Goal: Task Accomplishment & Management: Use online tool/utility

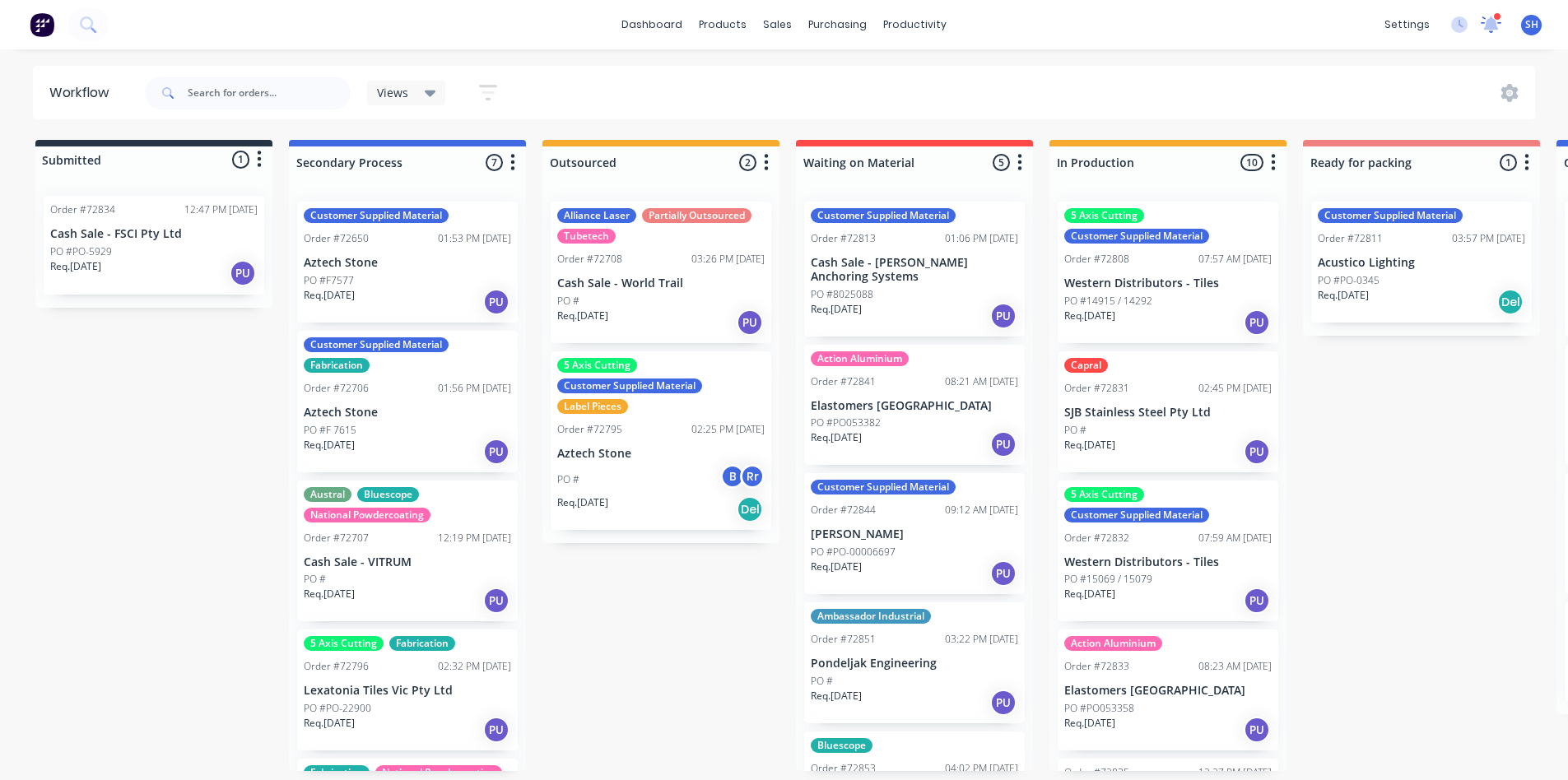
click at [1491, 26] on icon at bounding box center [1491, 23] width 16 height 15
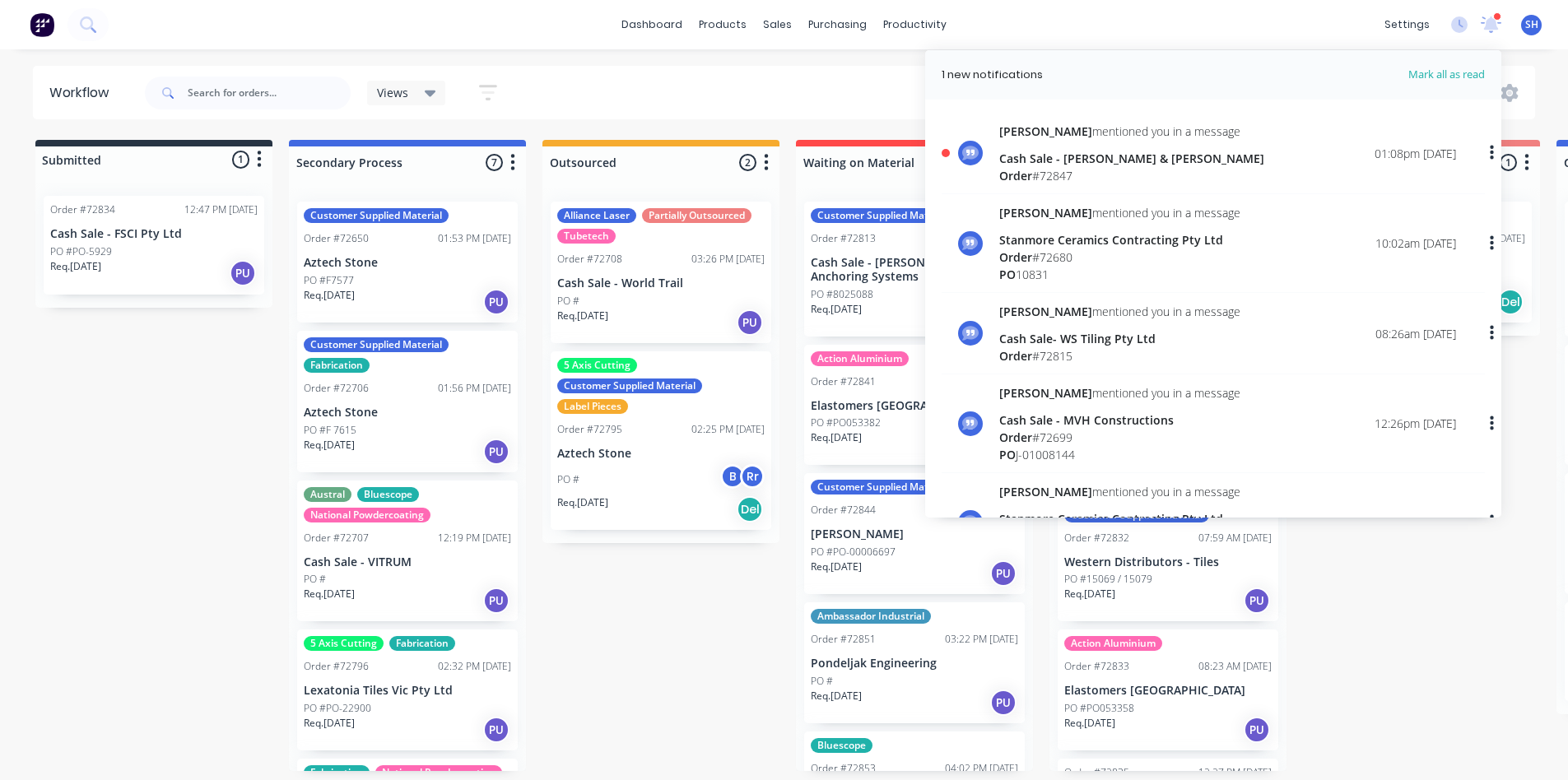
click at [1114, 160] on div "Cash Sale - [PERSON_NAME] & [PERSON_NAME]" at bounding box center [1131, 158] width 265 height 18
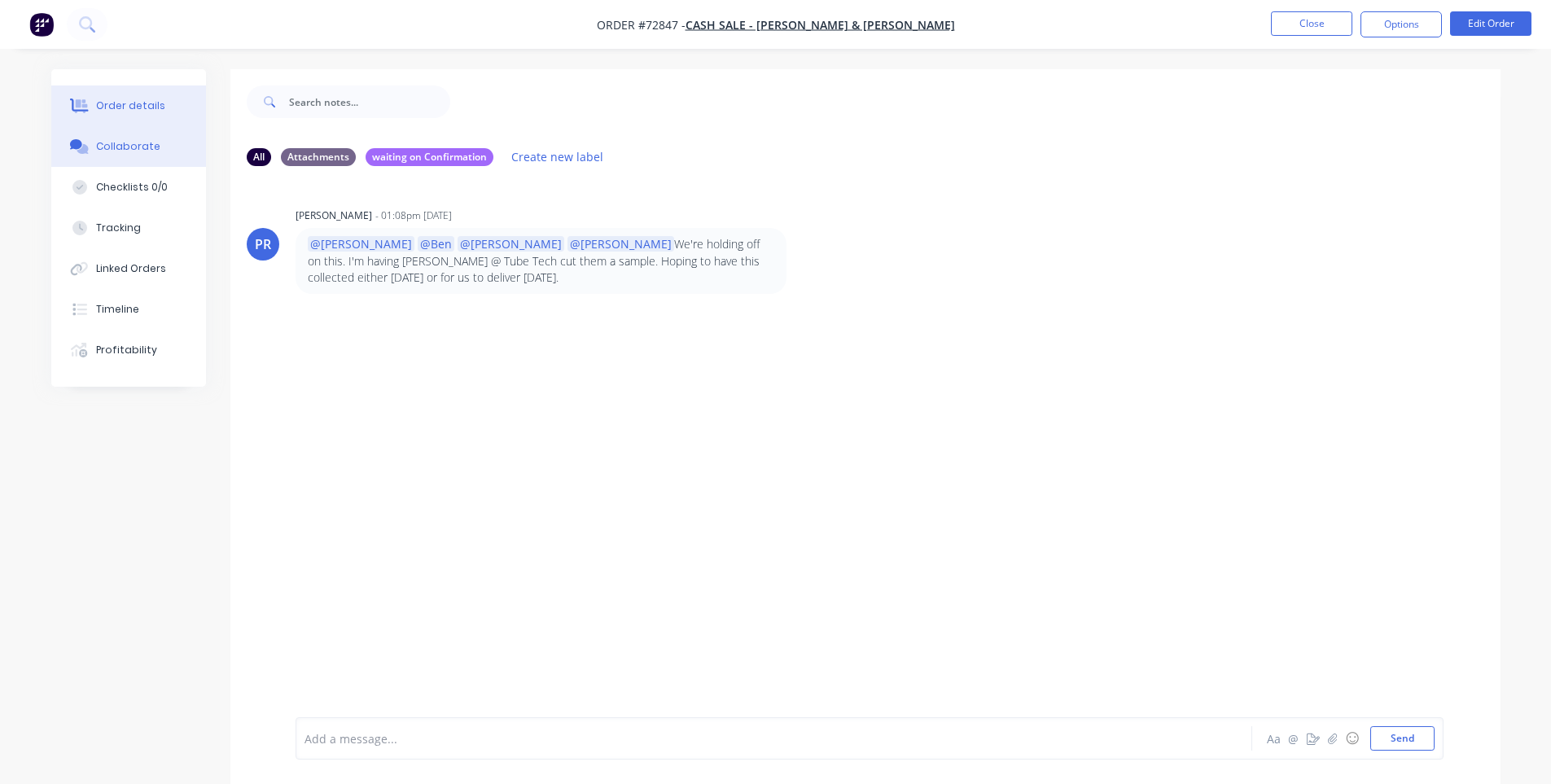
click at [123, 105] on div "Order details" at bounding box center [130, 106] width 69 height 15
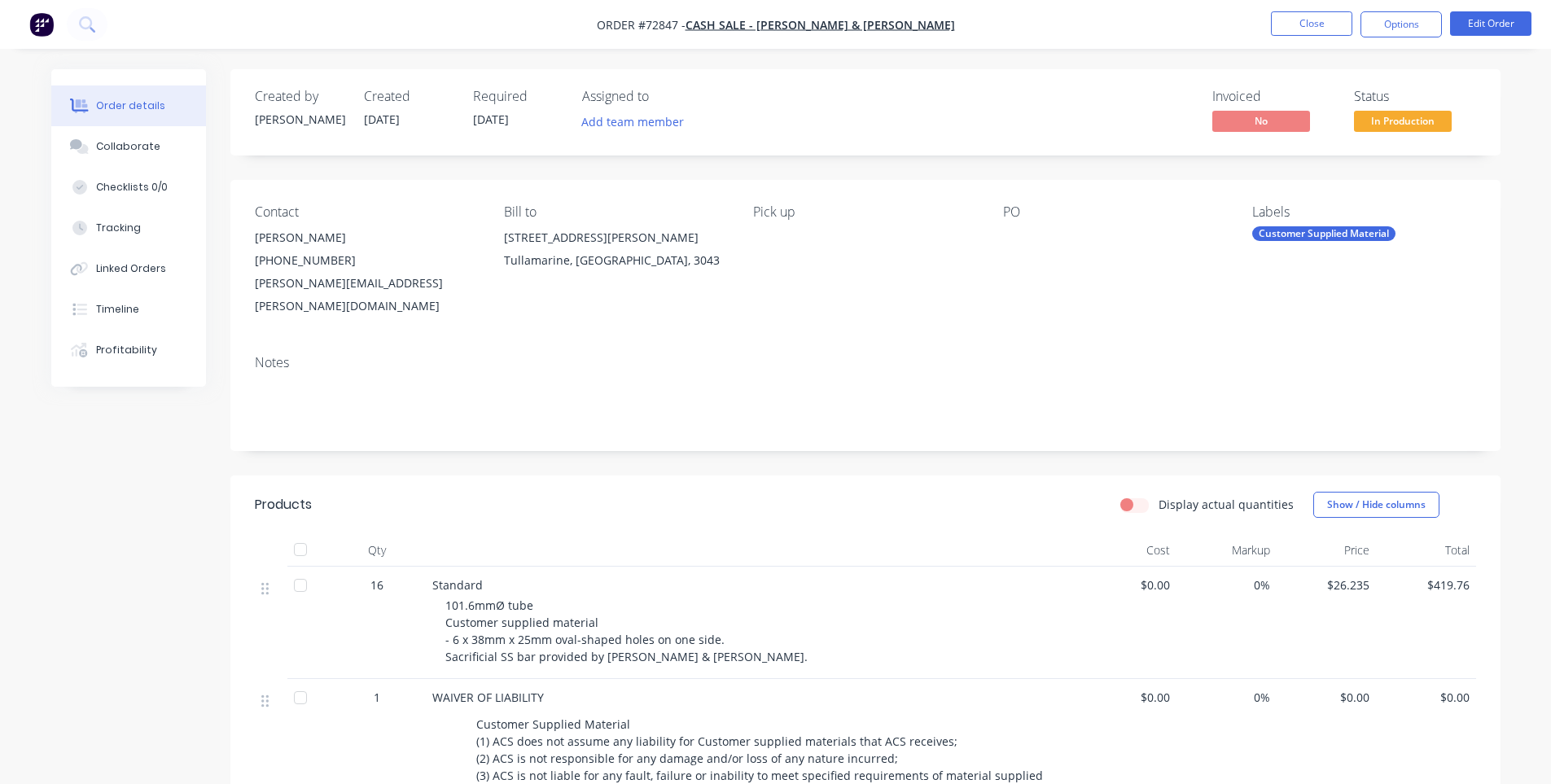
click at [1297, 36] on li "Close" at bounding box center [1311, 24] width 81 height 26
click at [1274, 33] on button "Close" at bounding box center [1311, 23] width 81 height 25
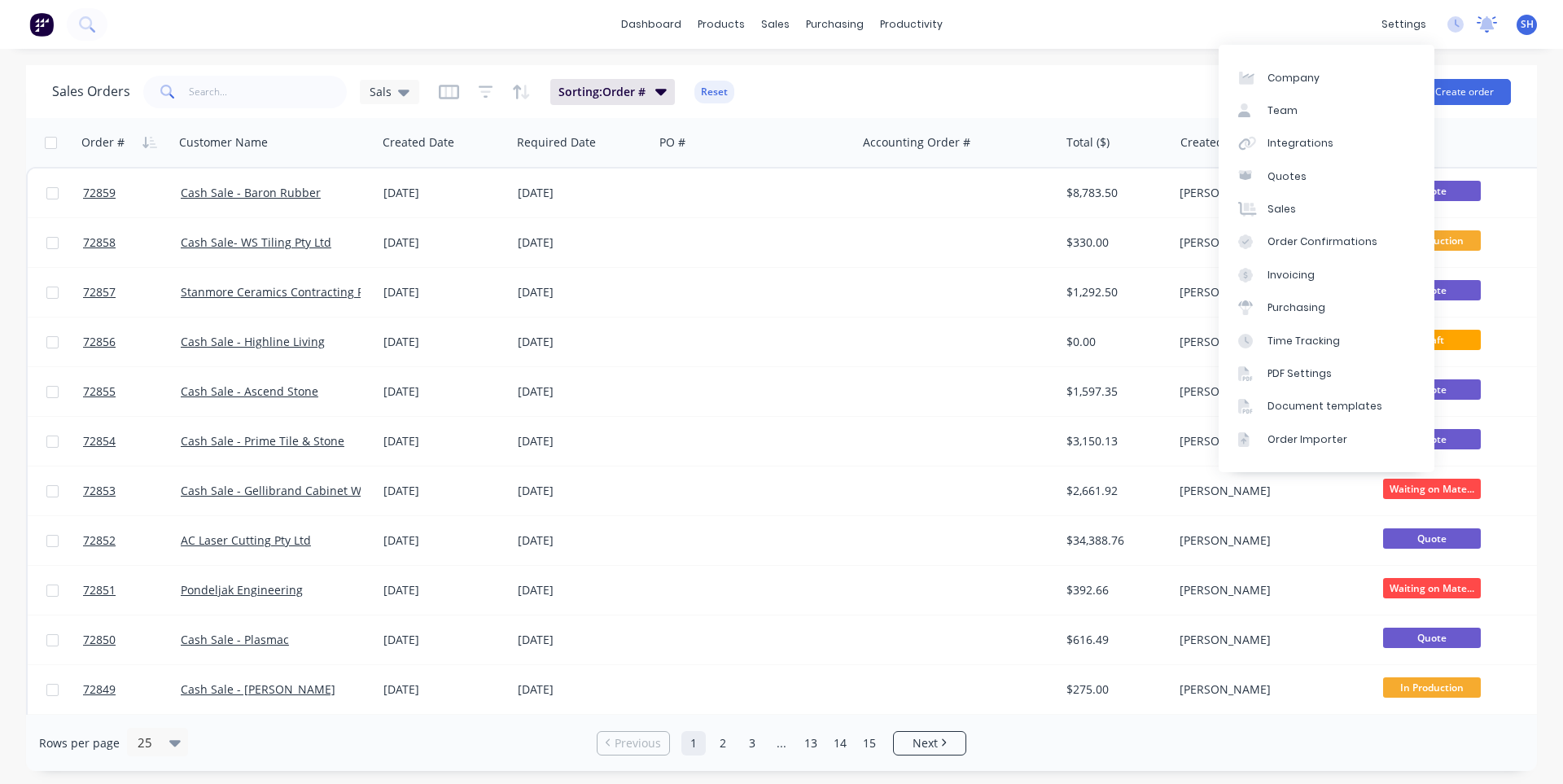
click at [1486, 34] on div at bounding box center [1486, 24] width 20 height 25
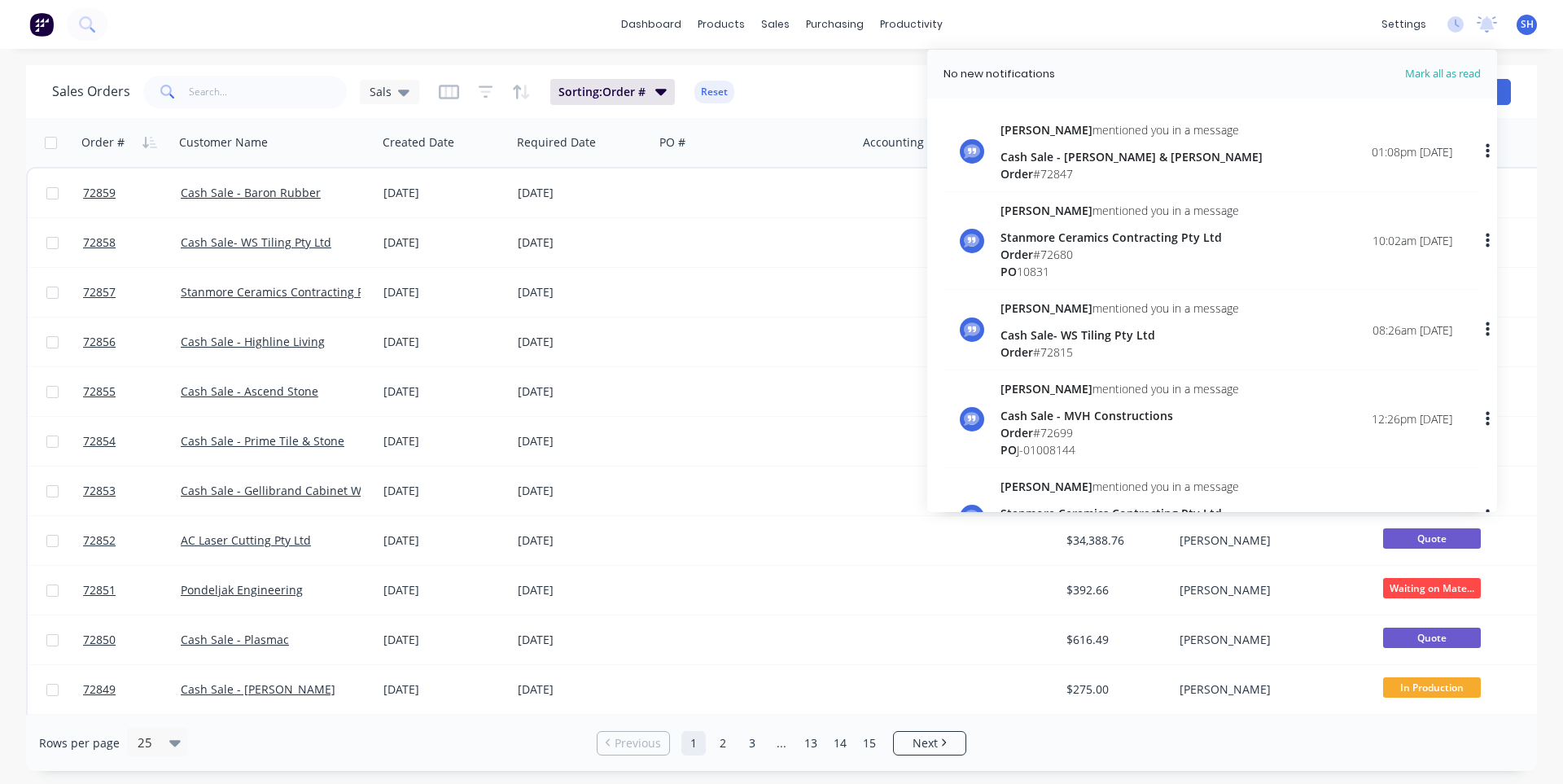
click at [1126, 143] on div "Patrick mentioned you in a message Cash Sale - Egan & Stewart Order # 72847" at bounding box center [1131, 151] width 262 height 61
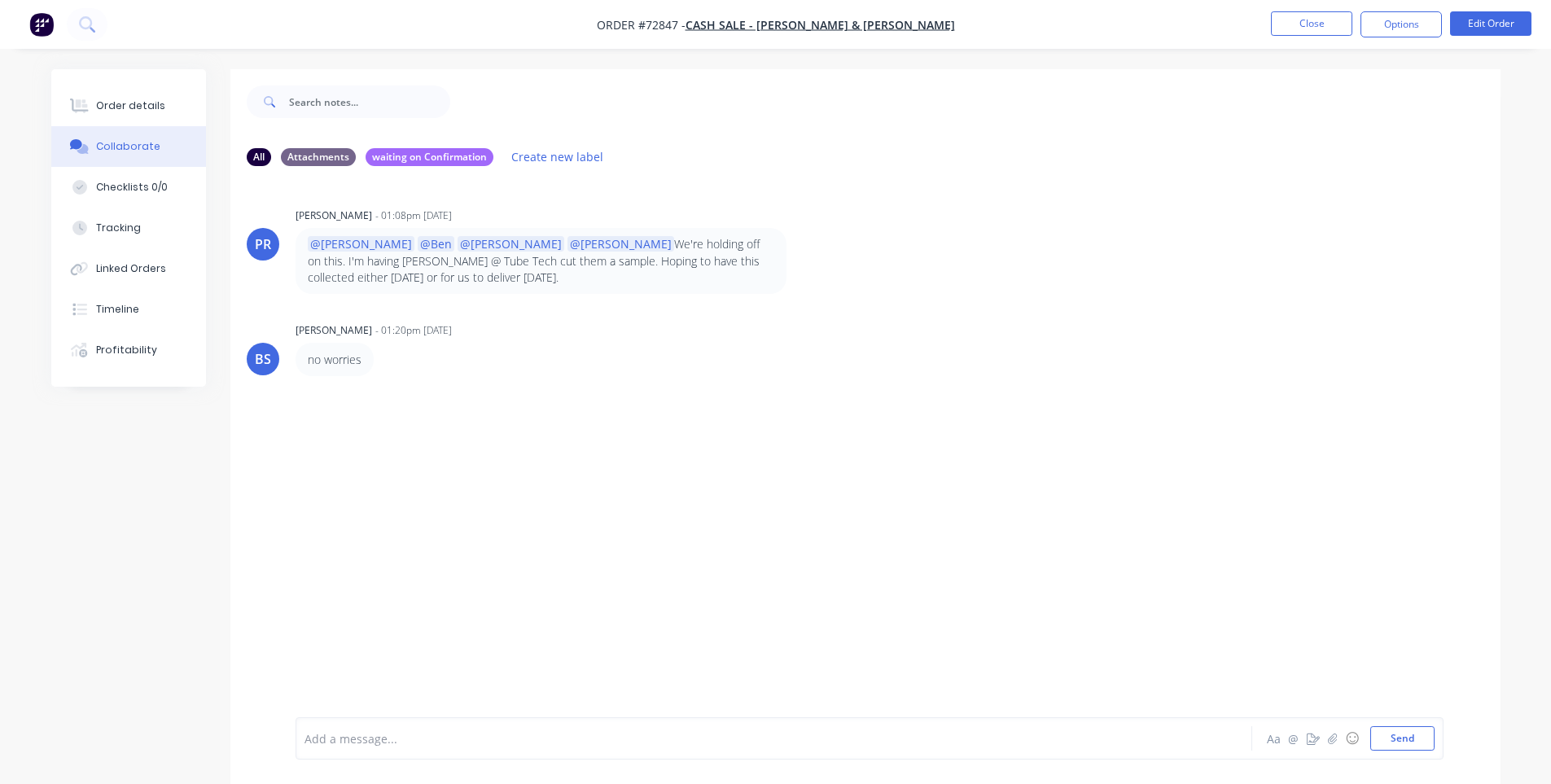
drag, startPoint x: 391, startPoint y: 750, endPoint x: 578, endPoint y: 744, distance: 187.1
click at [392, 748] on div "Add a message... Aa @ ☺ Send" at bounding box center [869, 738] width 1148 height 42
click at [1343, 740] on button "☺" at bounding box center [1351, 738] width 19 height 19
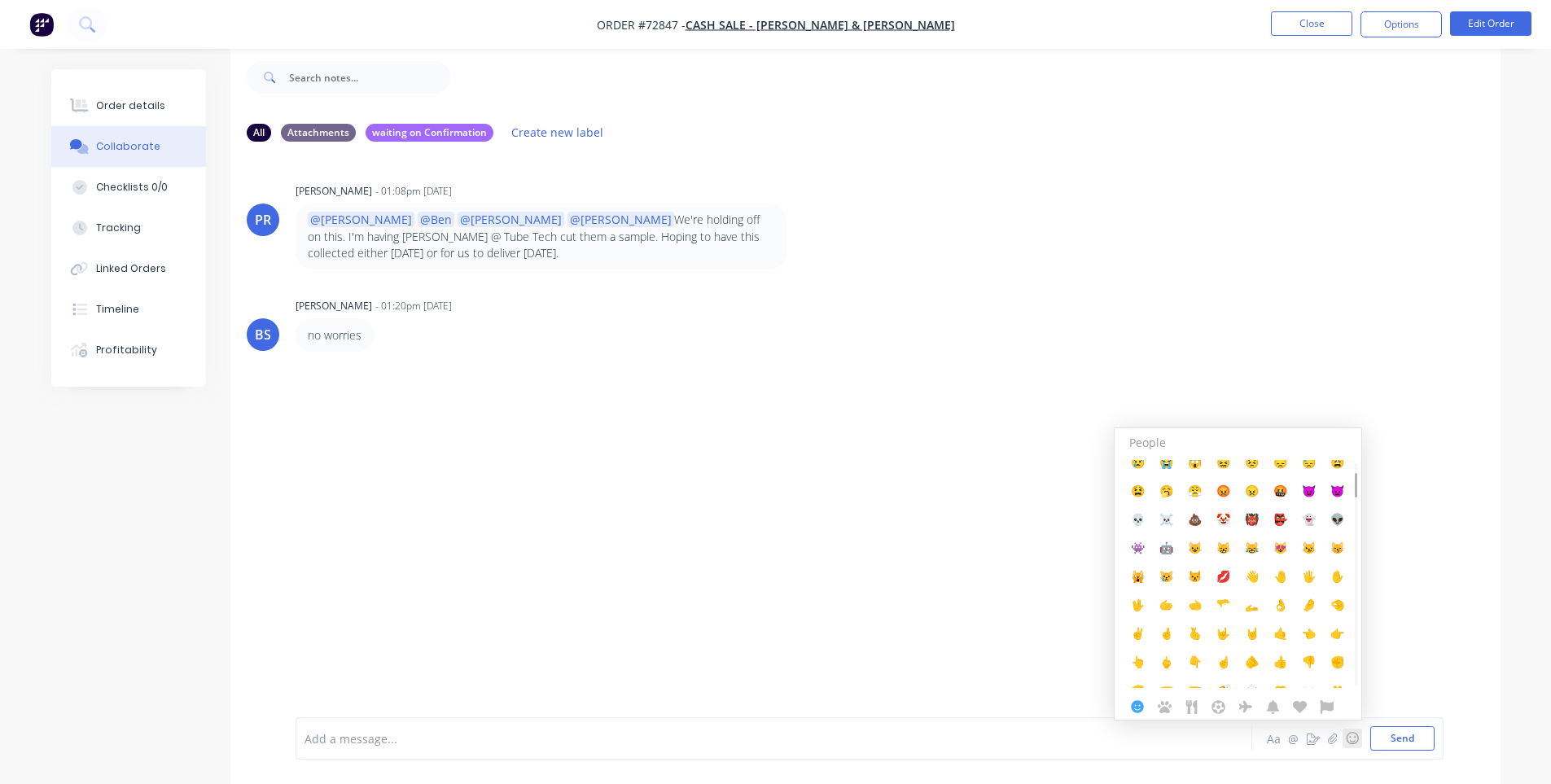
scroll to position [407, 0]
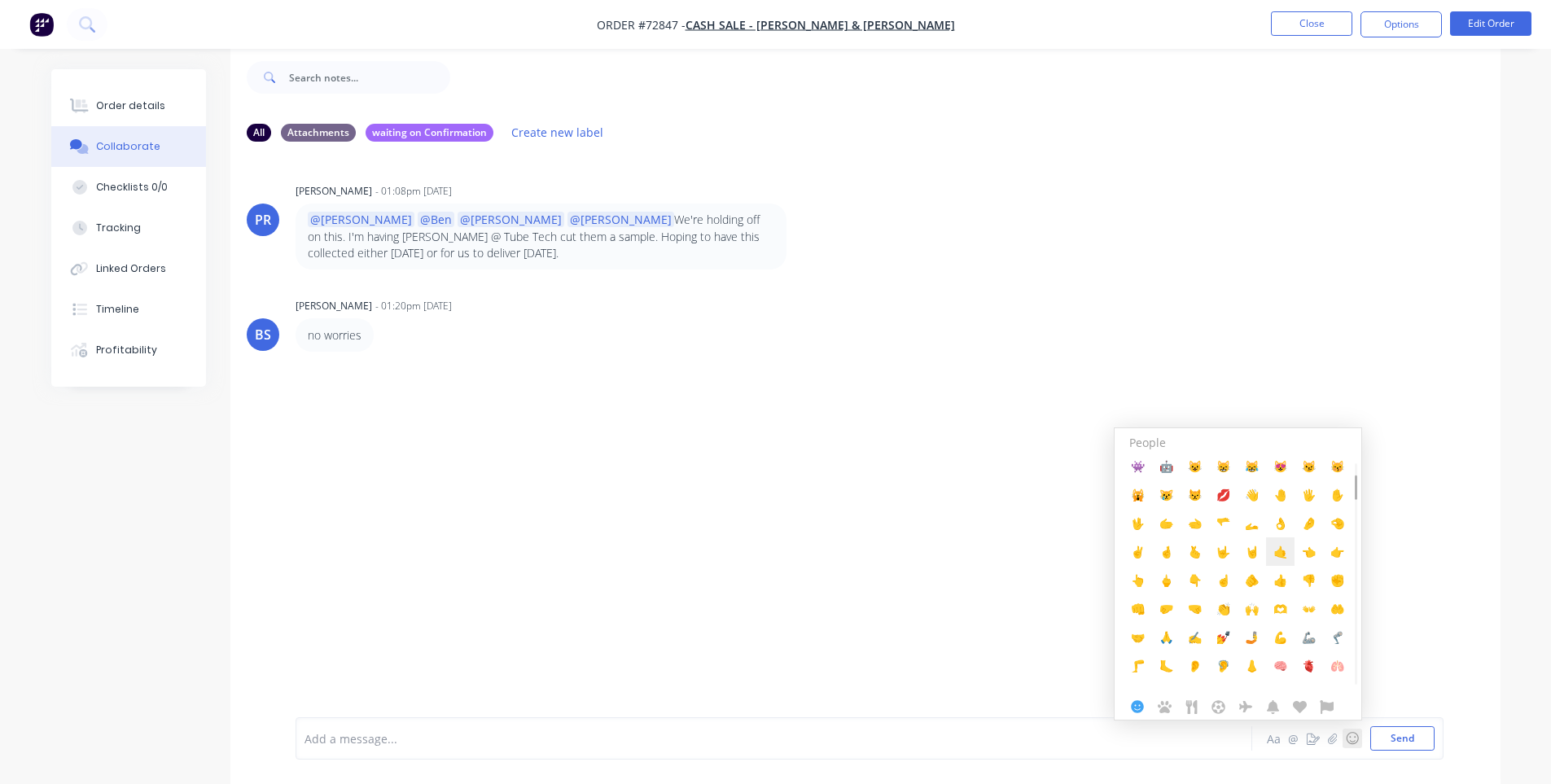
click at [1275, 553] on span "🤙" at bounding box center [1279, 551] width 14 height 15
click at [482, 756] on div "🤙 Aa @ ☺ People People 😀 😃 😄 😁 😆 😅 🤣 😂 🙂 🙃 🫠 😉 😊 😇 🥰 😍 🤩 😘 😗 ☺️ 😚 😙 🥲 😋 😛 😜 🤪 😝…" at bounding box center [869, 738] width 1148 height 42
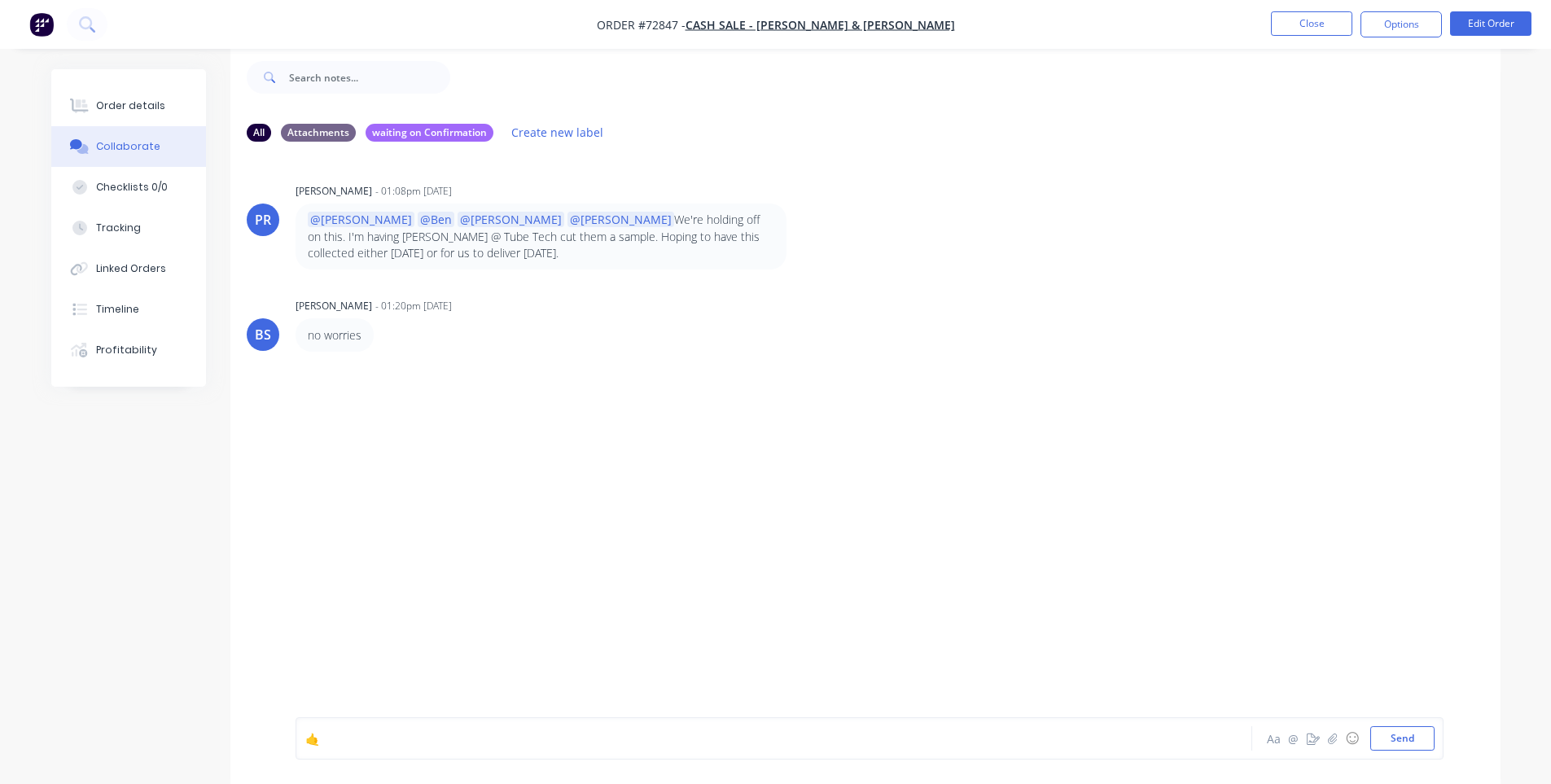
click at [467, 740] on div "🤙" at bounding box center [729, 738] width 846 height 17
click at [1301, 34] on button "Close" at bounding box center [1311, 23] width 81 height 25
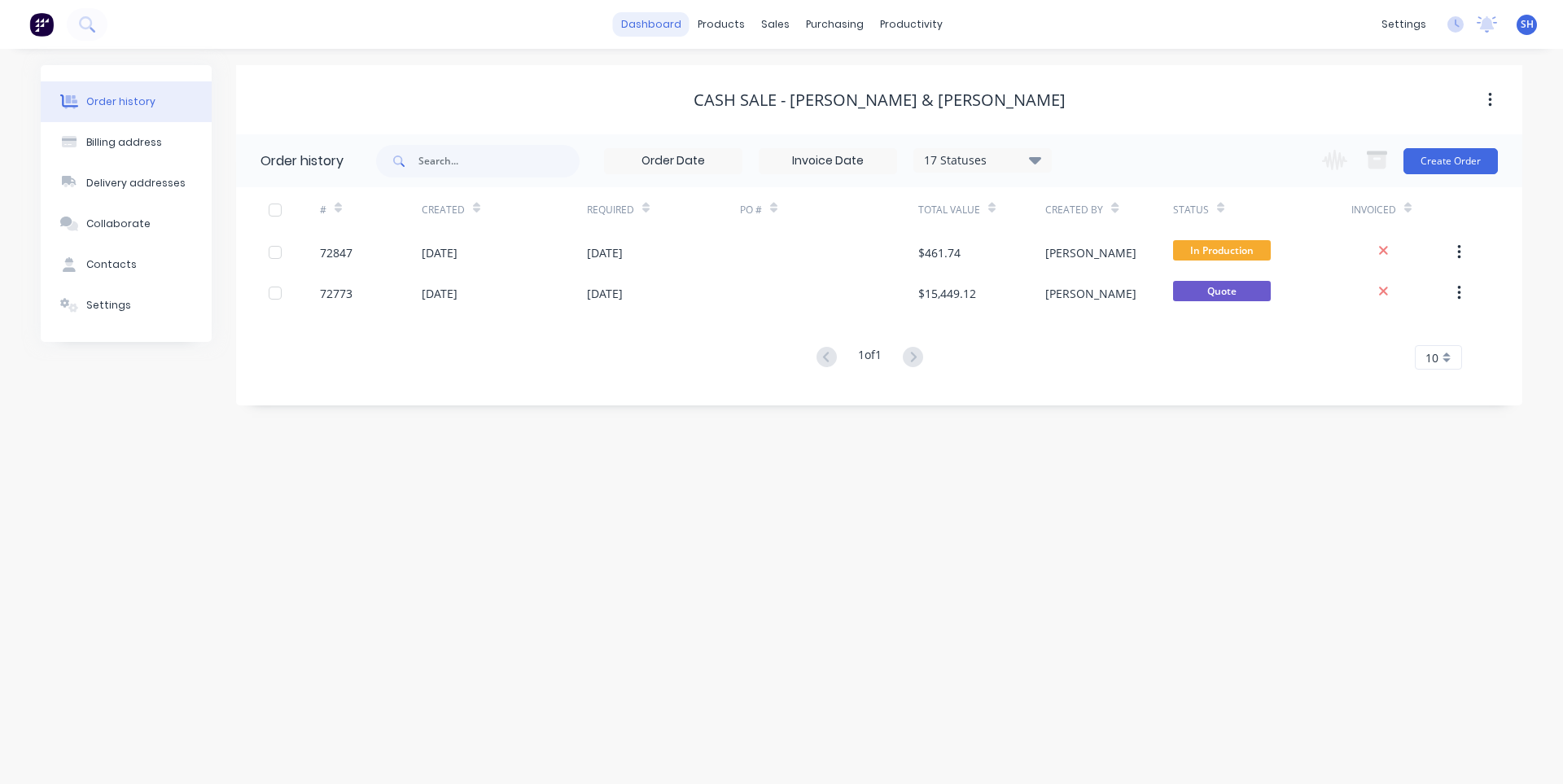
click at [661, 31] on link "dashboard" at bounding box center [651, 24] width 77 height 25
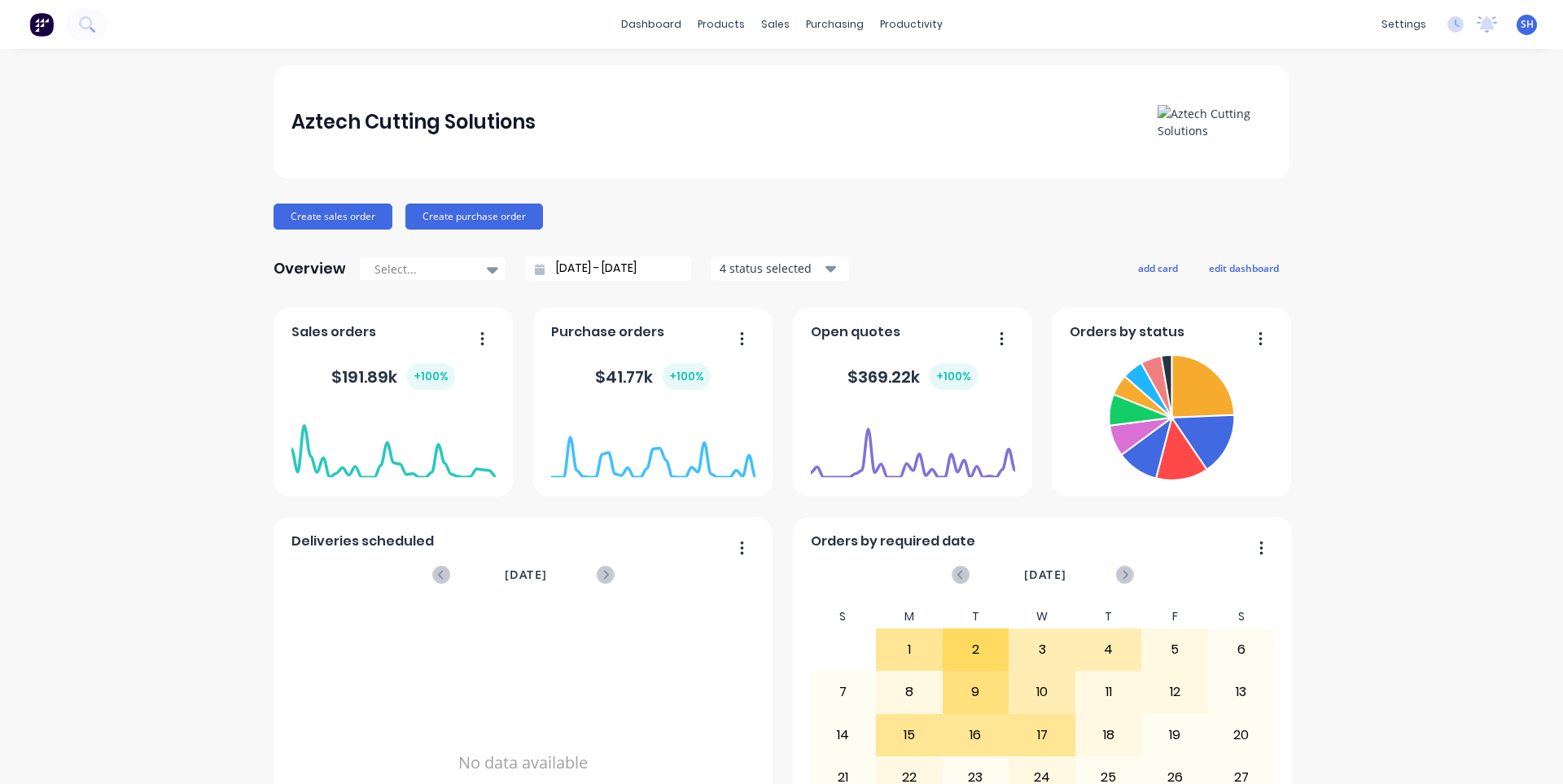
click at [773, 28] on div "sales" at bounding box center [775, 24] width 45 height 25
click at [767, 29] on div "sales" at bounding box center [775, 24] width 45 height 25
click at [793, 83] on link "Sales Orders" at bounding box center [855, 77] width 216 height 33
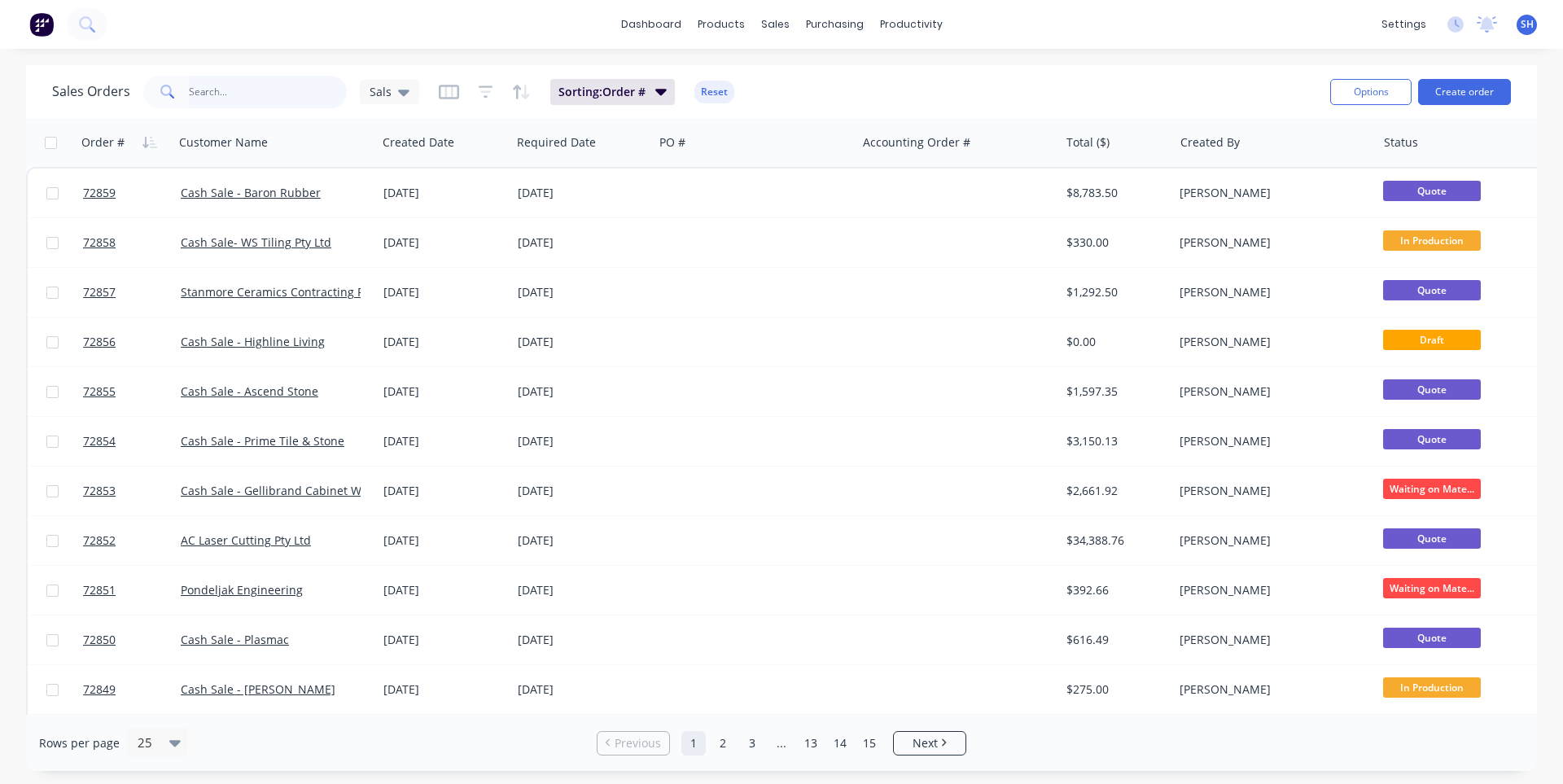
click at [224, 98] on input "text" at bounding box center [268, 92] width 159 height 33
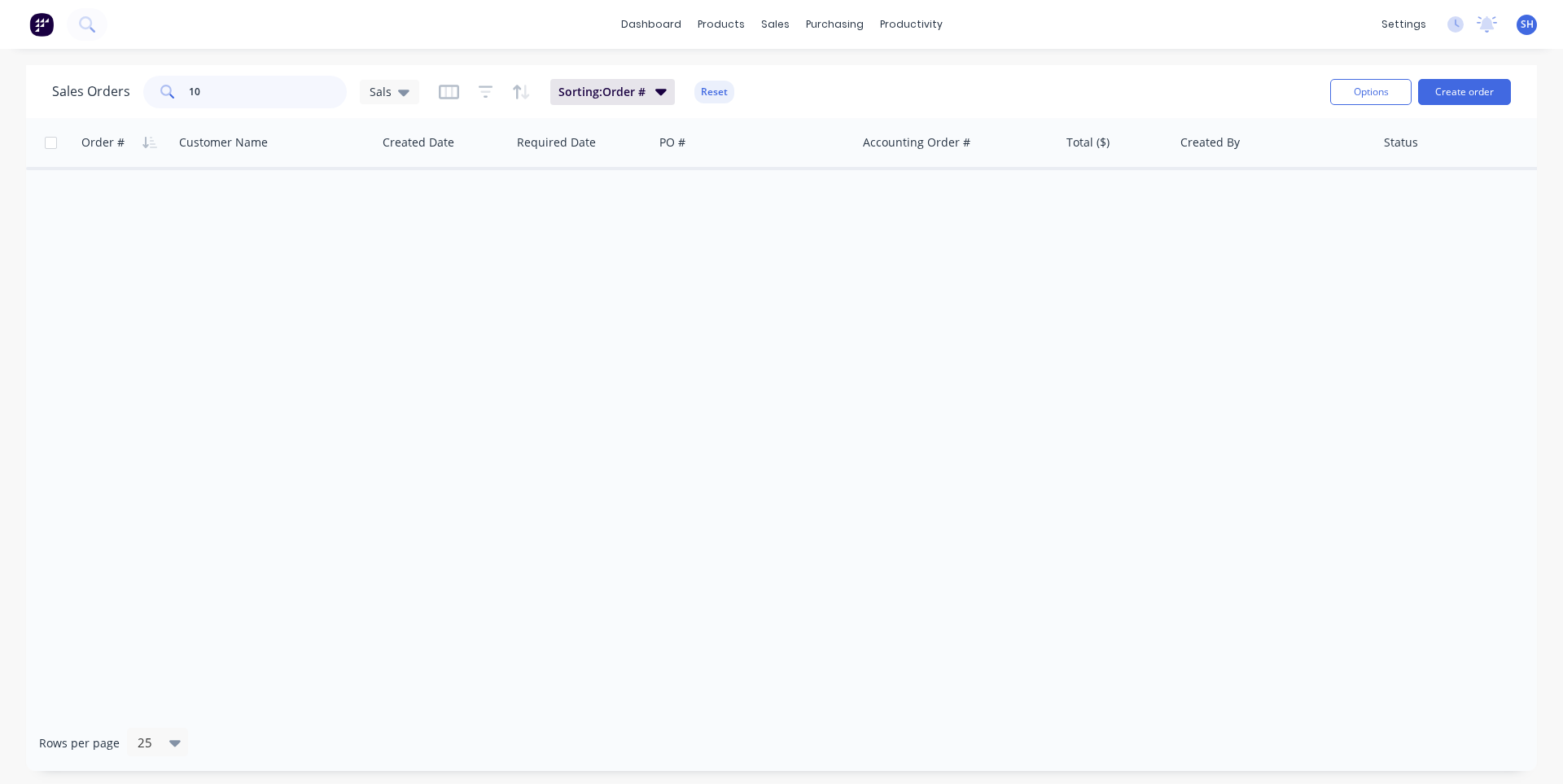
type input "1"
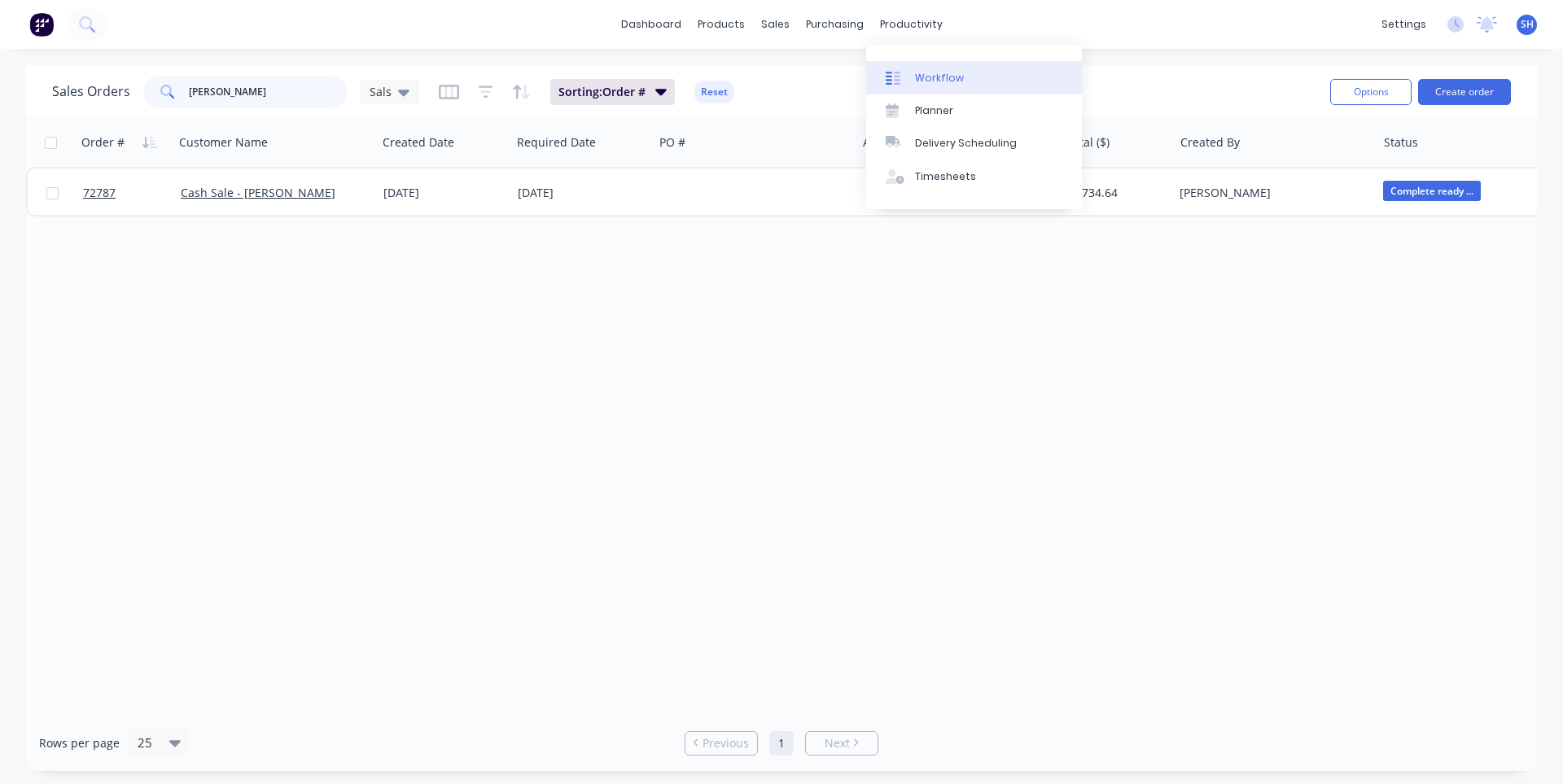
type input "john"
click at [939, 78] on div "Workflow" at bounding box center [939, 78] width 49 height 15
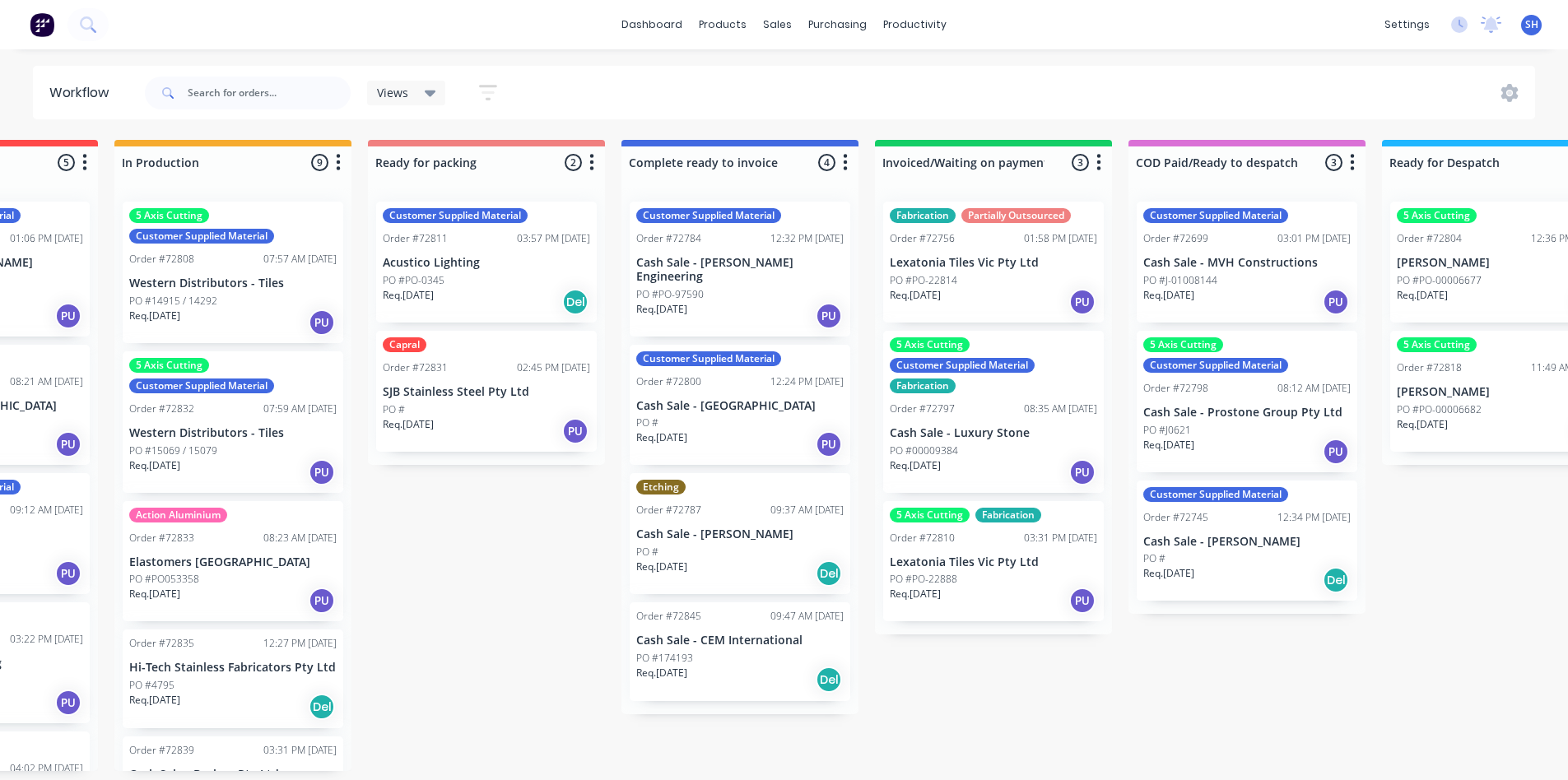
scroll to position [0, 938]
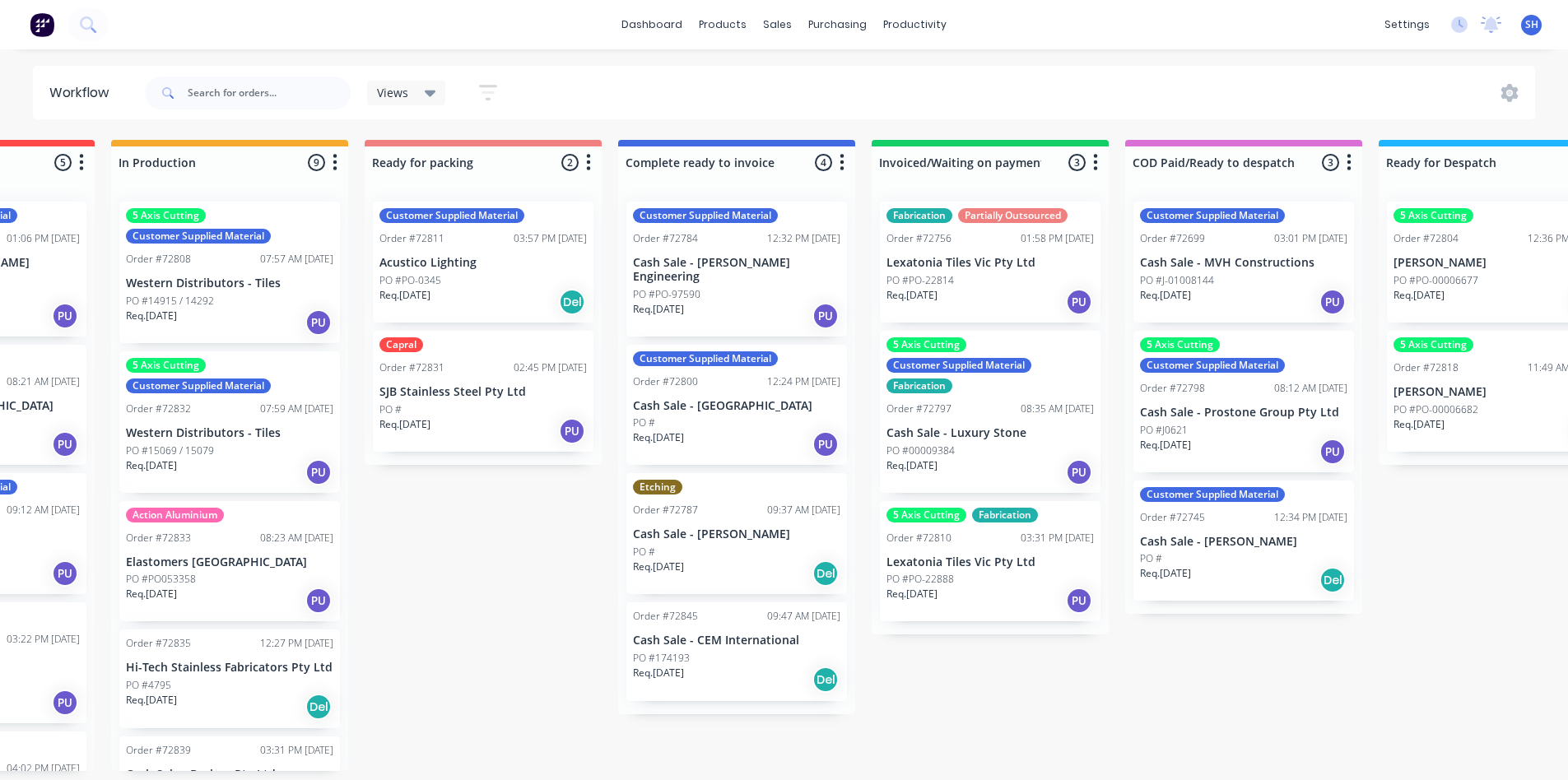
click at [710, 545] on div "PO #" at bounding box center [736, 552] width 207 height 15
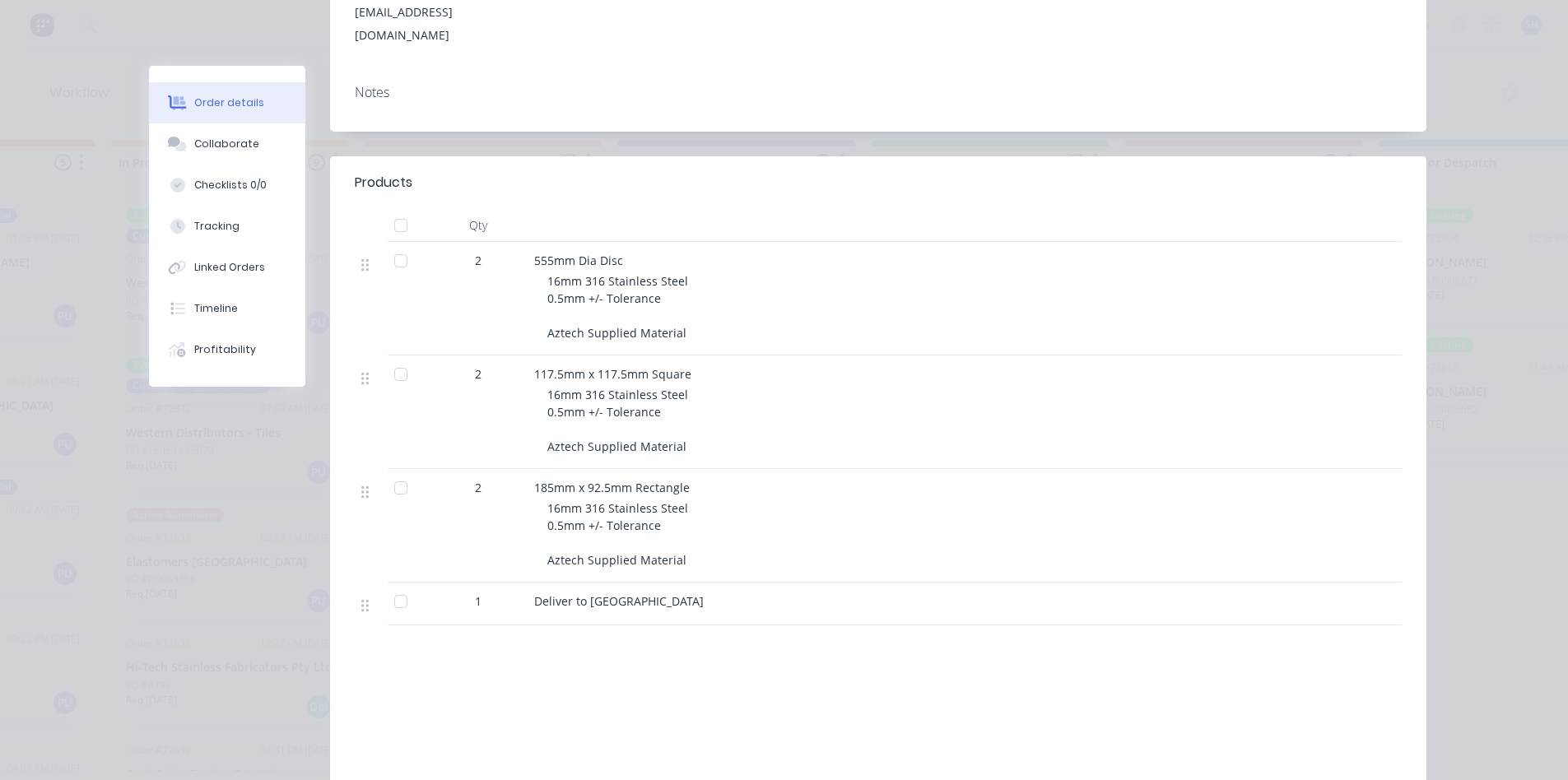
scroll to position [329, 0]
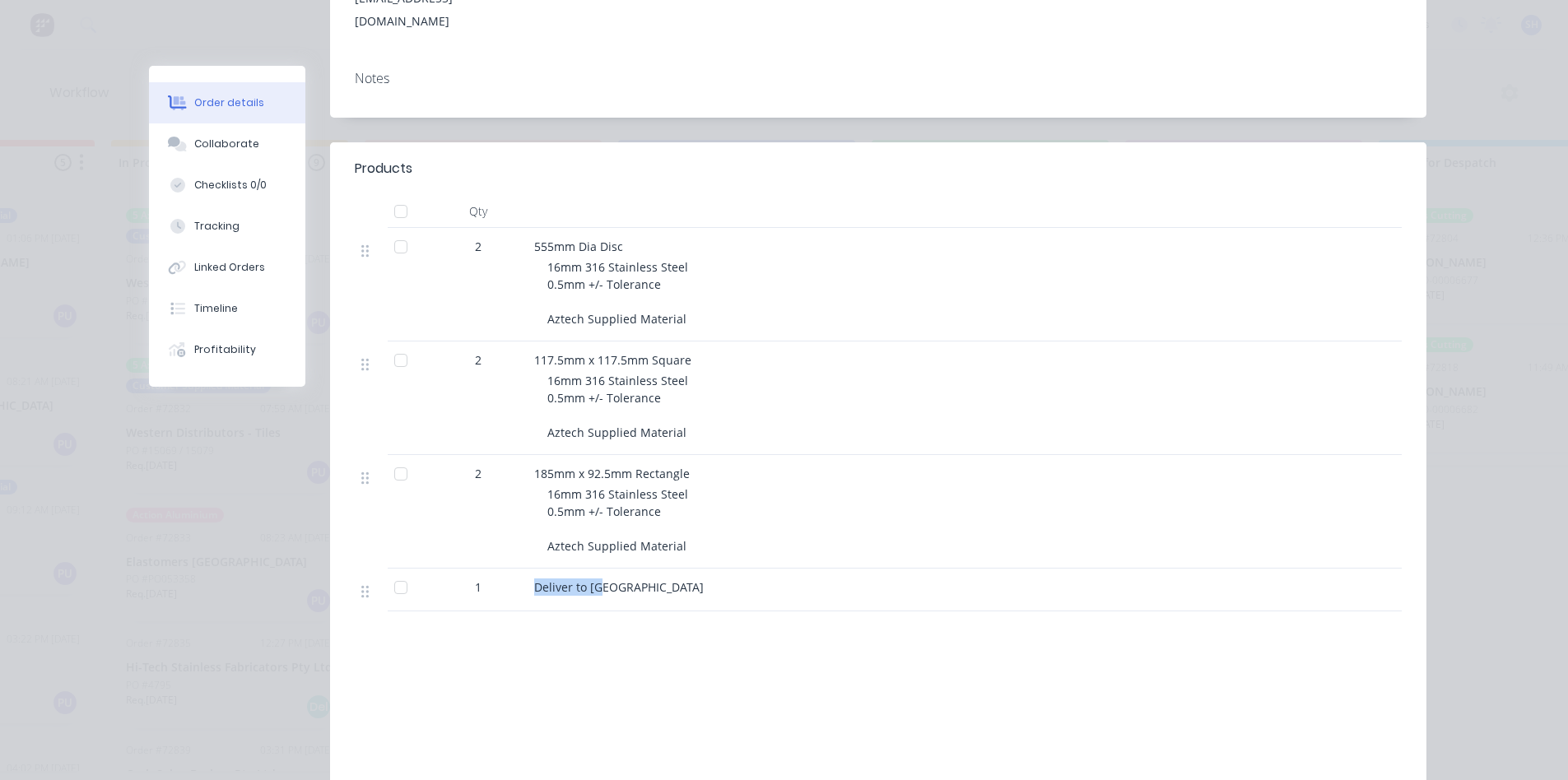
drag, startPoint x: 525, startPoint y: 569, endPoint x: 598, endPoint y: 571, distance: 73.0
click at [598, 571] on div "Deliver to [GEOGRAPHIC_DATA]" at bounding box center [856, 590] width 658 height 42
click at [594, 595] on div "Products Qty 2 555mm Dia Disc 16mm 316 Stainless Steel 0.5mm +/- Tolerance Azte…" at bounding box center [878, 511] width 1096 height 738
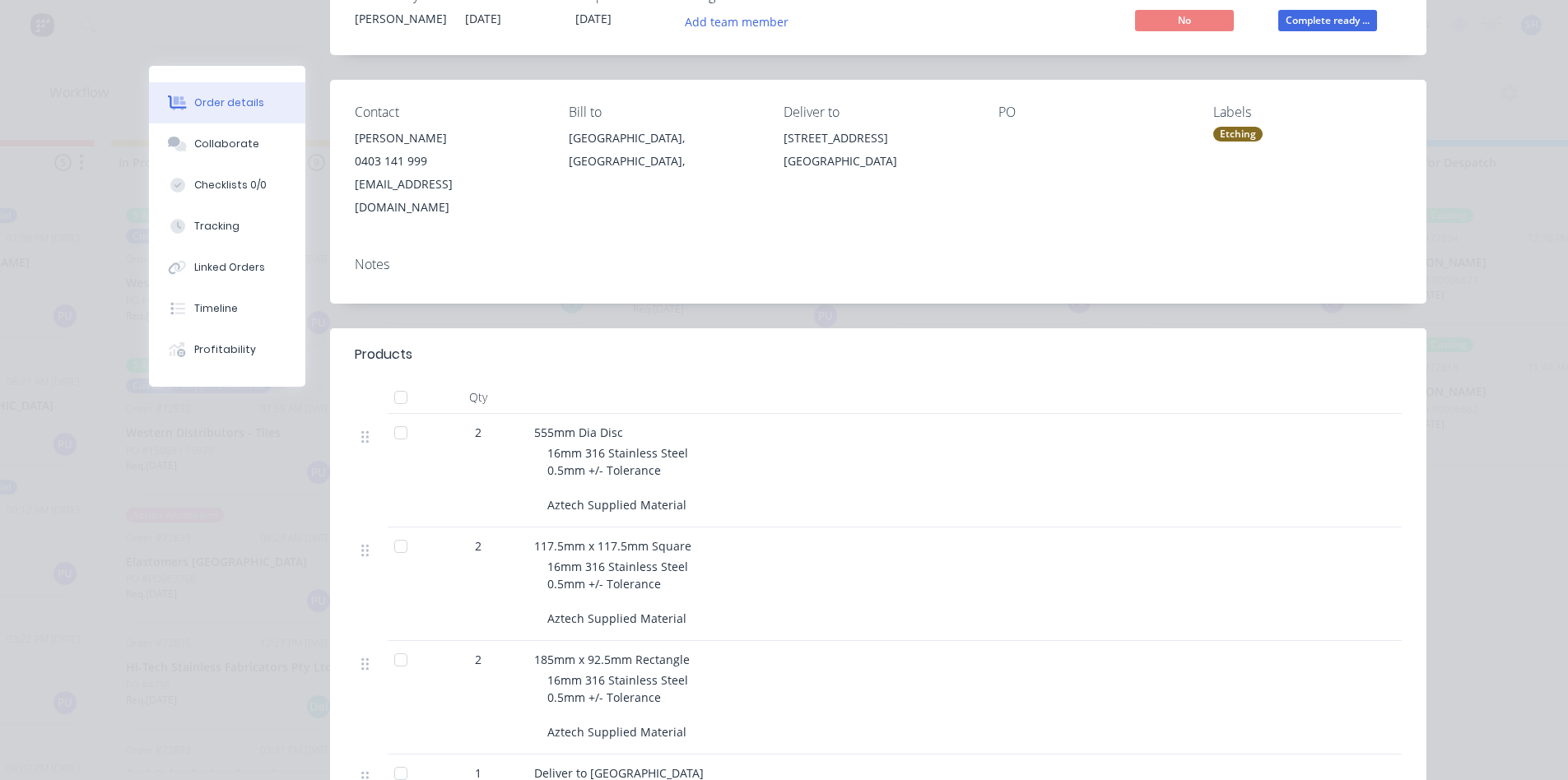
scroll to position [82, 0]
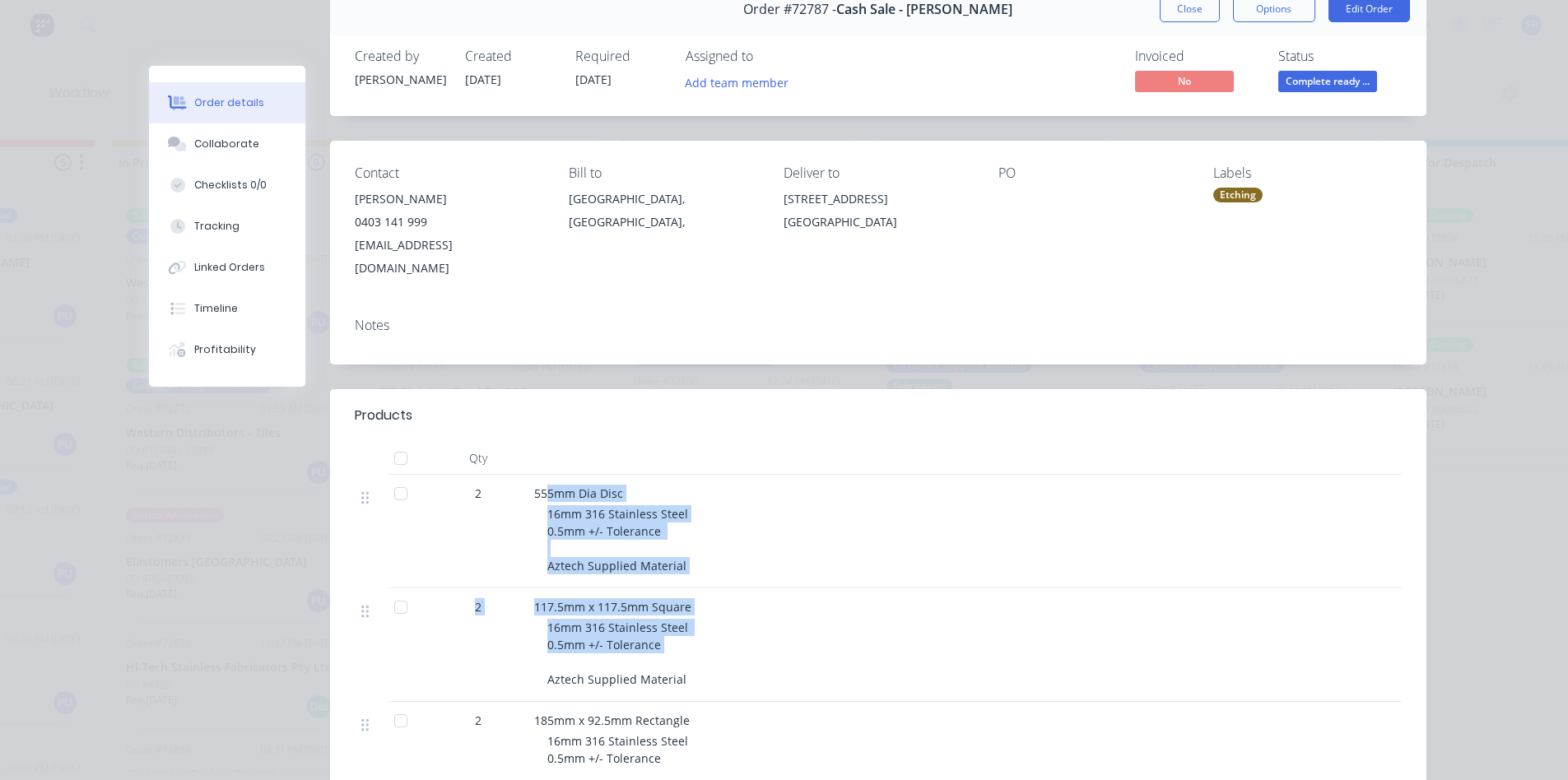
drag, startPoint x: 542, startPoint y: 464, endPoint x: 656, endPoint y: 636, distance: 206.3
click at [656, 636] on div "2 555mm Dia Disc 16mm 316 Stainless Steel 0.5mm +/- Tolerance Aztech Supplied M…" at bounding box center [878, 667] width 1047 height 384
click at [656, 636] on div "16mm 316 Stainless Steel 0.5mm +/- Tolerance Aztech Supplied Material" at bounding box center [864, 653] width 632 height 69
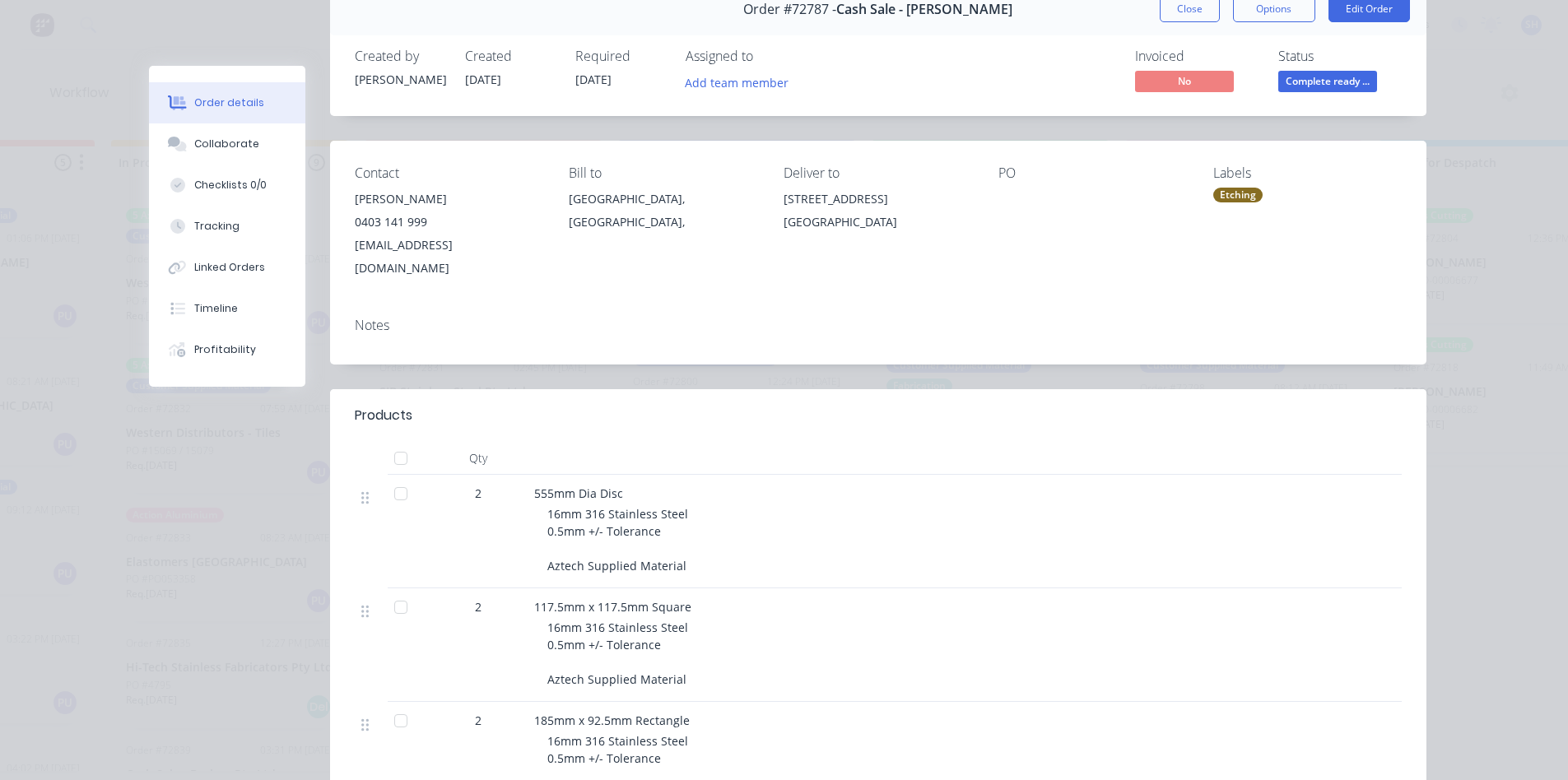
click at [665, 659] on span "16mm 316 Stainless Steel 0.5mm +/- Tolerance Aztech Supplied Material" at bounding box center [619, 653] width 144 height 67
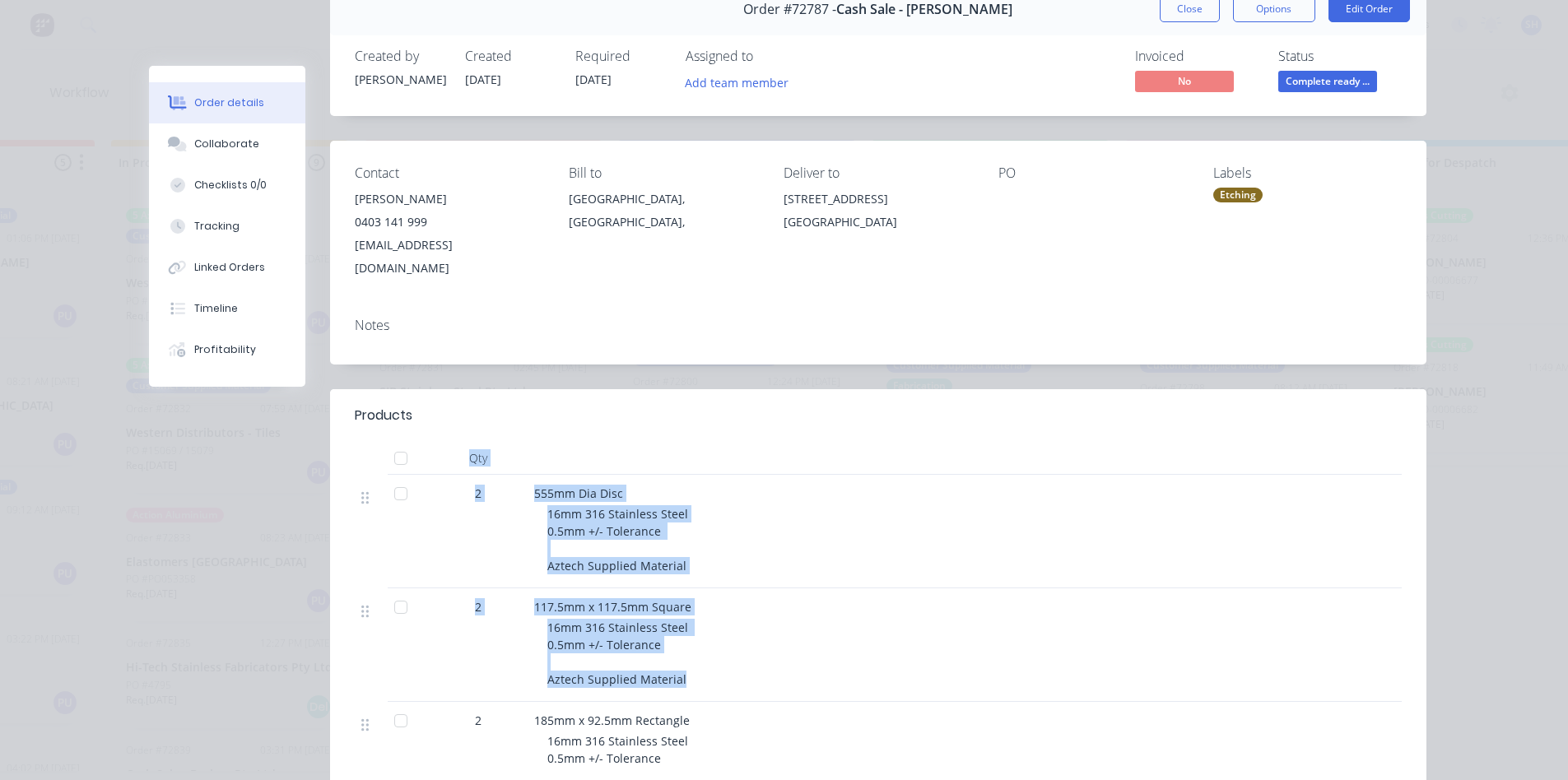
drag, startPoint x: 456, startPoint y: 435, endPoint x: 737, endPoint y: 675, distance: 369.5
click at [728, 672] on div "Qty 2 555mm Dia Disc 16mm 316 Stainless Steel 0.5mm +/- Tolerance Aztech Suppli…" at bounding box center [878, 650] width 1047 height 417
click at [740, 676] on div "117.5mm x 117.5mm Square 16mm 316 Stainless Steel 0.5mm +/- Tolerance Aztech Su…" at bounding box center [856, 644] width 658 height 113
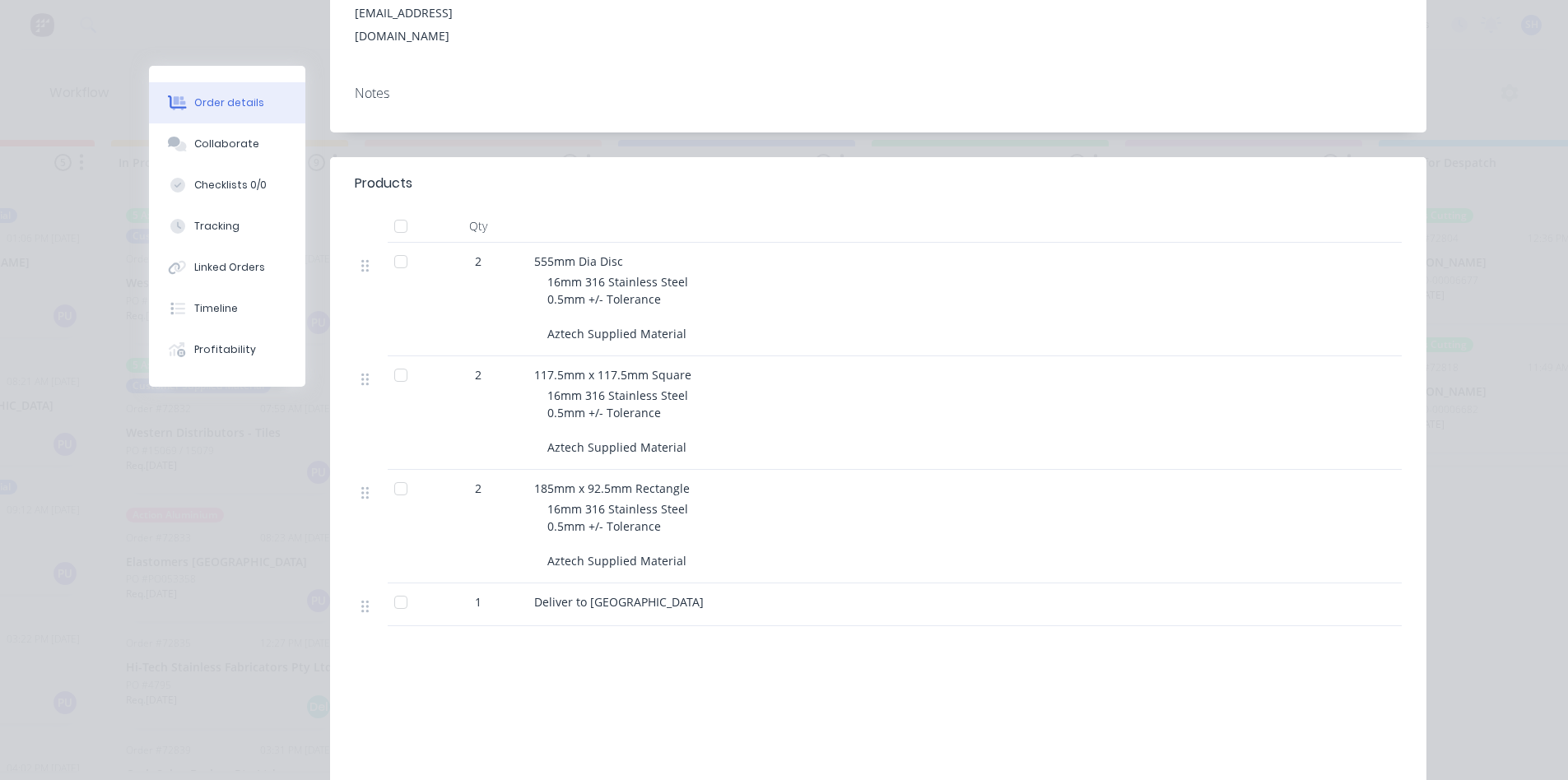
scroll to position [411, 0]
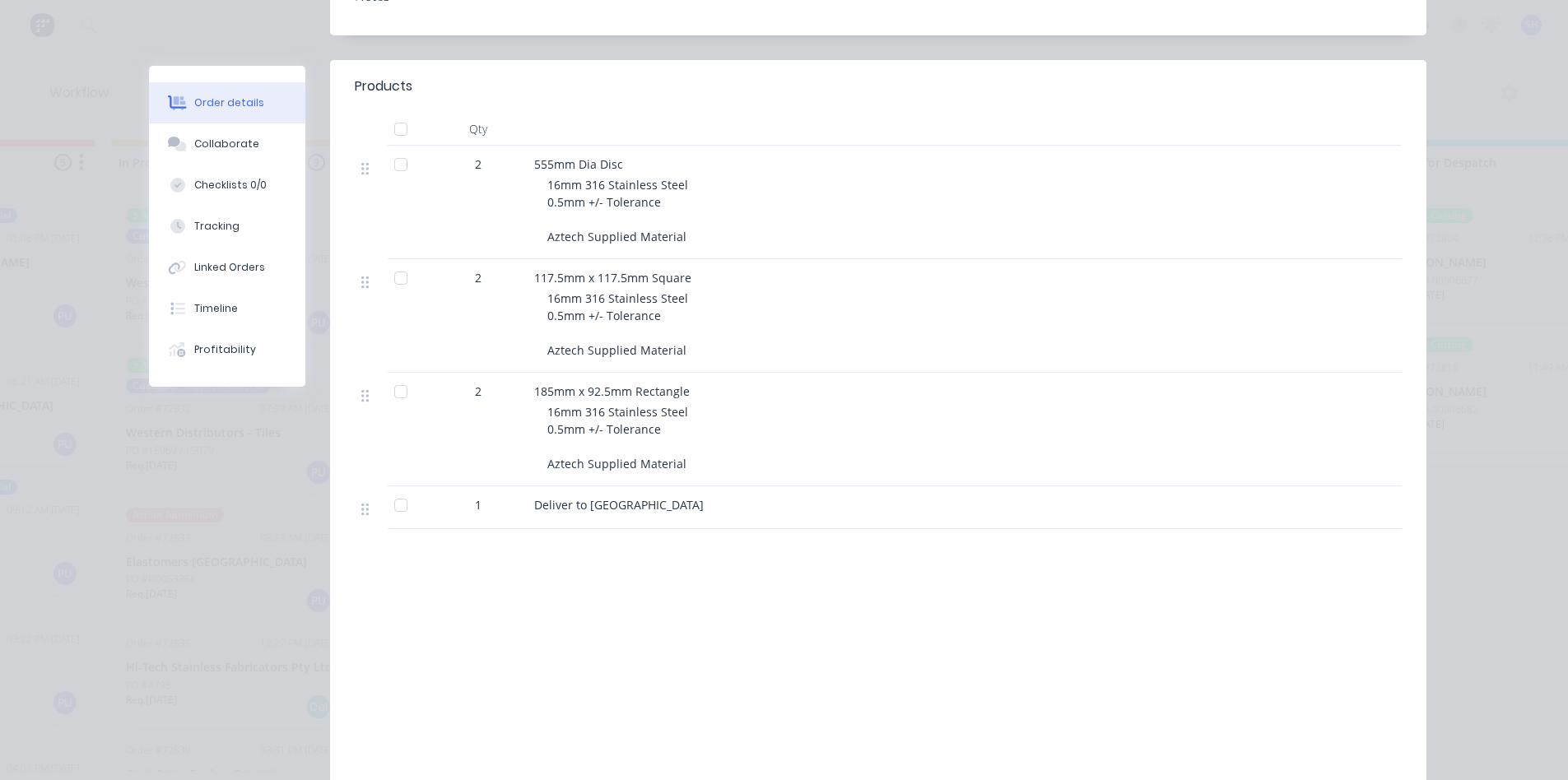
drag, startPoint x: 728, startPoint y: 490, endPoint x: 441, endPoint y: 102, distance: 482.6
click at [441, 112] on div "Qty 2 555mm Dia Disc 16mm 316 Stainless Steel 0.5mm +/- Tolerance Aztech Suppli…" at bounding box center [878, 321] width 1047 height 417
click at [611, 508] on div "Products Qty 2 555mm Dia Disc 16mm 316 Stainless Steel 0.5mm +/- Tolerance Azte…" at bounding box center [878, 429] width 1096 height 738
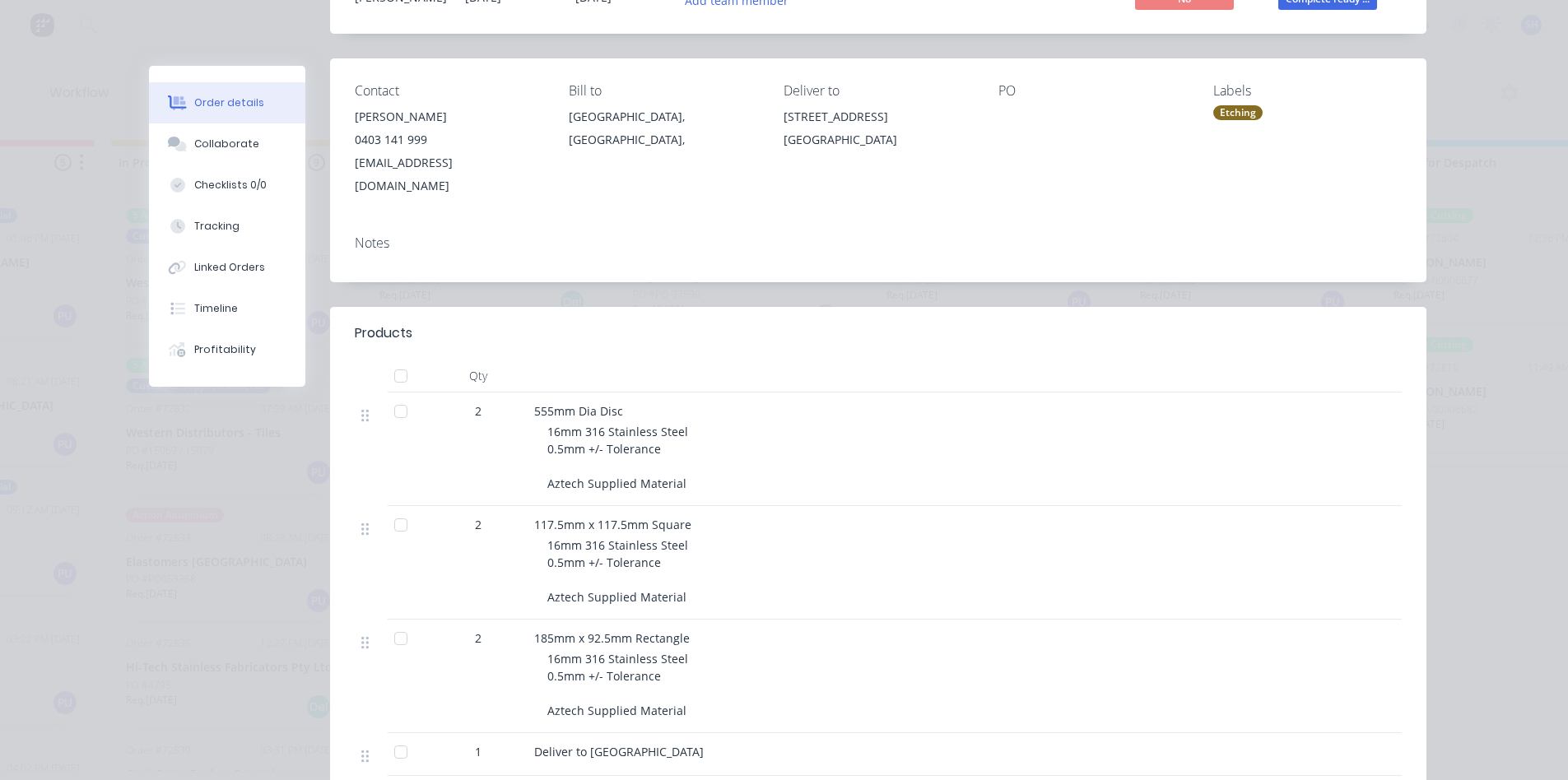
scroll to position [247, 0]
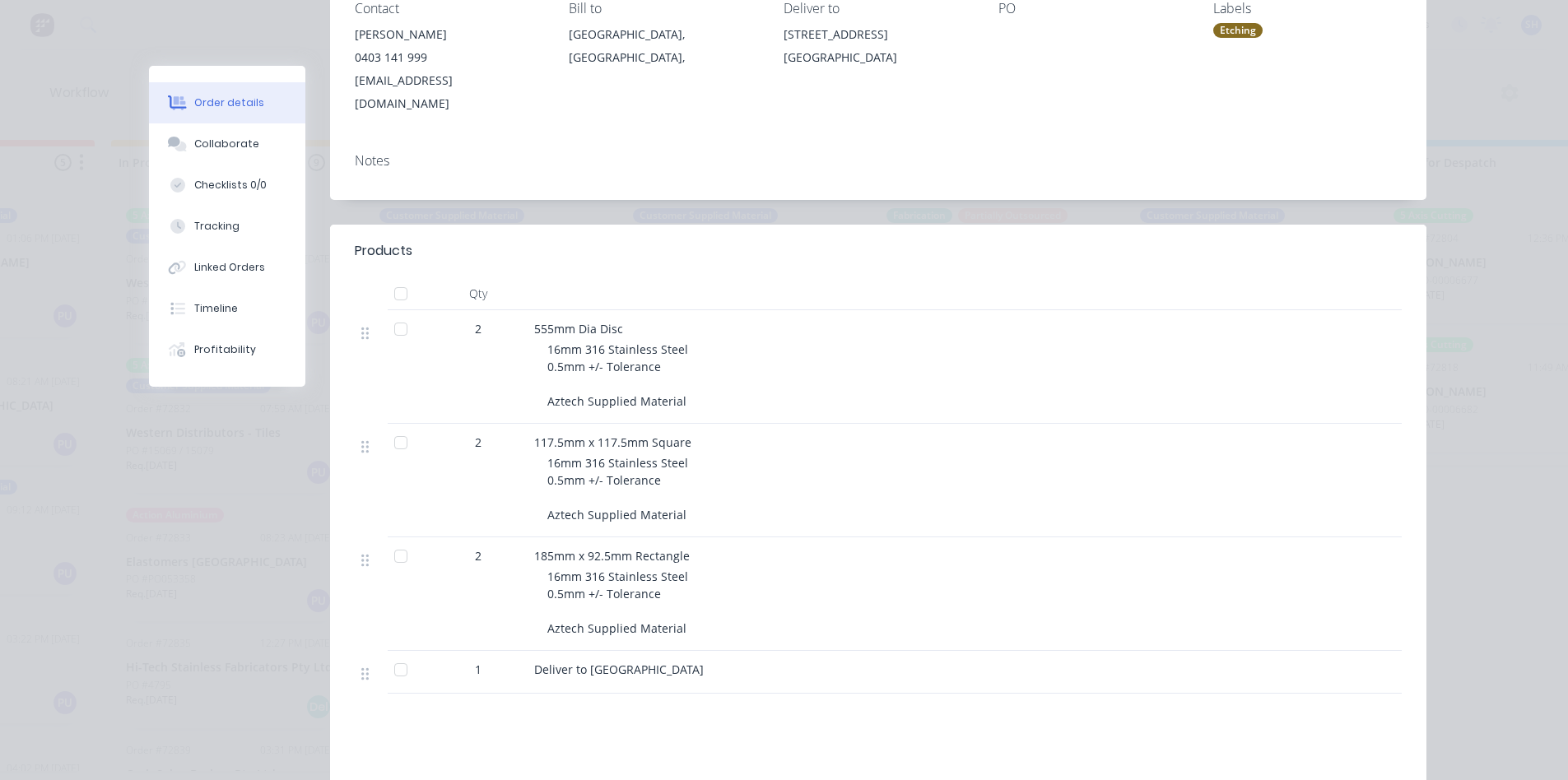
drag, startPoint x: 712, startPoint y: 656, endPoint x: 461, endPoint y: 266, distance: 463.8
click at [461, 278] on div "Qty 2 555mm Dia Disc 16mm 316 Stainless Steel 0.5mm +/- Tolerance Aztech Suppli…" at bounding box center [878, 486] width 1047 height 417
click at [461, 278] on div "Qty" at bounding box center [477, 294] width 99 height 33
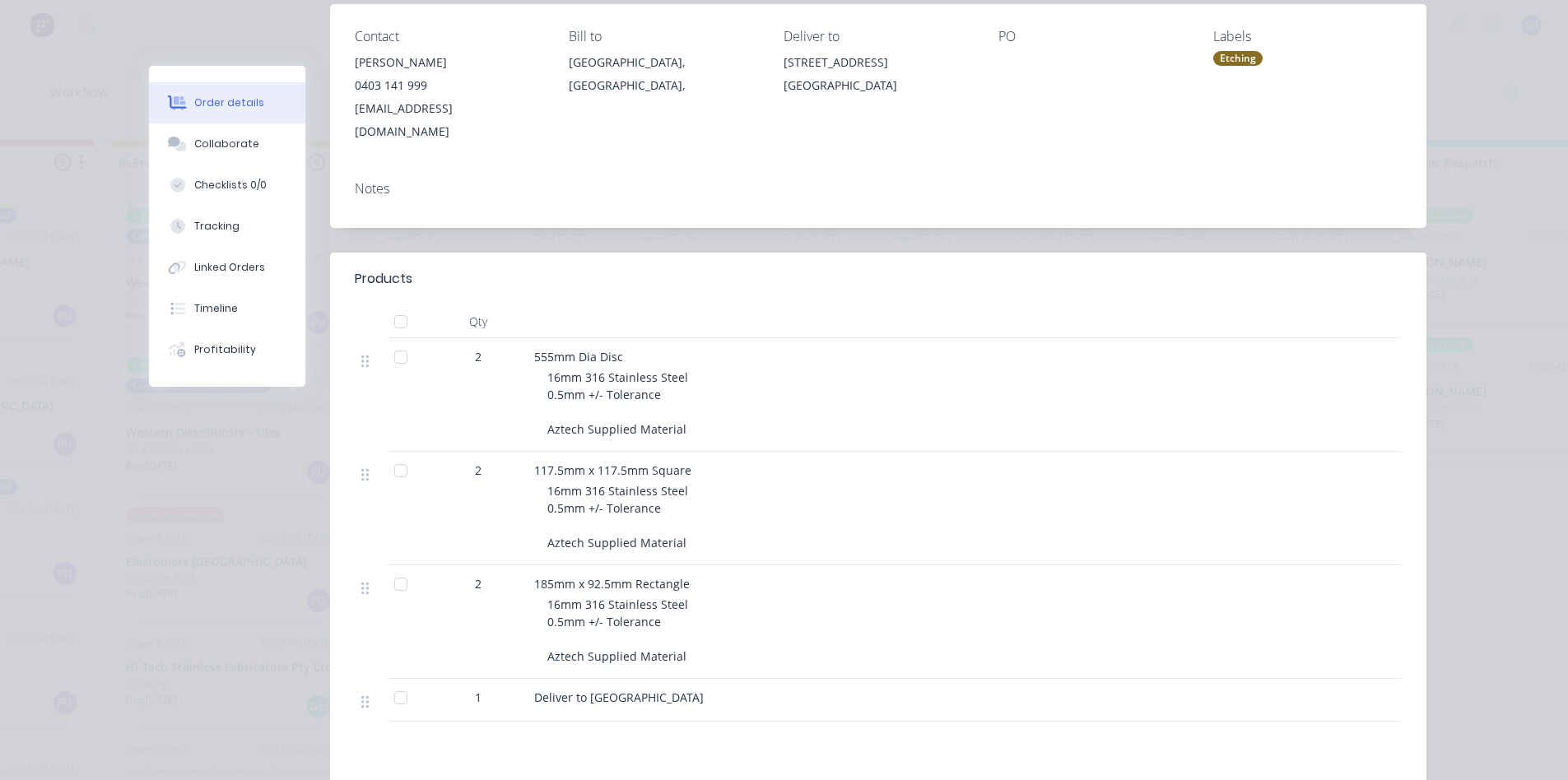
scroll to position [0, 0]
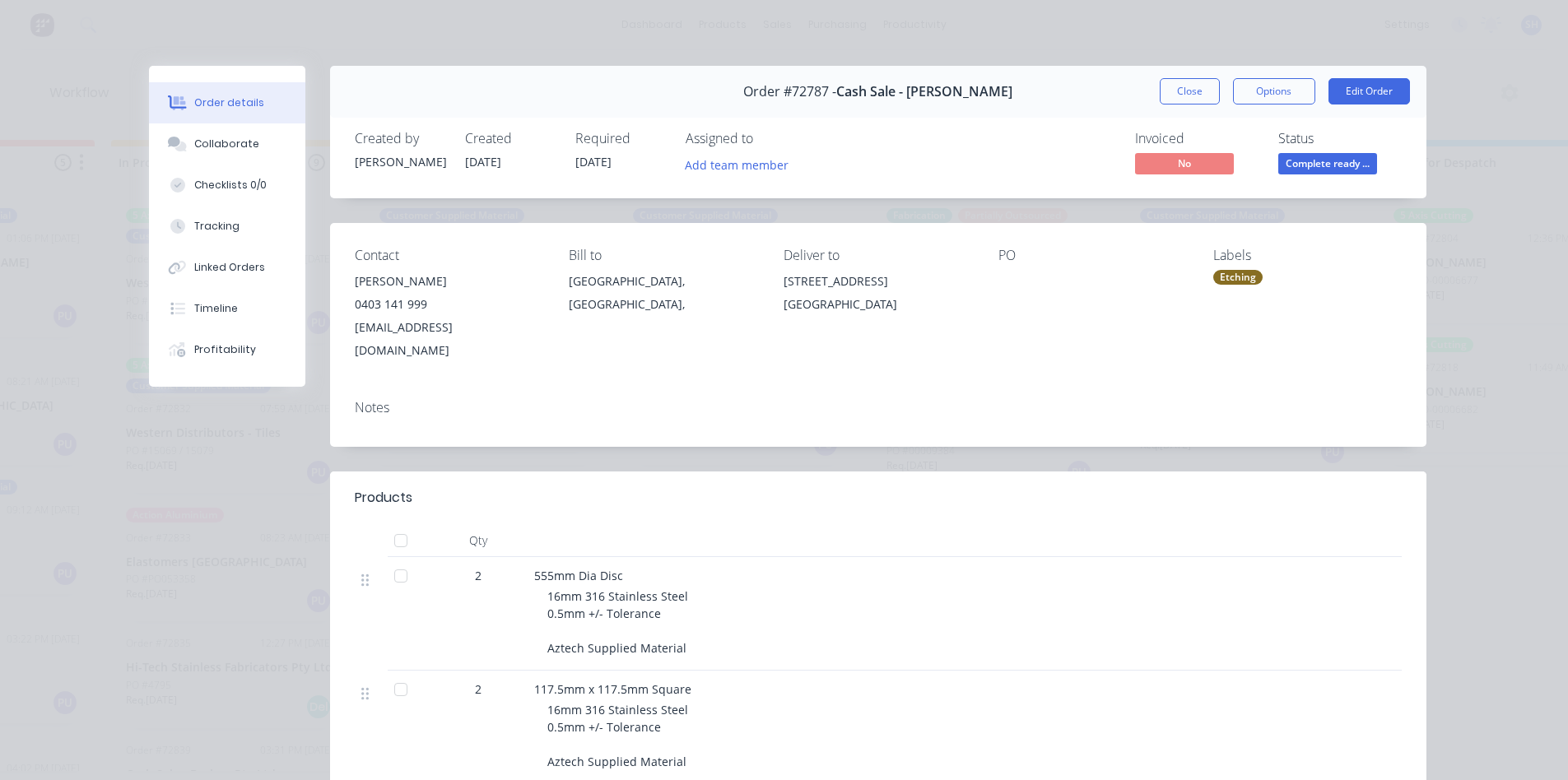
click at [1150, 89] on div "Order #72787 - Cash Sale - John Meade Close Options Edit Order" at bounding box center [878, 91] width 1096 height 52
click at [1166, 92] on button "Close" at bounding box center [1189, 91] width 60 height 27
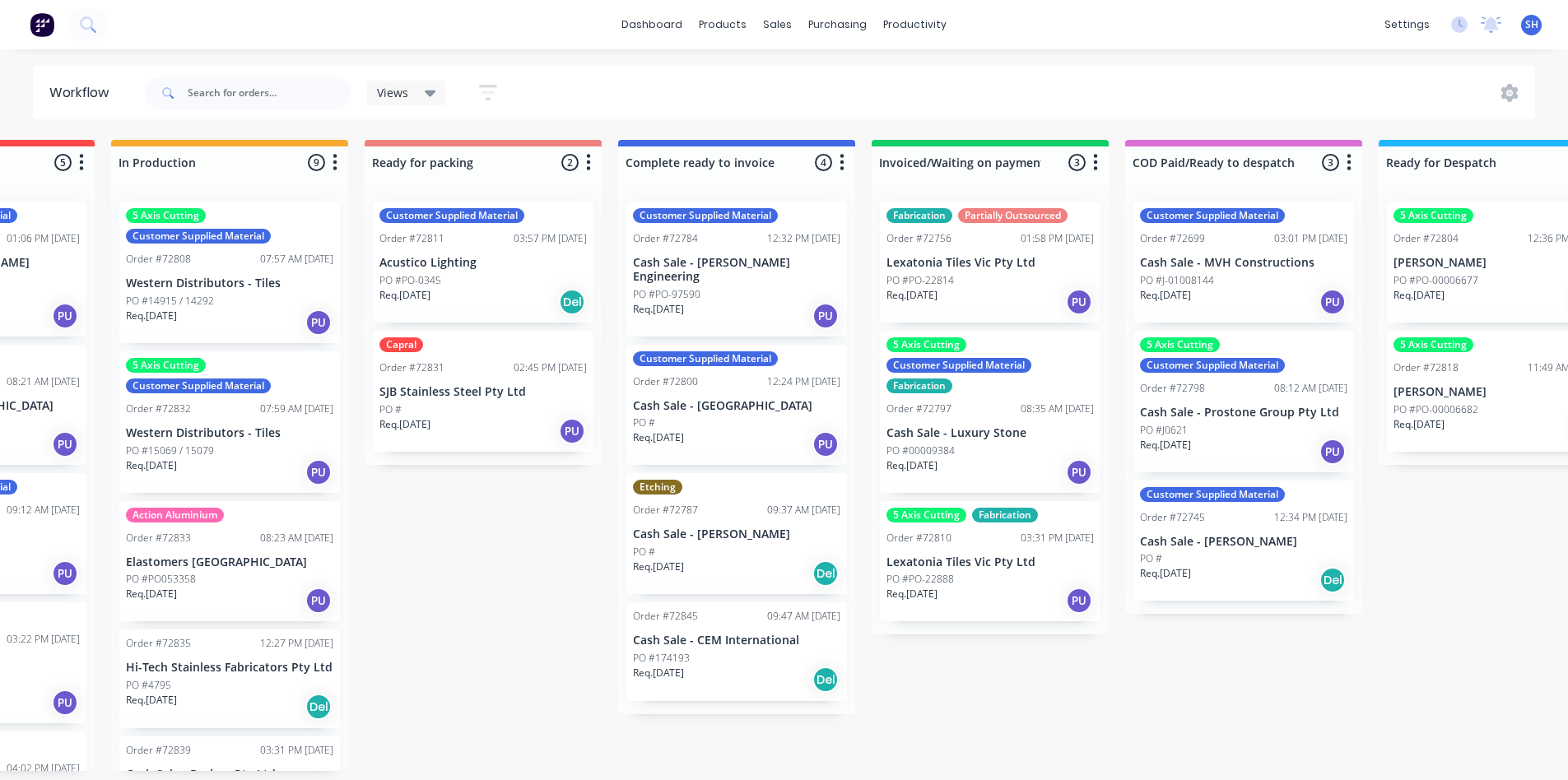
scroll to position [4, 938]
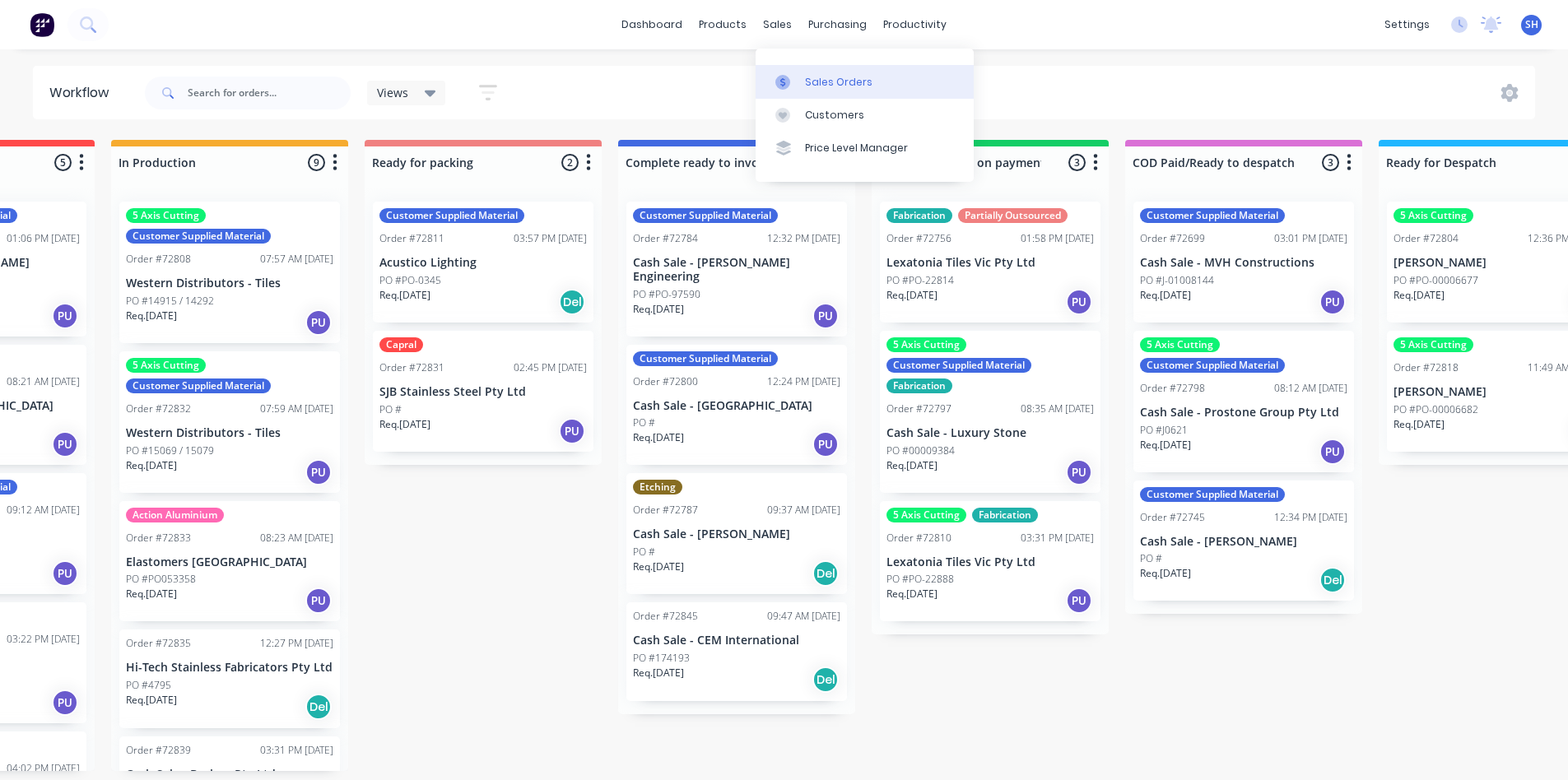
click at [826, 87] on link "Sales Orders" at bounding box center [865, 82] width 218 height 33
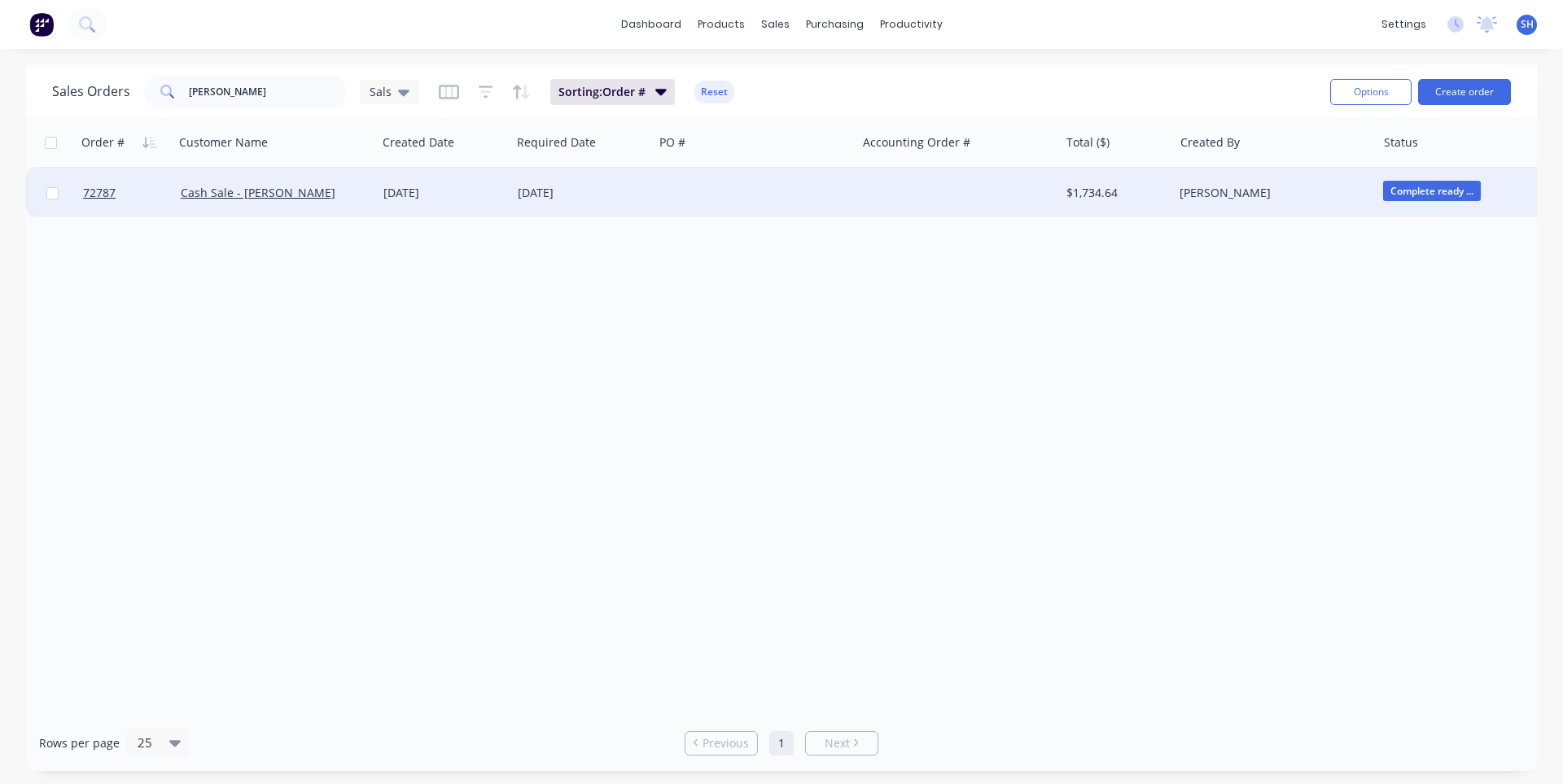
click at [459, 193] on div "09 Sep 2025" at bounding box center [443, 193] width 121 height 16
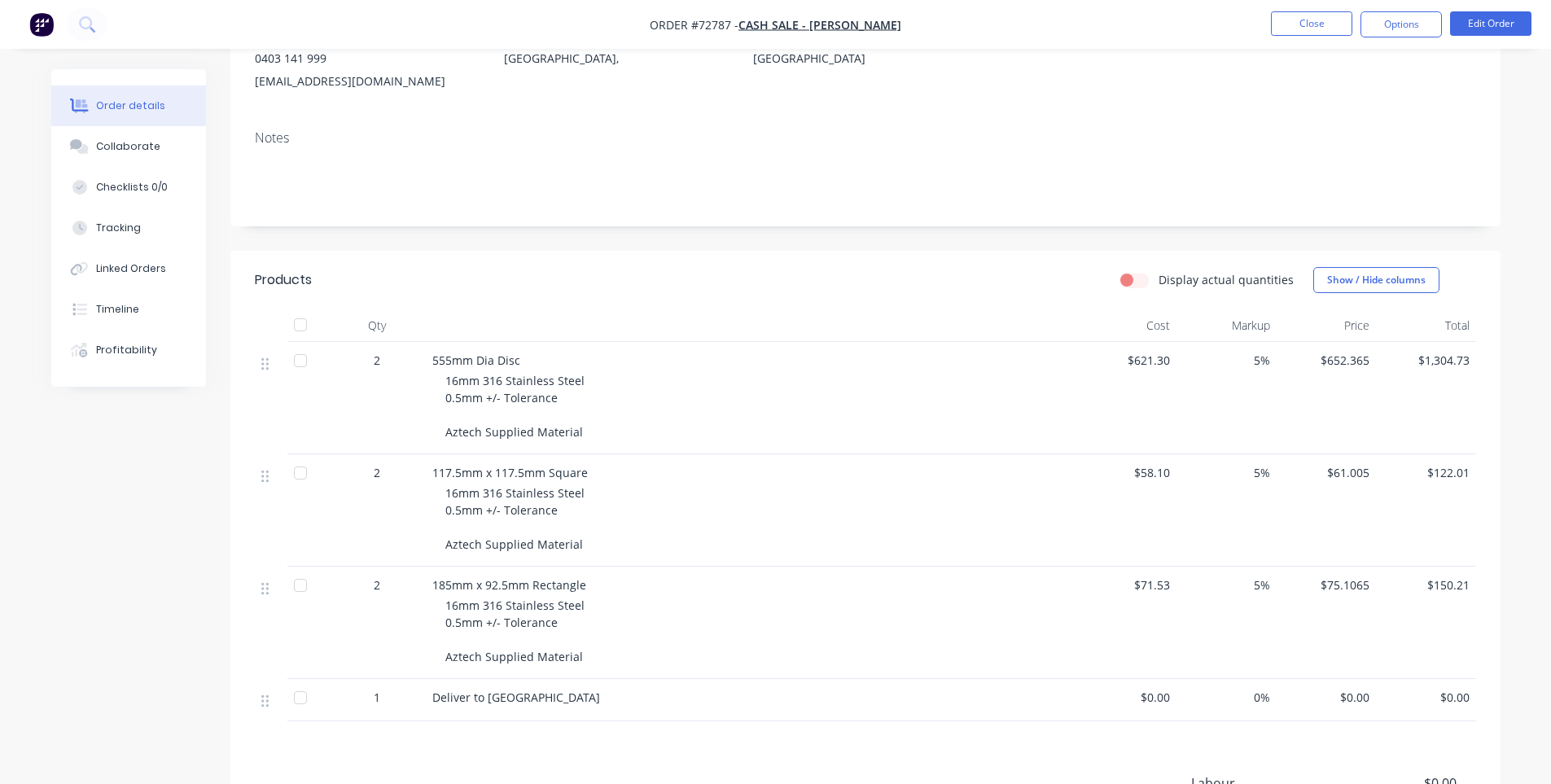
scroll to position [266, 0]
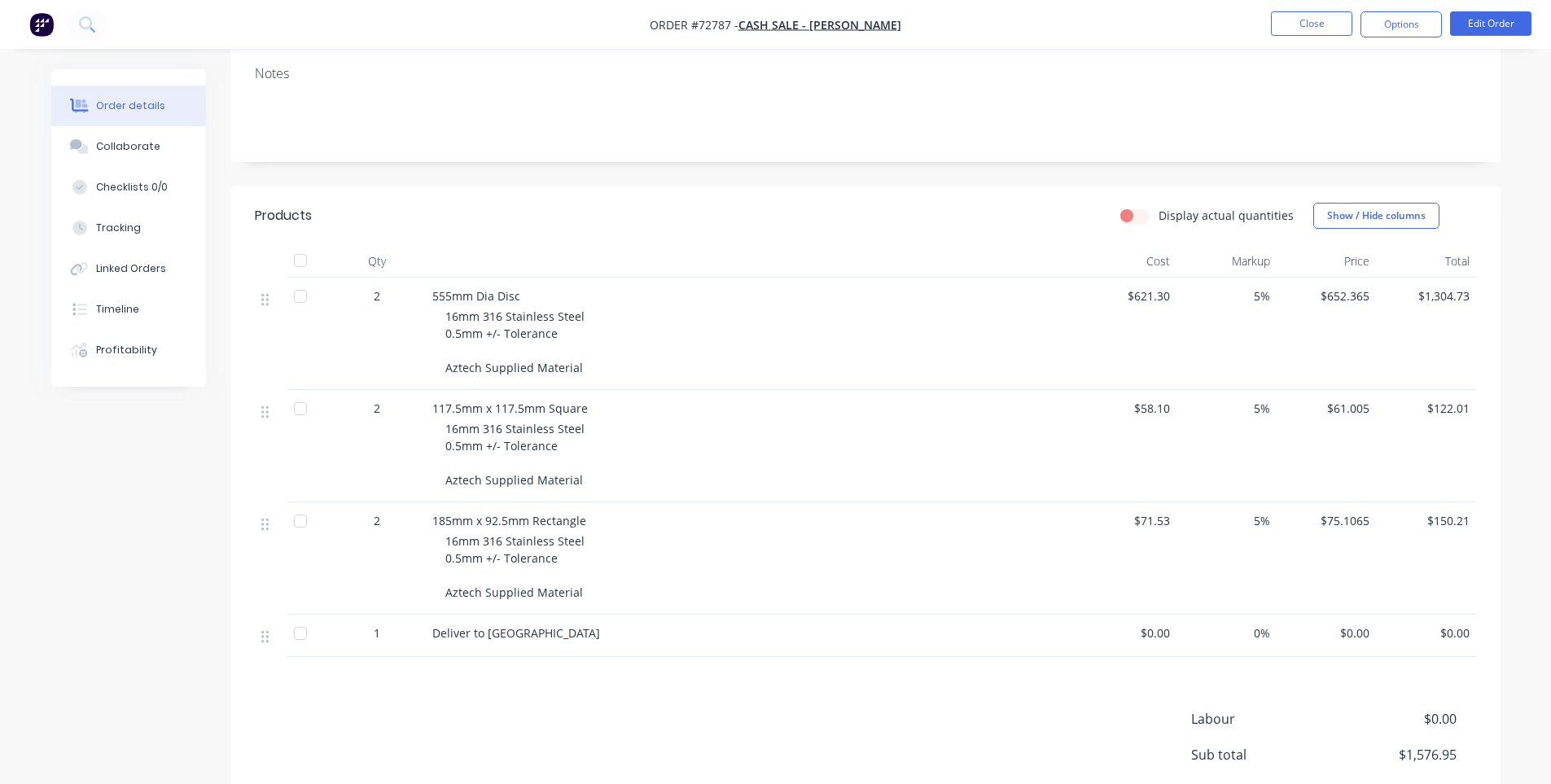
drag, startPoint x: 647, startPoint y: 631, endPoint x: 262, endPoint y: 212, distance: 569.0
click at [262, 212] on div "Products Display actual quantities Show / Hide columns Qty Cost Markup Price To…" at bounding box center [865, 421] width 1270 height 470
click at [253, 213] on header "Products Display actual quantities Show / Hide columns" at bounding box center [865, 215] width 1270 height 58
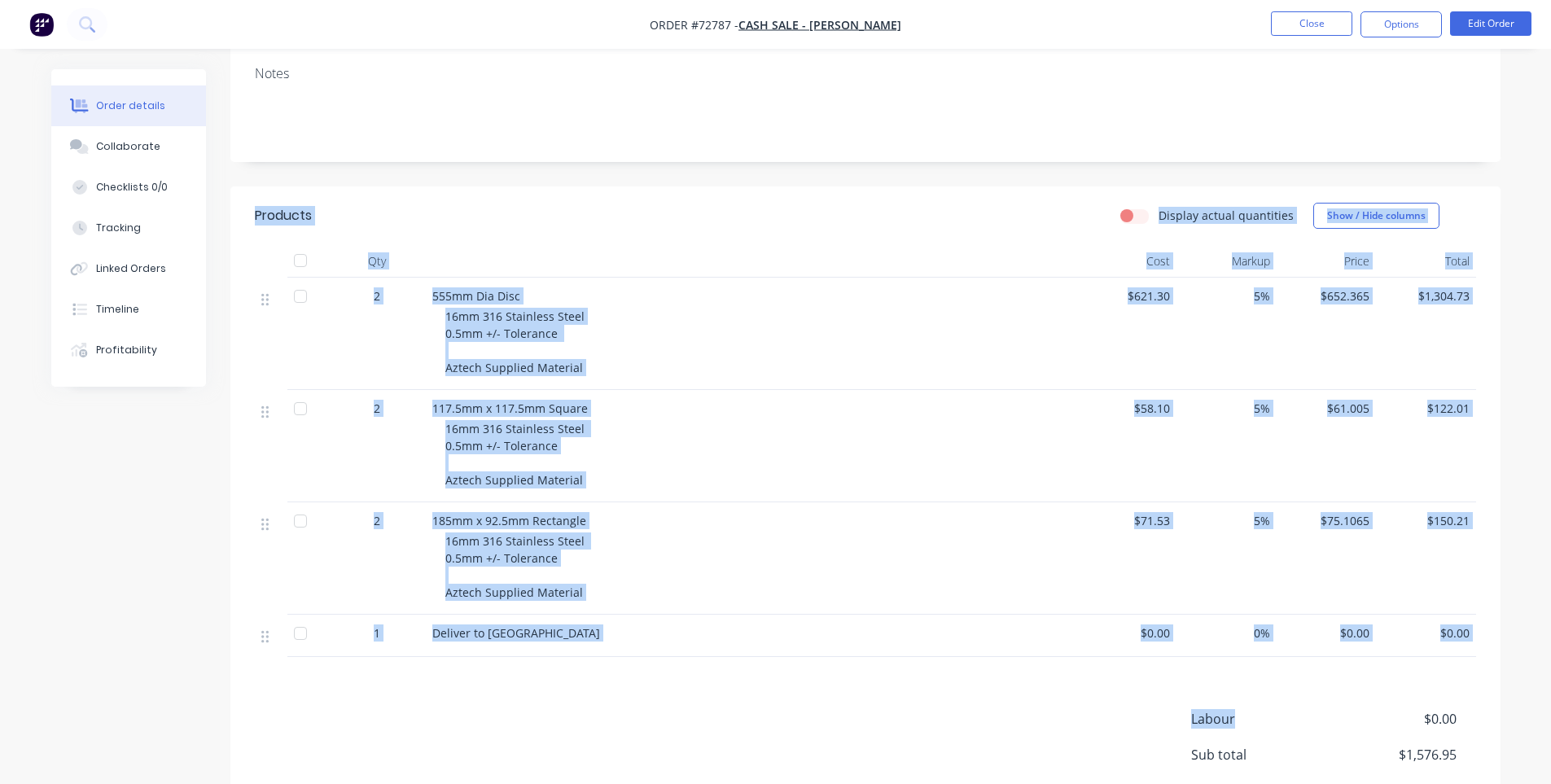
drag, startPoint x: 253, startPoint y: 213, endPoint x: 689, endPoint y: 692, distance: 647.7
click at [688, 686] on div "Products Display actual quantities Show / Hide columns Qty Cost Markup Price To…" at bounding box center [865, 553] width 1270 height 736
click at [689, 692] on div "Products Display actual quantities Show / Hide columns Qty Cost Markup Price To…" at bounding box center [865, 553] width 1270 height 736
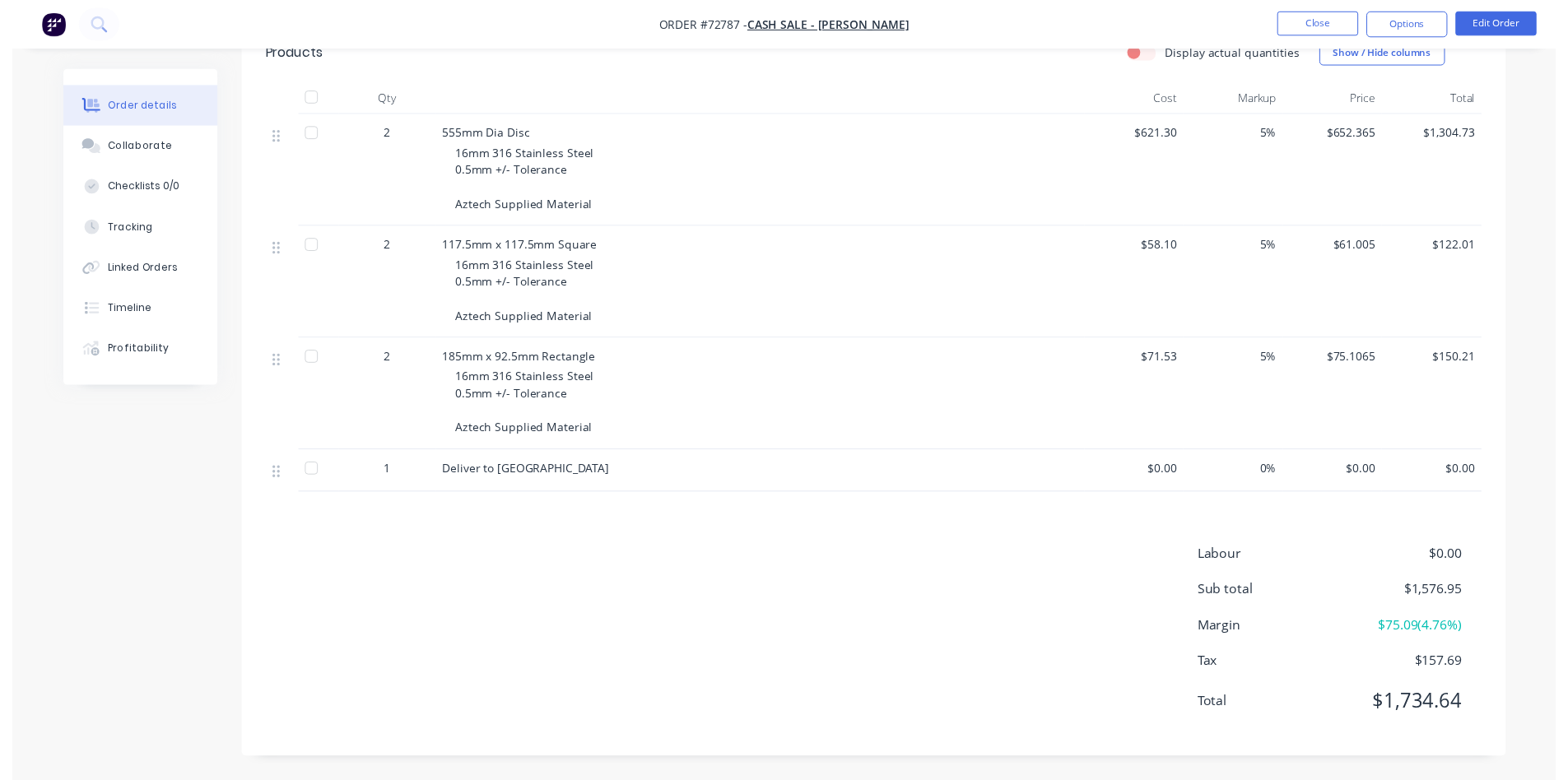
scroll to position [0, 0]
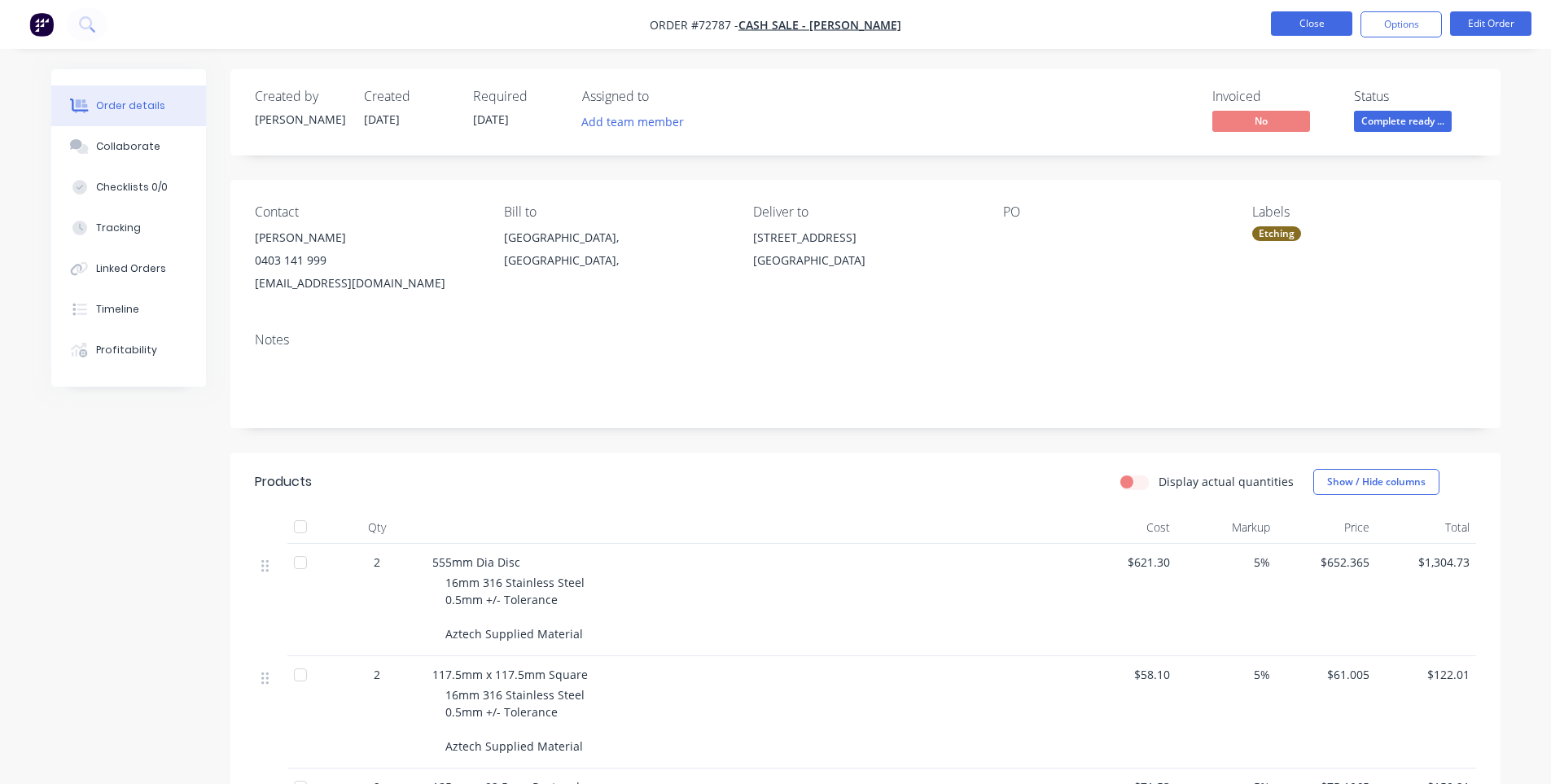
click at [1301, 28] on button "Close" at bounding box center [1311, 23] width 81 height 25
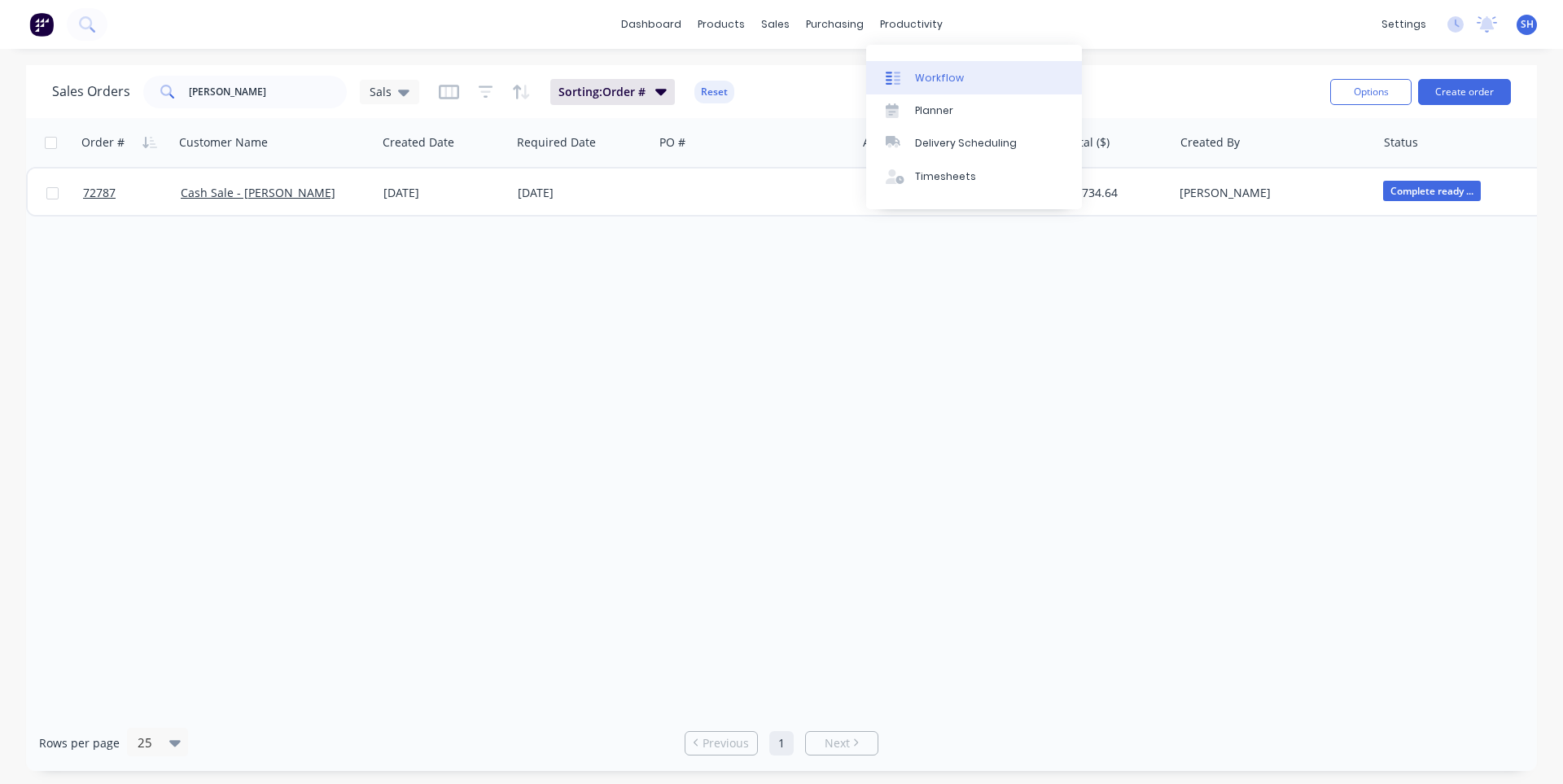
click at [916, 68] on link "Workflow" at bounding box center [974, 77] width 216 height 33
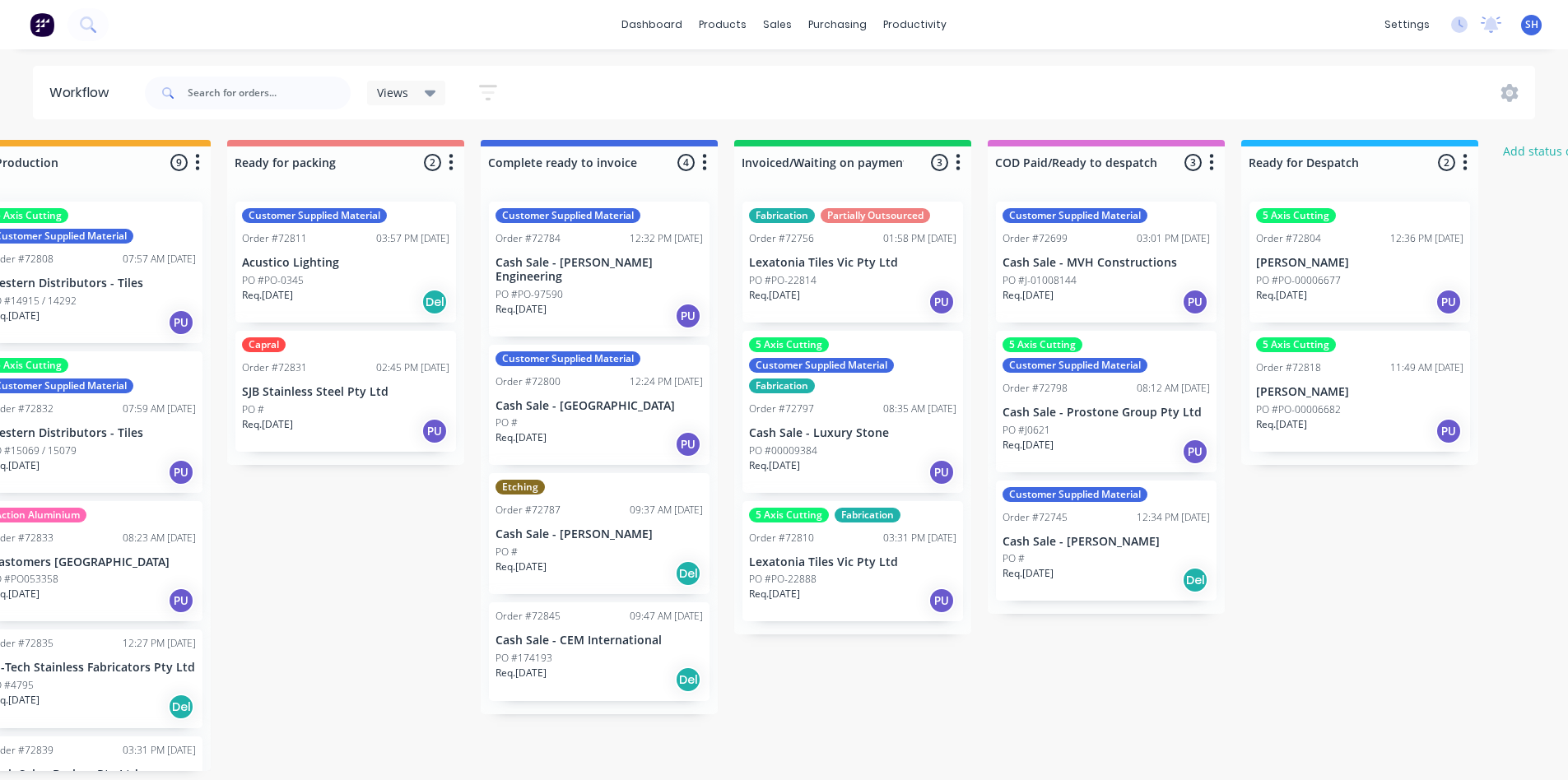
scroll to position [0, 1104]
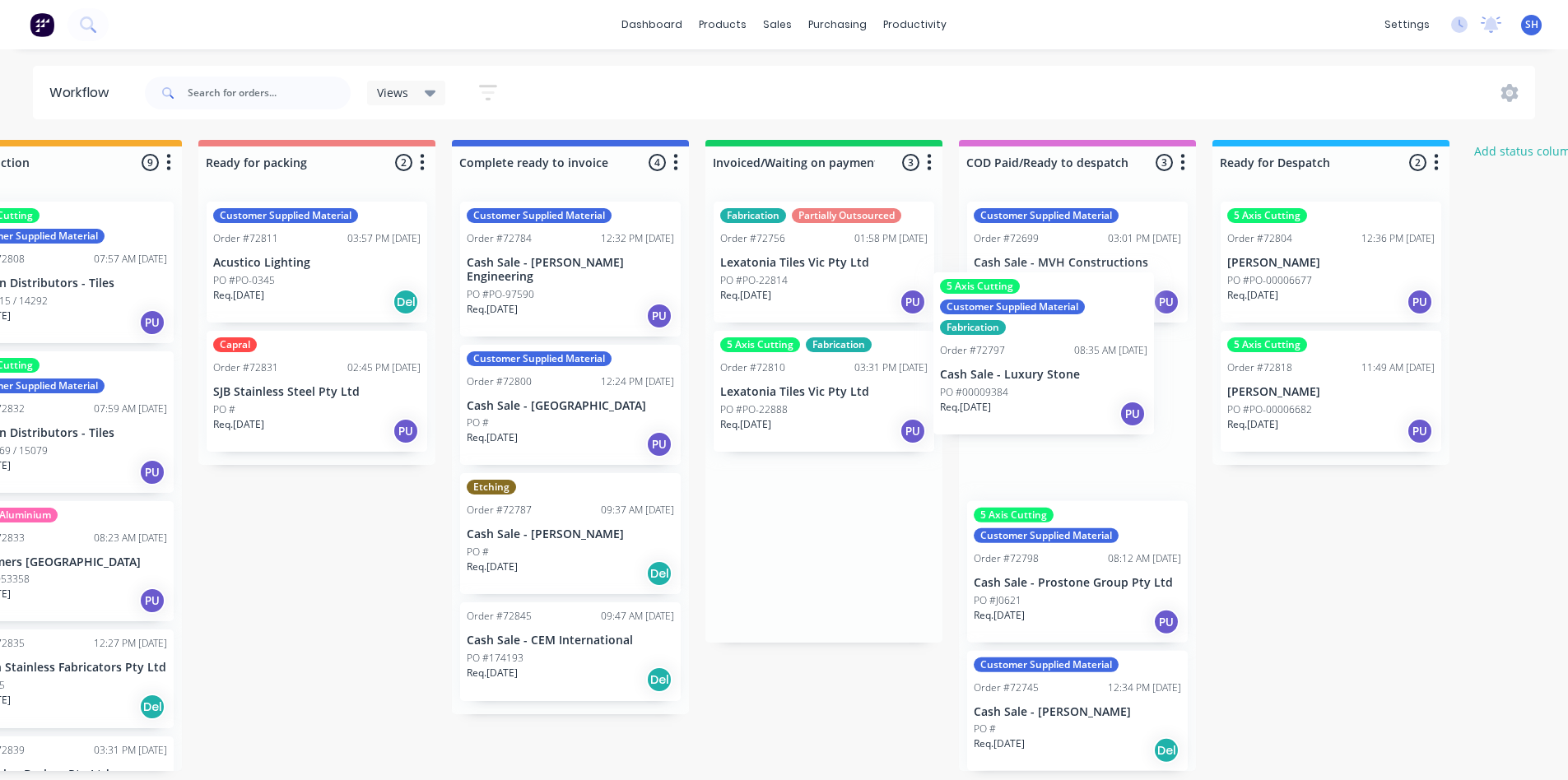
drag, startPoint x: 810, startPoint y: 445, endPoint x: 1039, endPoint y: 387, distance: 236.2
click at [1039, 387] on div "Submitted 1 Status colour #273444 hex #273444 Save Cancel Summaries Total order…" at bounding box center [375, 455] width 2983 height 632
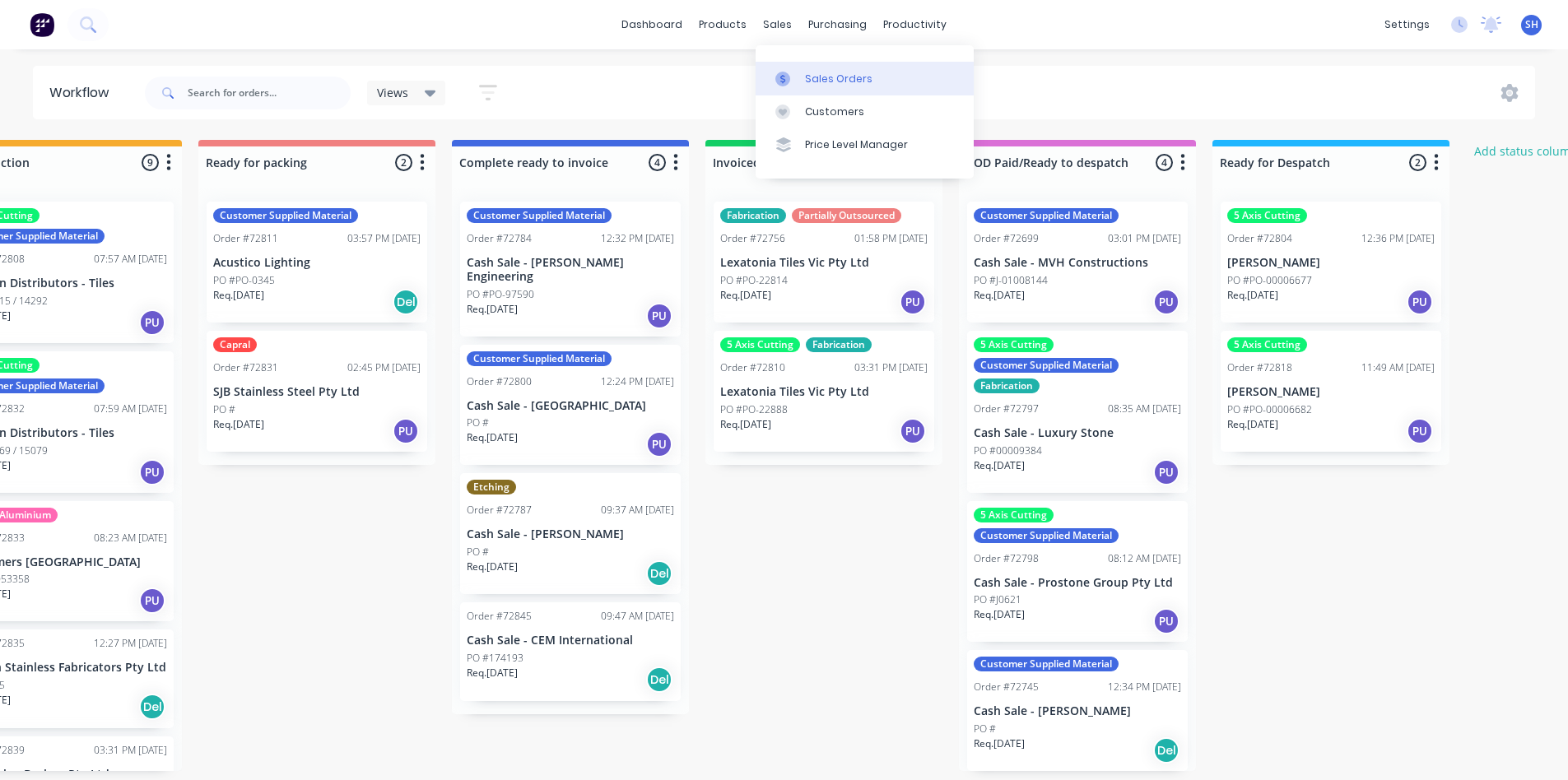
click at [819, 76] on div "Sales Orders" at bounding box center [838, 79] width 67 height 15
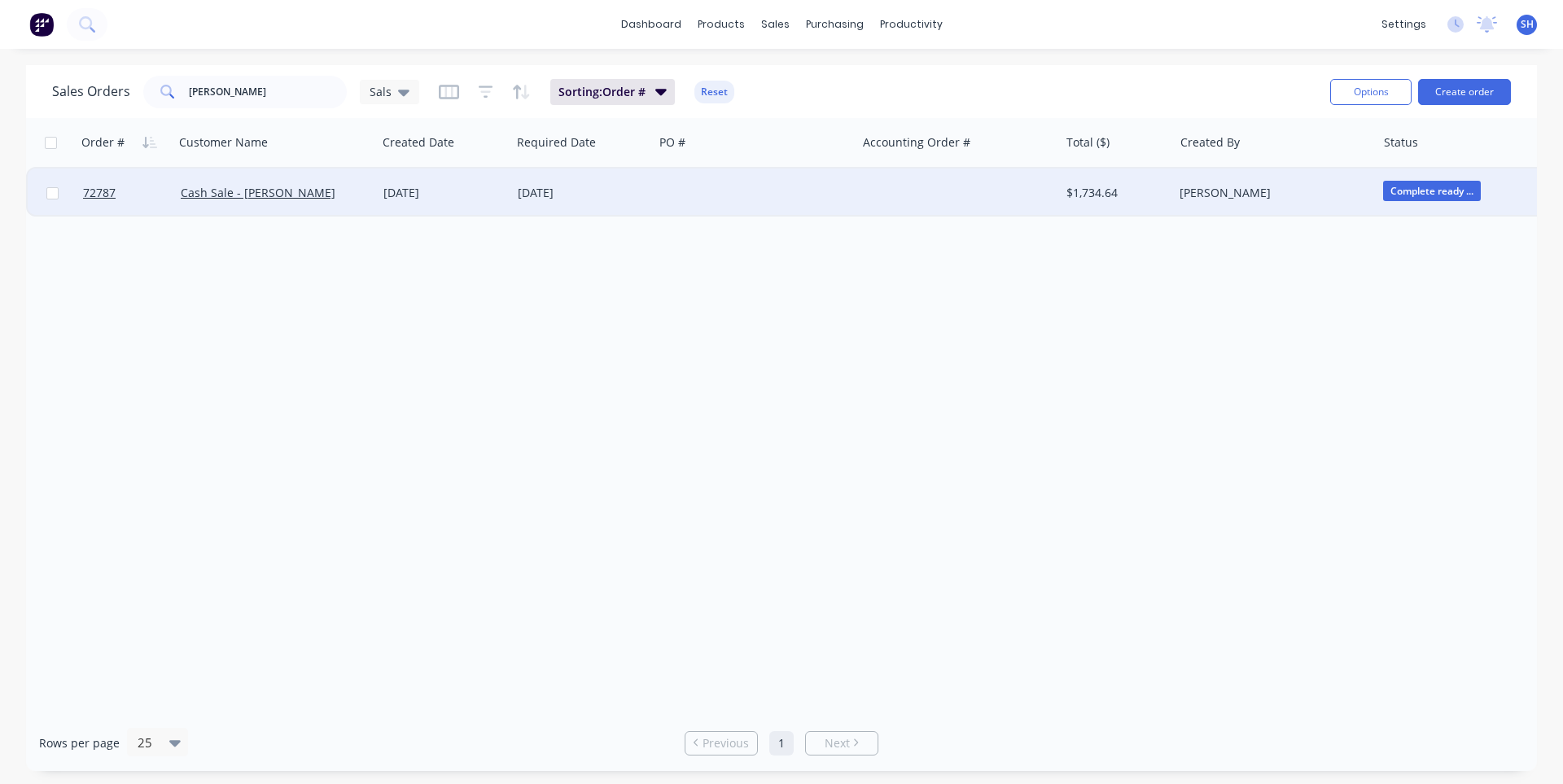
click at [578, 200] on div "16 Sep 2025" at bounding box center [583, 193] width 129 height 16
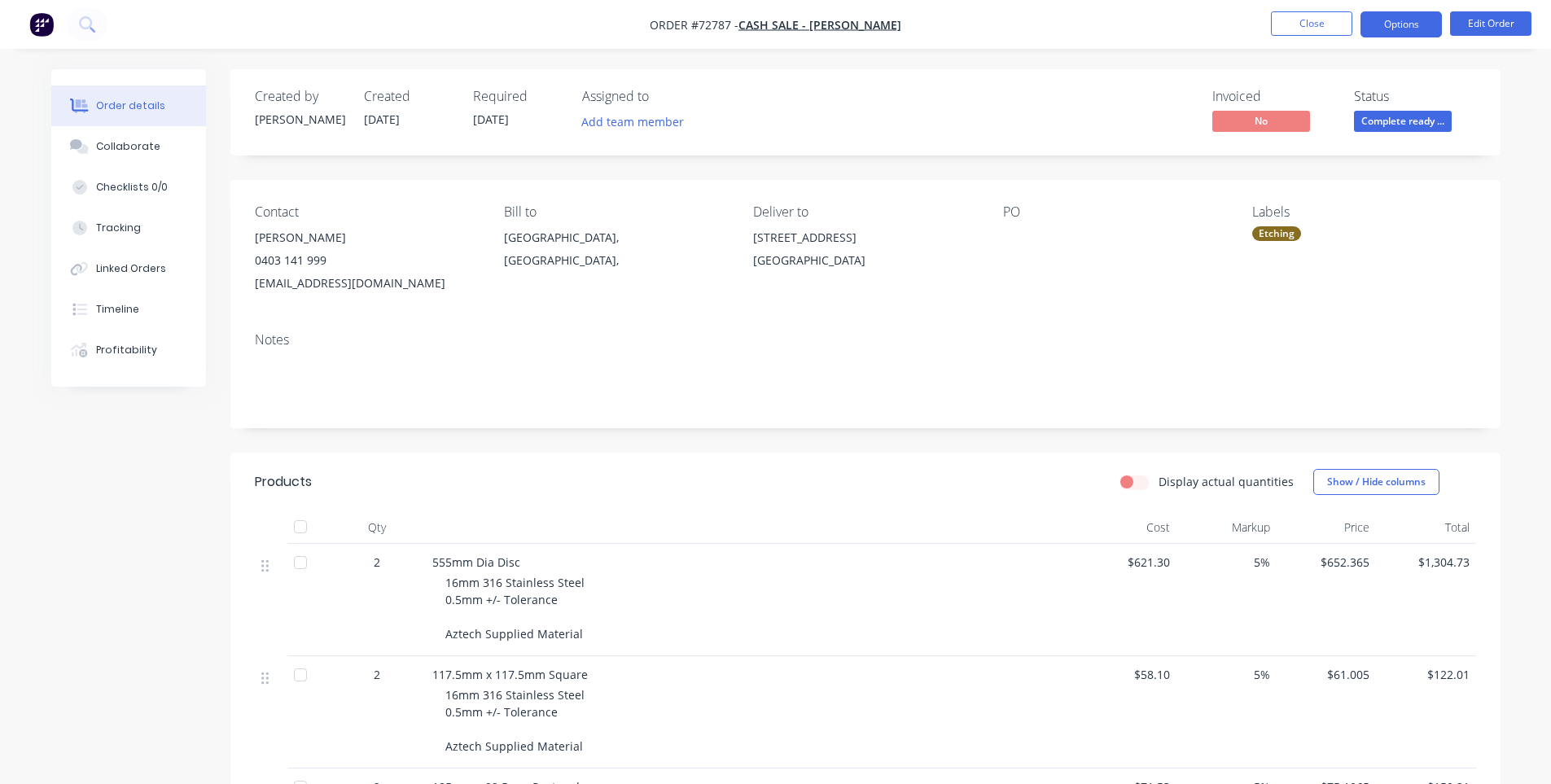
click at [1375, 21] on button "Options" at bounding box center [1401, 24] width 81 height 26
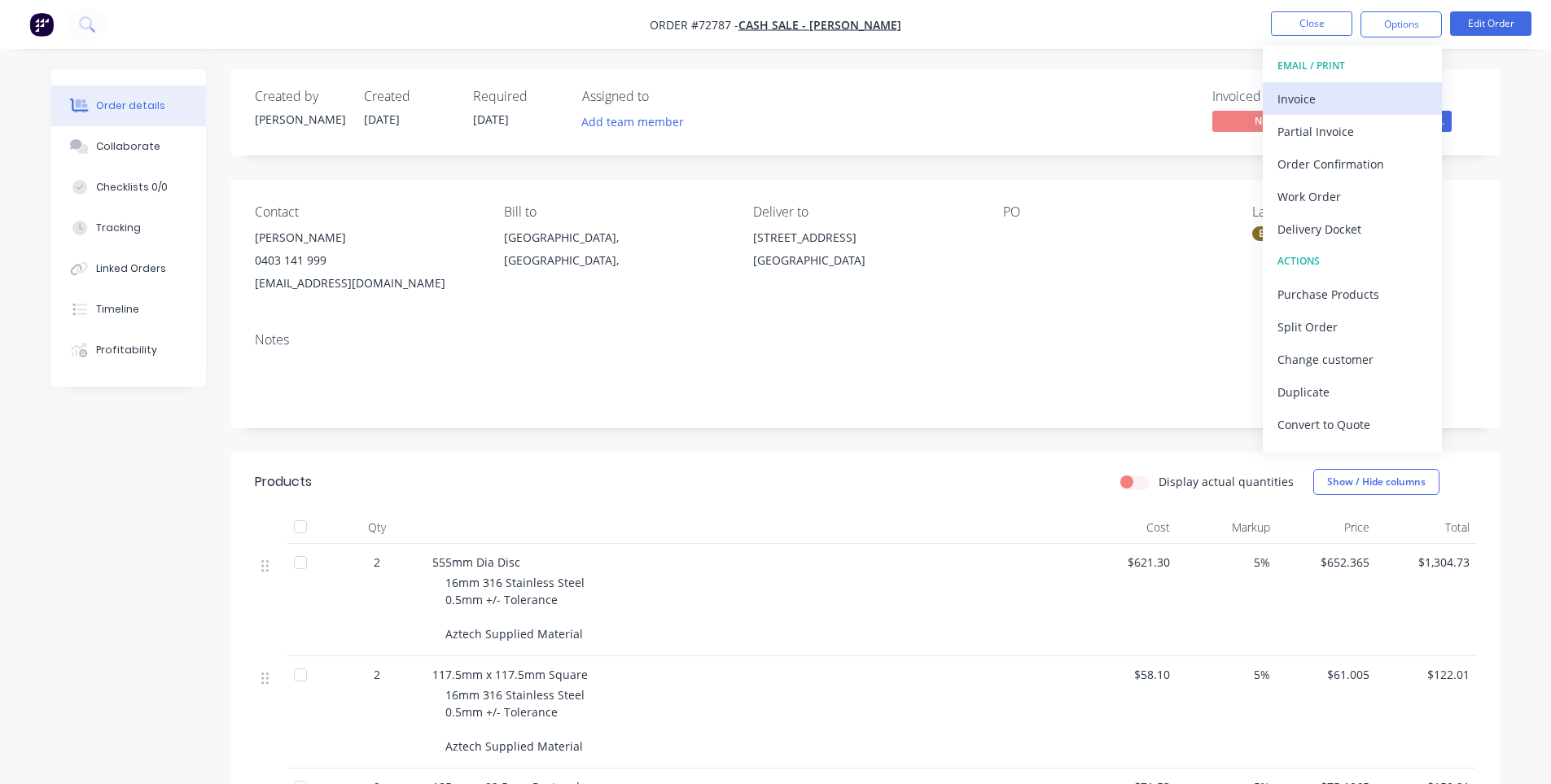
click at [1333, 95] on div "Invoice" at bounding box center [1352, 99] width 150 height 24
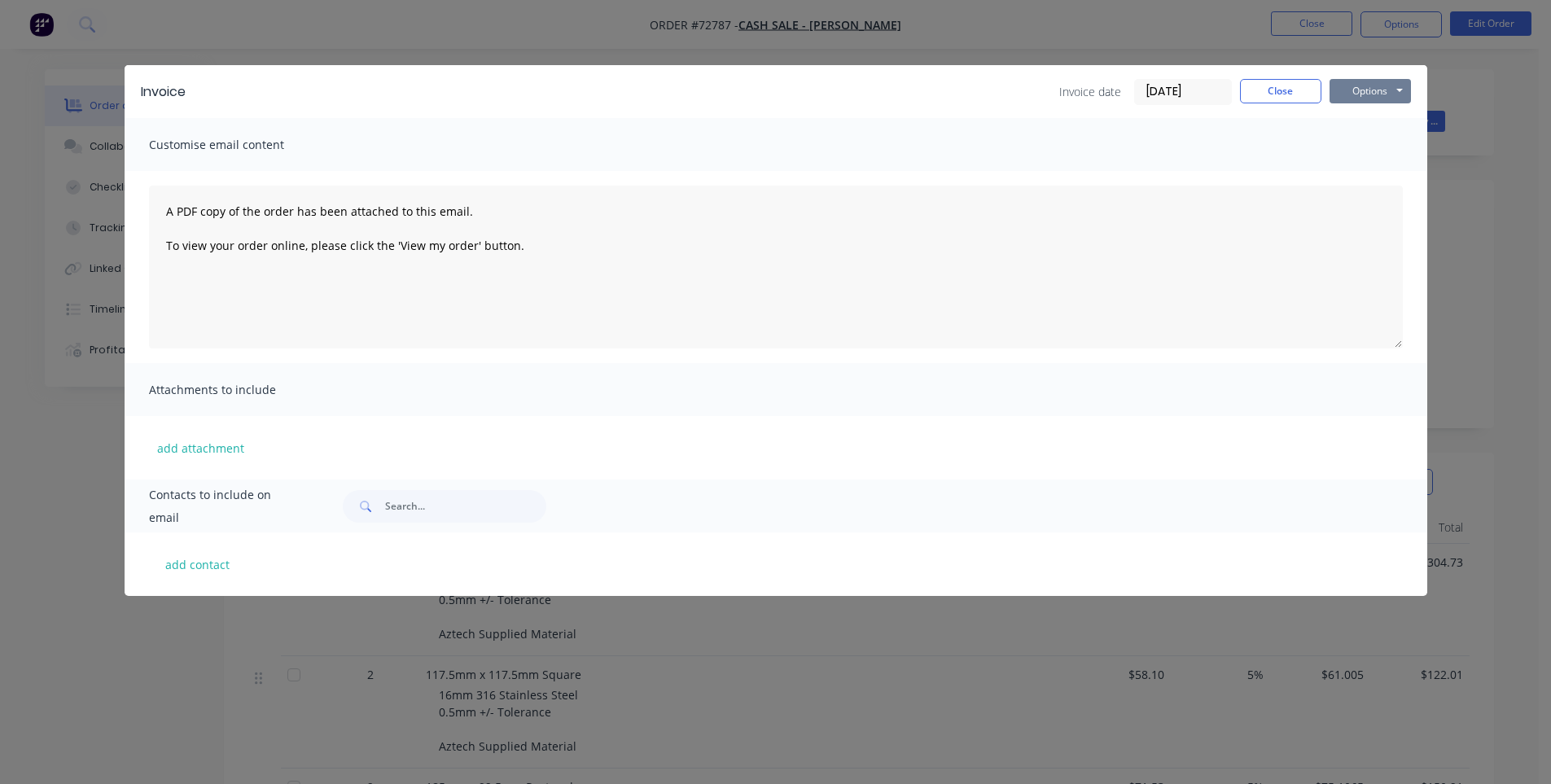
click at [1388, 88] on button "Options" at bounding box center [1370, 91] width 81 height 25
click at [1365, 145] on button "Print" at bounding box center [1381, 146] width 104 height 26
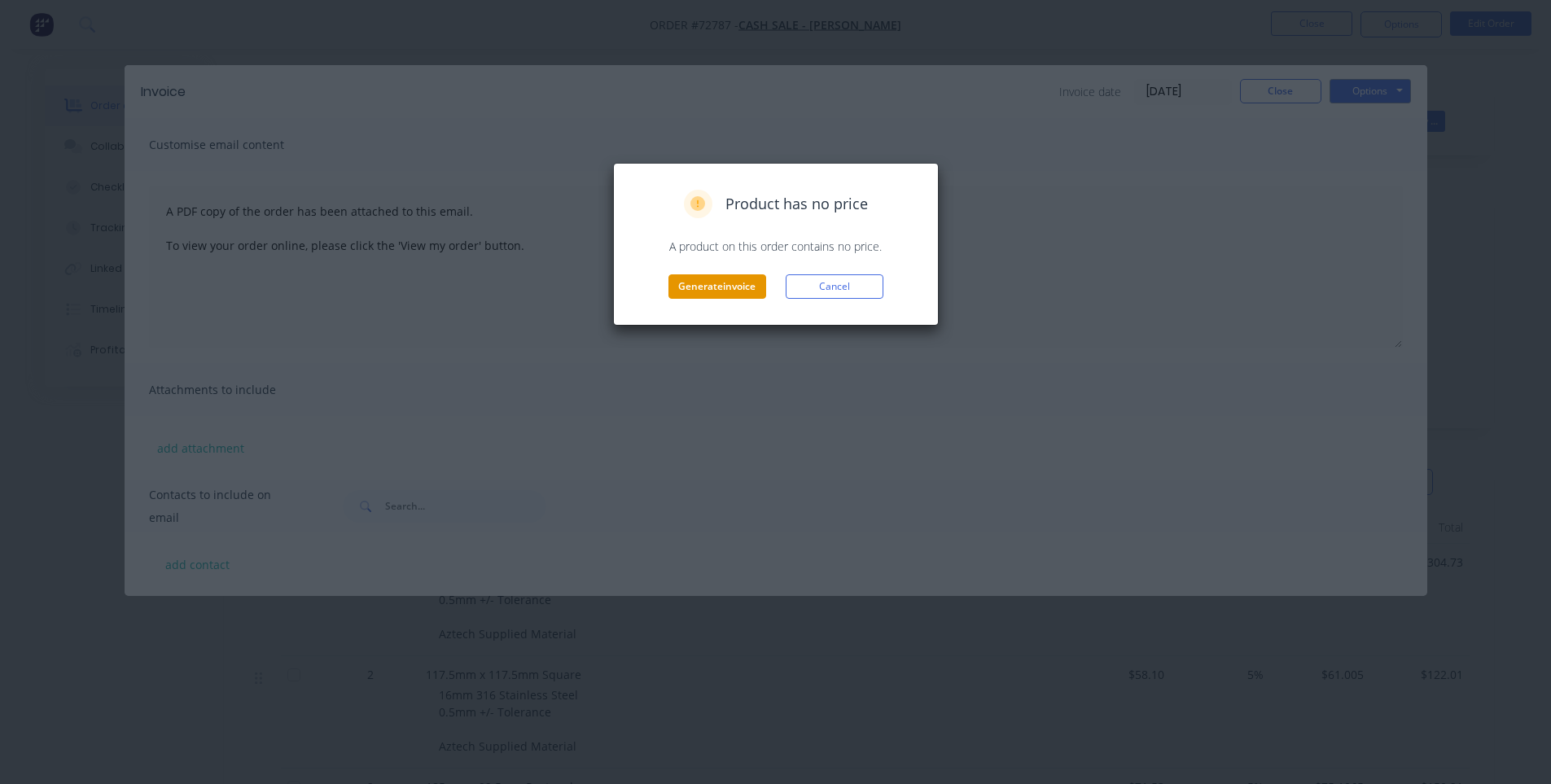
click at [708, 292] on button "Generate invoice" at bounding box center [717, 286] width 98 height 25
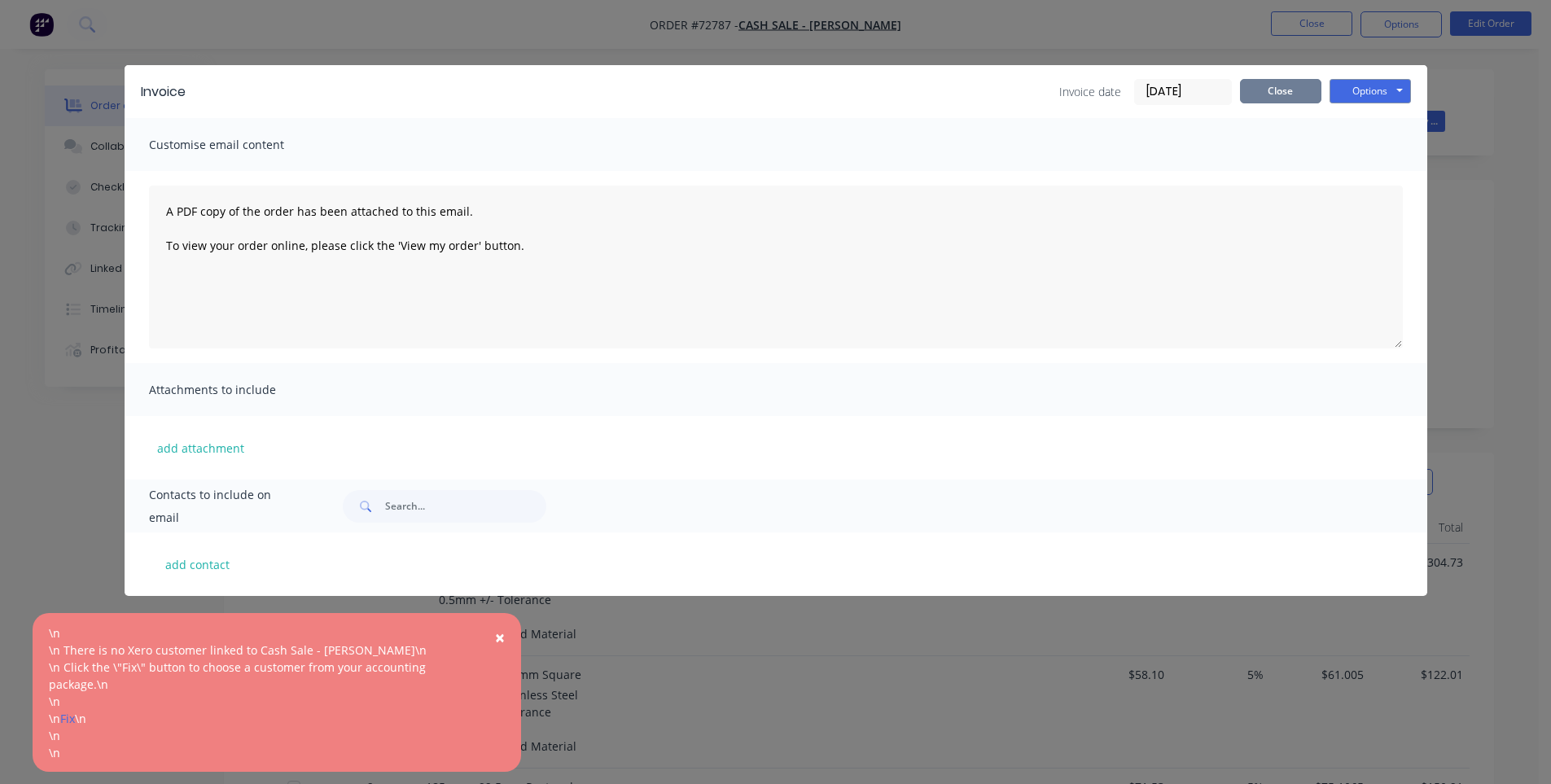
click at [1286, 94] on button "Close" at bounding box center [1280, 91] width 81 height 25
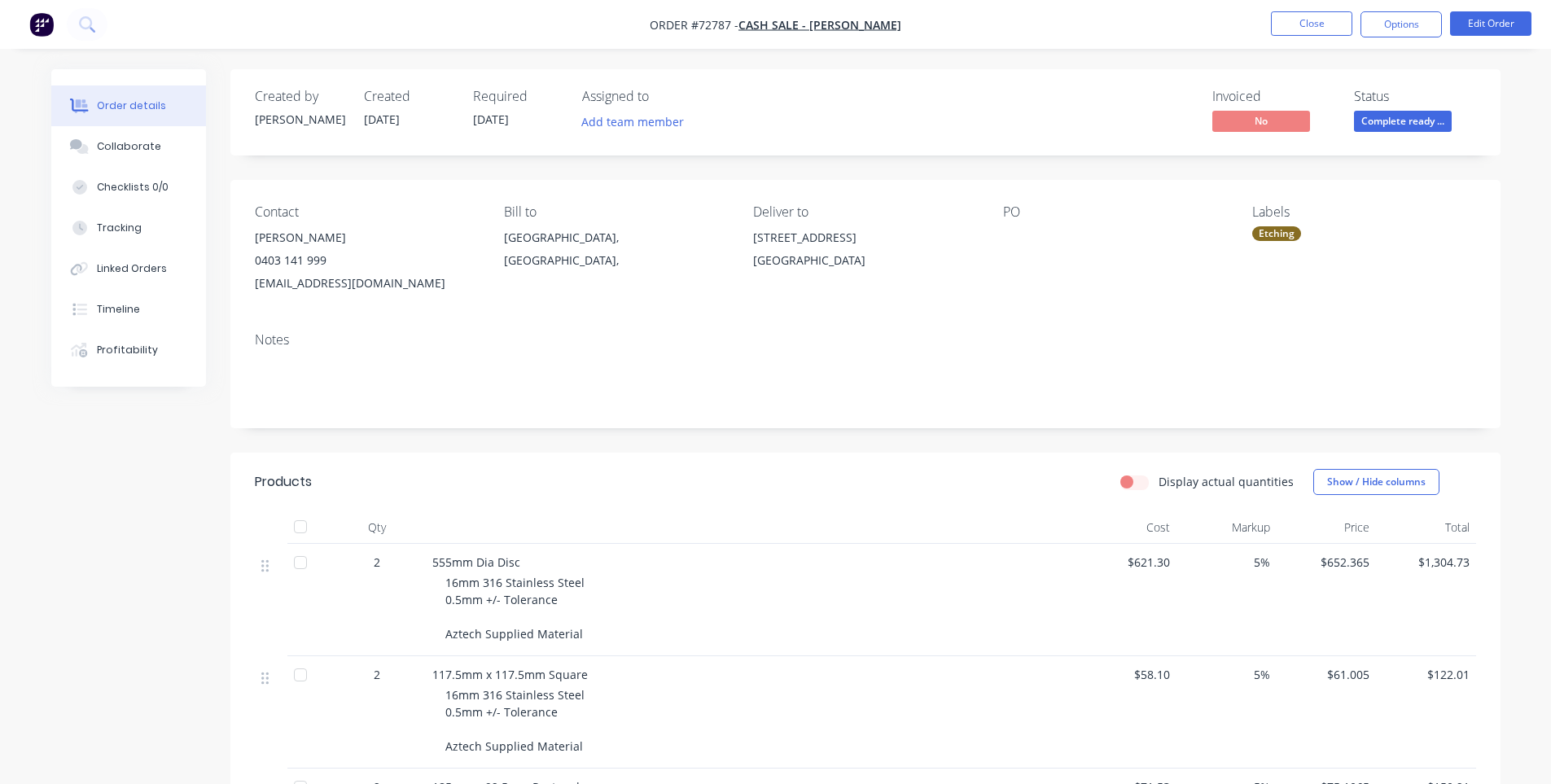
drag, startPoint x: 896, startPoint y: 31, endPoint x: 751, endPoint y: 34, distance: 145.0
click at [751, 34] on nav "Order #72787 - Cash Sale - John Meade Close Options Edit Order" at bounding box center [775, 25] width 1551 height 49
drag, startPoint x: 894, startPoint y: 24, endPoint x: 775, endPoint y: 26, distance: 119.0
click at [775, 26] on nav "Order #72787 - Cash Sale - John Meade Close Options Edit Order" at bounding box center [775, 25] width 1551 height 49
click at [829, 22] on span "Cash Sale - [PERSON_NAME]" at bounding box center [820, 25] width 163 height 15
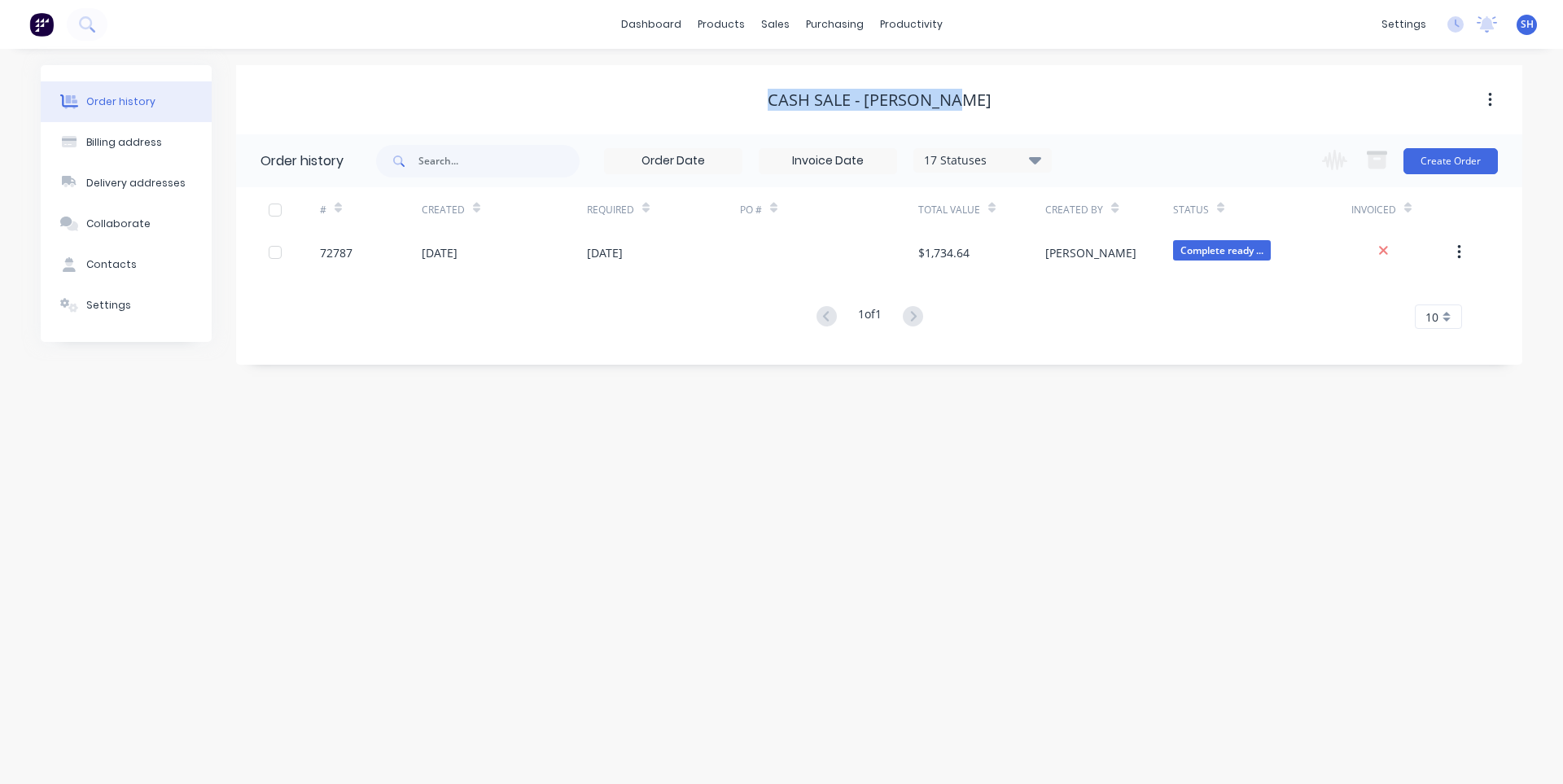
drag, startPoint x: 975, startPoint y: 102, endPoint x: 777, endPoint y: 102, distance: 198.0
click at [777, 102] on div "Cash Sale - [PERSON_NAME]" at bounding box center [879, 99] width 1286 height 19
drag, startPoint x: 978, startPoint y: 105, endPoint x: 780, endPoint y: 110, distance: 198.1
click at [780, 110] on div "Cash Sale - [PERSON_NAME]" at bounding box center [879, 100] width 1286 height 29
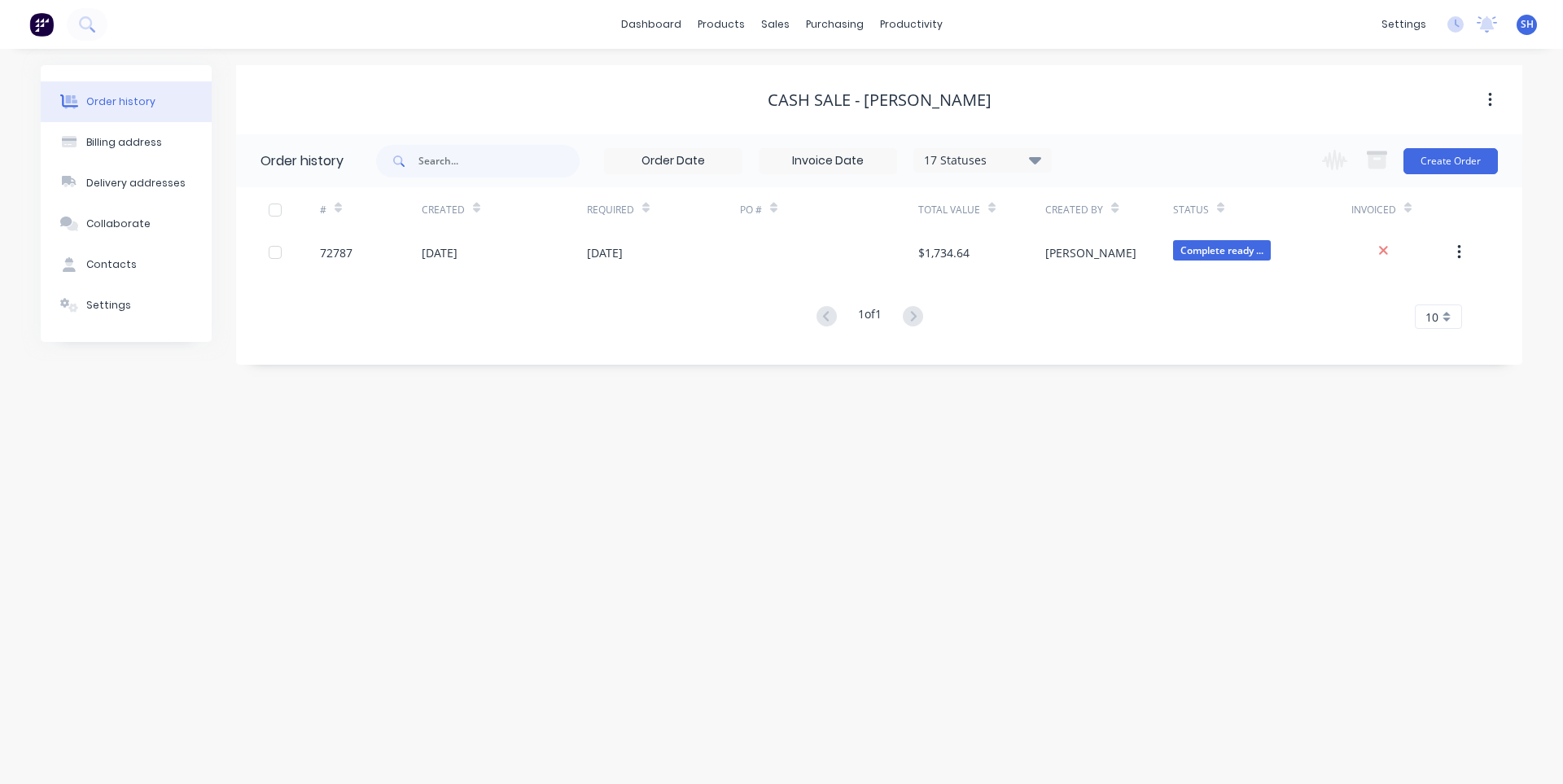
drag, startPoint x: 935, startPoint y: 110, endPoint x: 978, endPoint y: 109, distance: 43.0
click at [937, 110] on div "Cash Sale - [PERSON_NAME]" at bounding box center [879, 99] width 223 height 19
drag, startPoint x: 993, startPoint y: 98, endPoint x: 781, endPoint y: 110, distance: 212.3
click at [781, 110] on div "Cash Sale - [PERSON_NAME]" at bounding box center [879, 100] width 1286 height 29
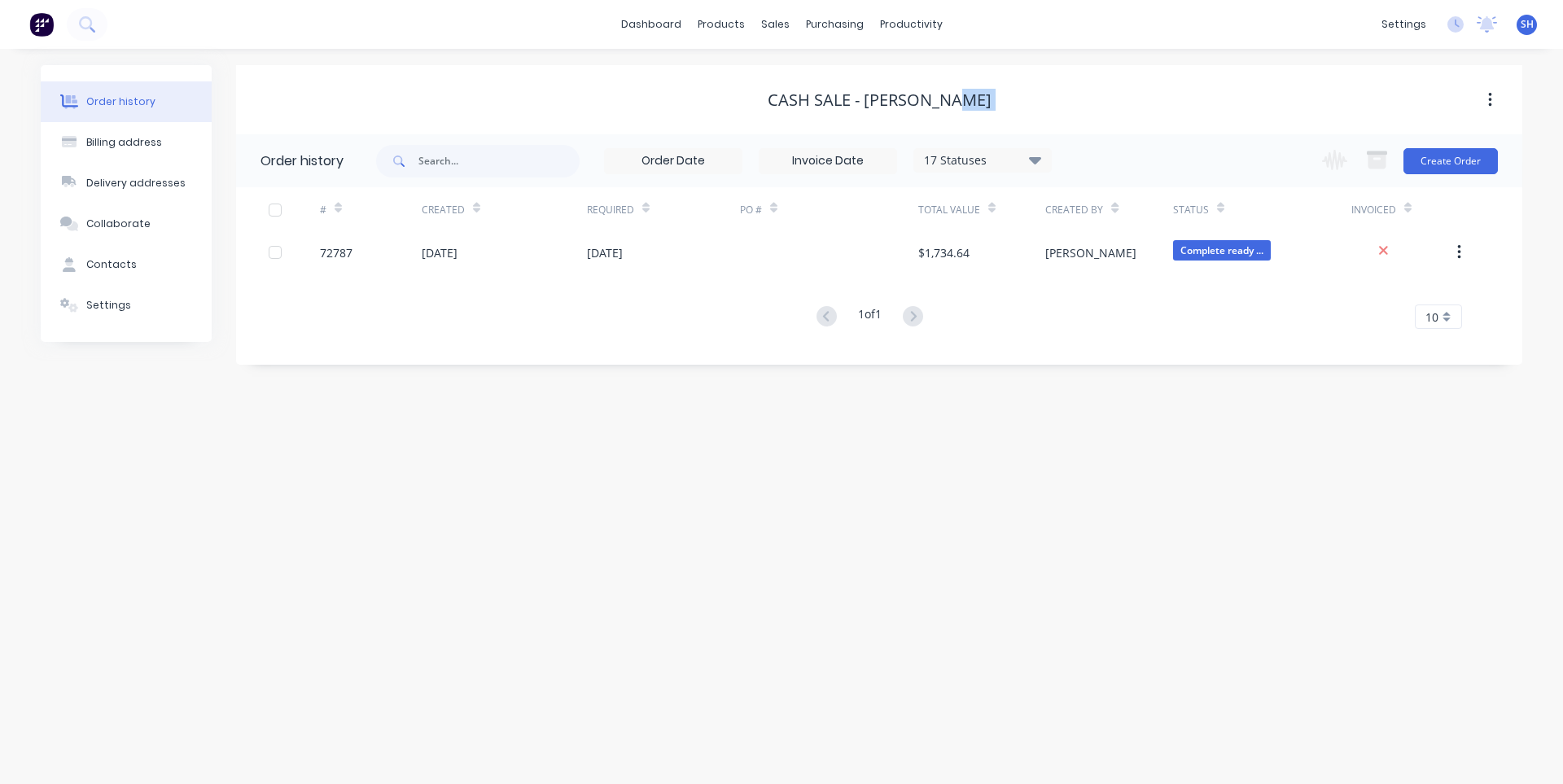
click at [781, 110] on div "Cash Sale - [PERSON_NAME]" at bounding box center [879, 100] width 1286 height 29
click at [960, 101] on div "Cash Sale - [PERSON_NAME]" at bounding box center [879, 99] width 223 height 19
drag, startPoint x: 978, startPoint y: 101, endPoint x: 783, endPoint y: 99, distance: 195.0
click at [783, 99] on div "Cash Sale - [PERSON_NAME]" at bounding box center [879, 99] width 1286 height 19
copy div "Cash Sale - [PERSON_NAME]"
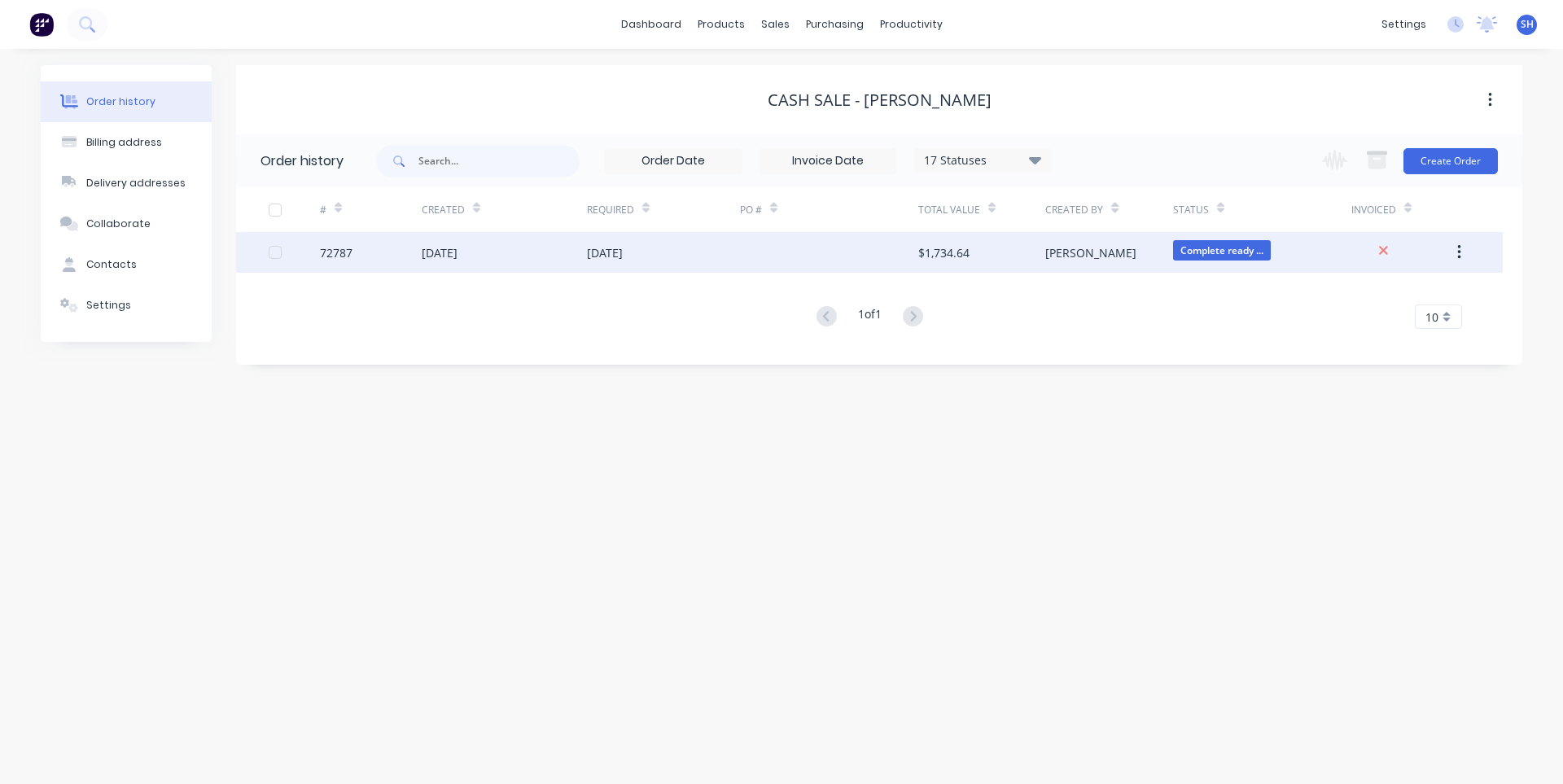
click at [812, 254] on div at bounding box center [829, 252] width 179 height 41
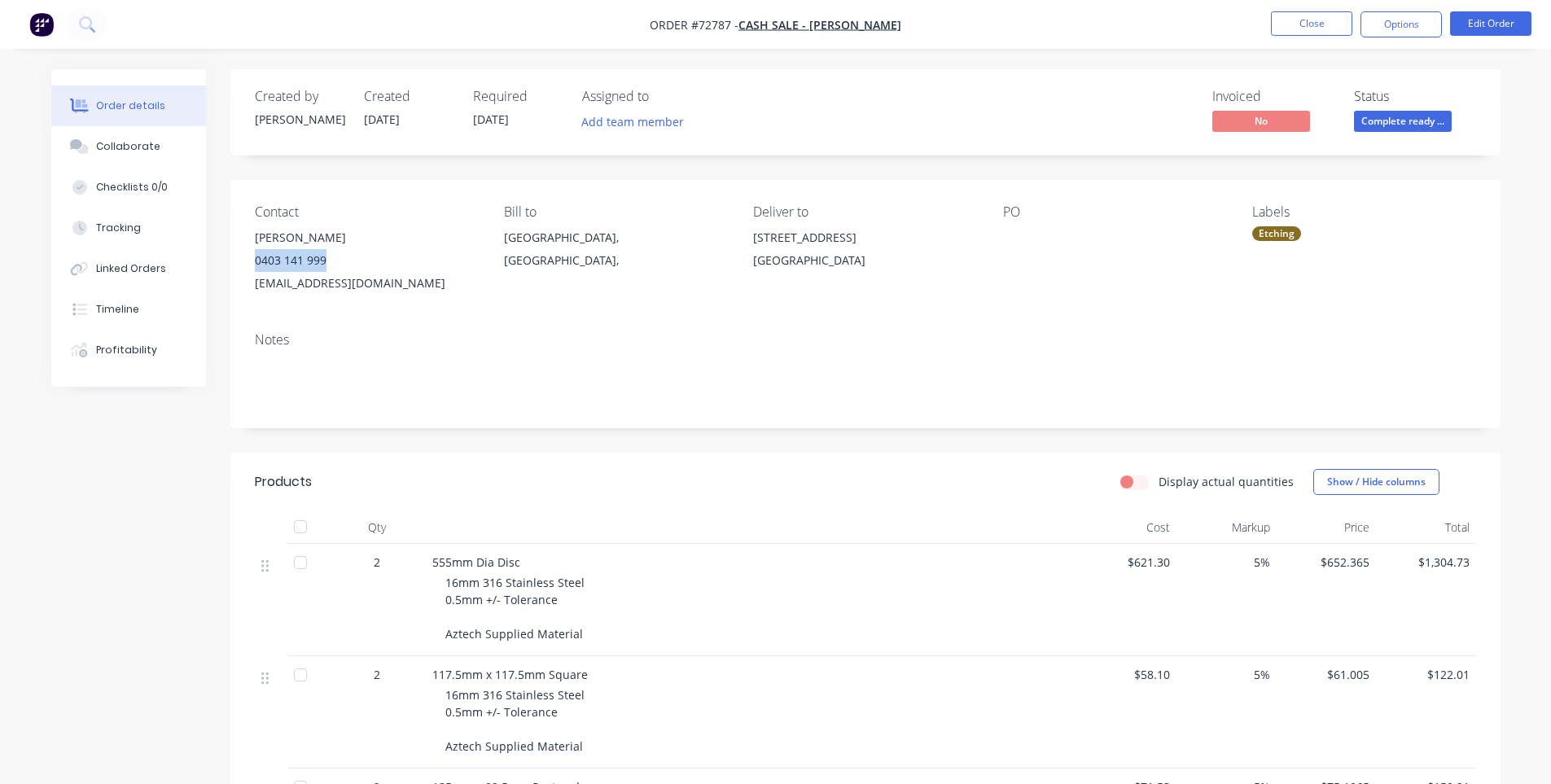
drag, startPoint x: 329, startPoint y: 259, endPoint x: 257, endPoint y: 265, distance: 72.2
click at [257, 265] on div "0403 141 999" at bounding box center [366, 260] width 223 height 23
copy div "0403 141 999"
drag, startPoint x: 375, startPoint y: 286, endPoint x: 252, endPoint y: 285, distance: 123.0
click at [252, 285] on div "Contact John Meade 0403 141 999 mr.jmeade@gmail.com Bill to MELBOURNE, Victoria…" at bounding box center [865, 249] width 1270 height 139
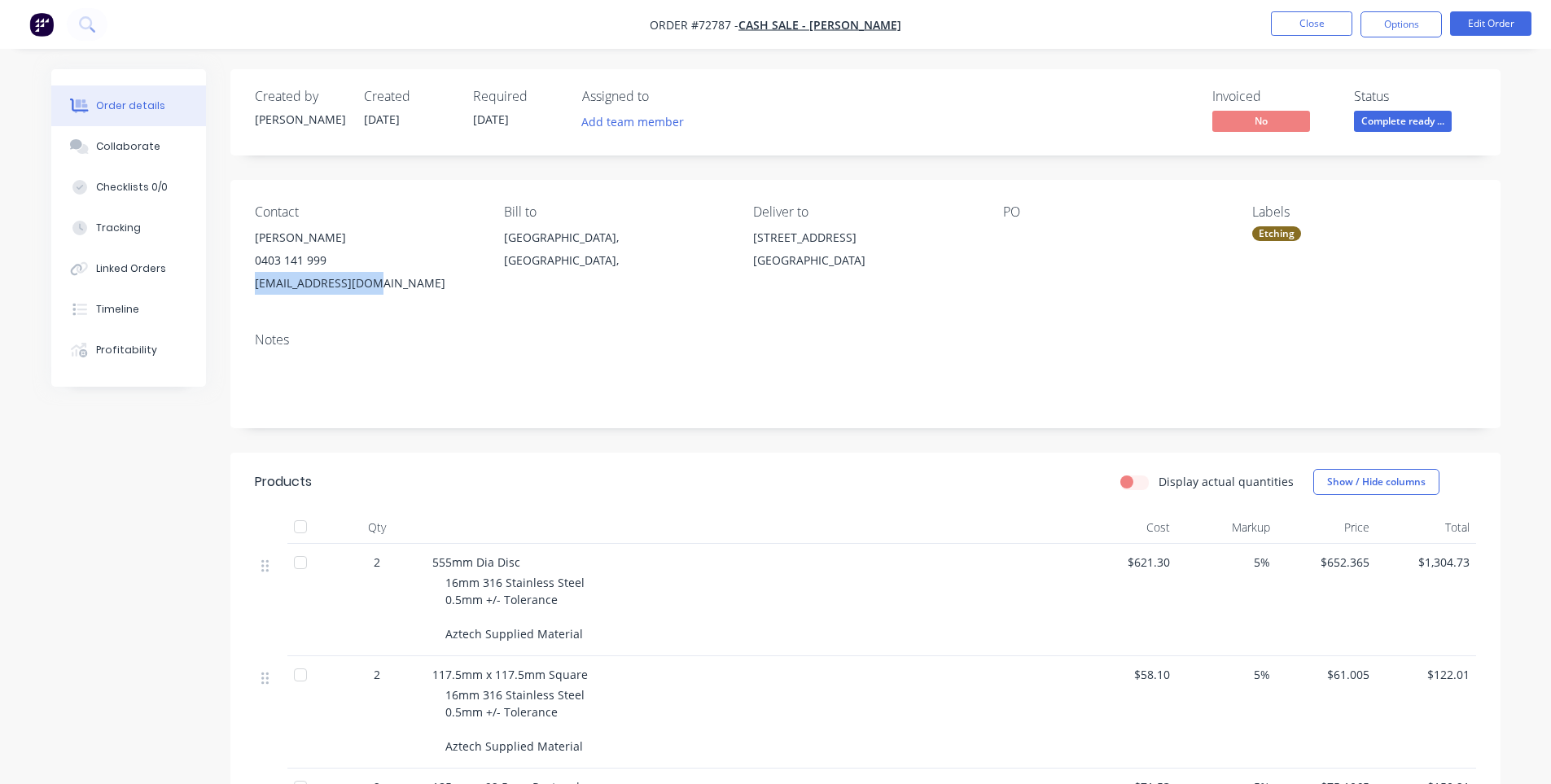
copy div "[EMAIL_ADDRESS][DOMAIN_NAME]"
click at [801, 11] on nav "Order #72787 - Cash Sale - John Meade Close Options Edit Order" at bounding box center [775, 25] width 1551 height 49
click at [802, 23] on span "Cash Sale - [PERSON_NAME]" at bounding box center [820, 25] width 163 height 15
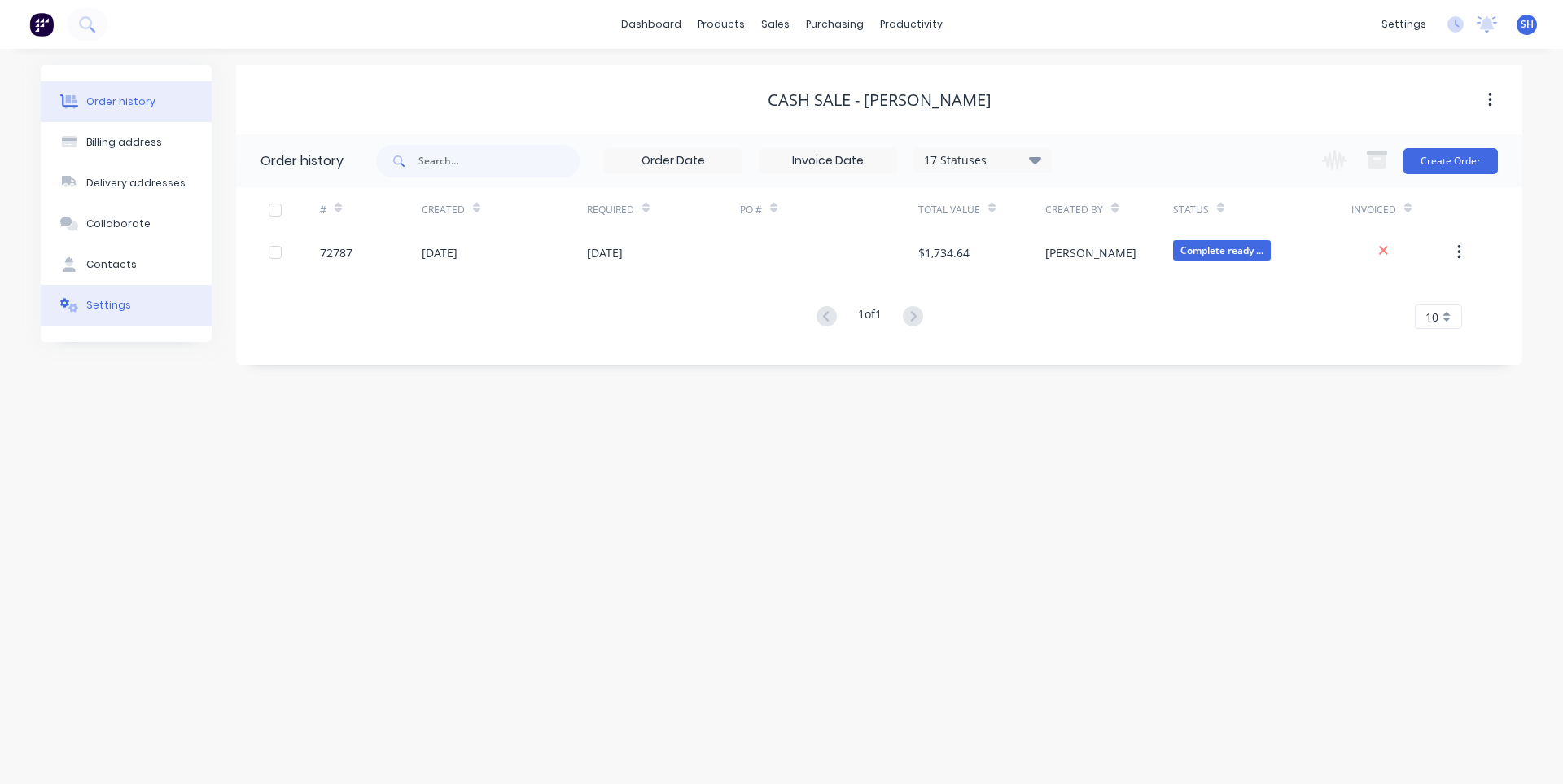
click at [109, 309] on div "Settings" at bounding box center [109, 305] width 45 height 15
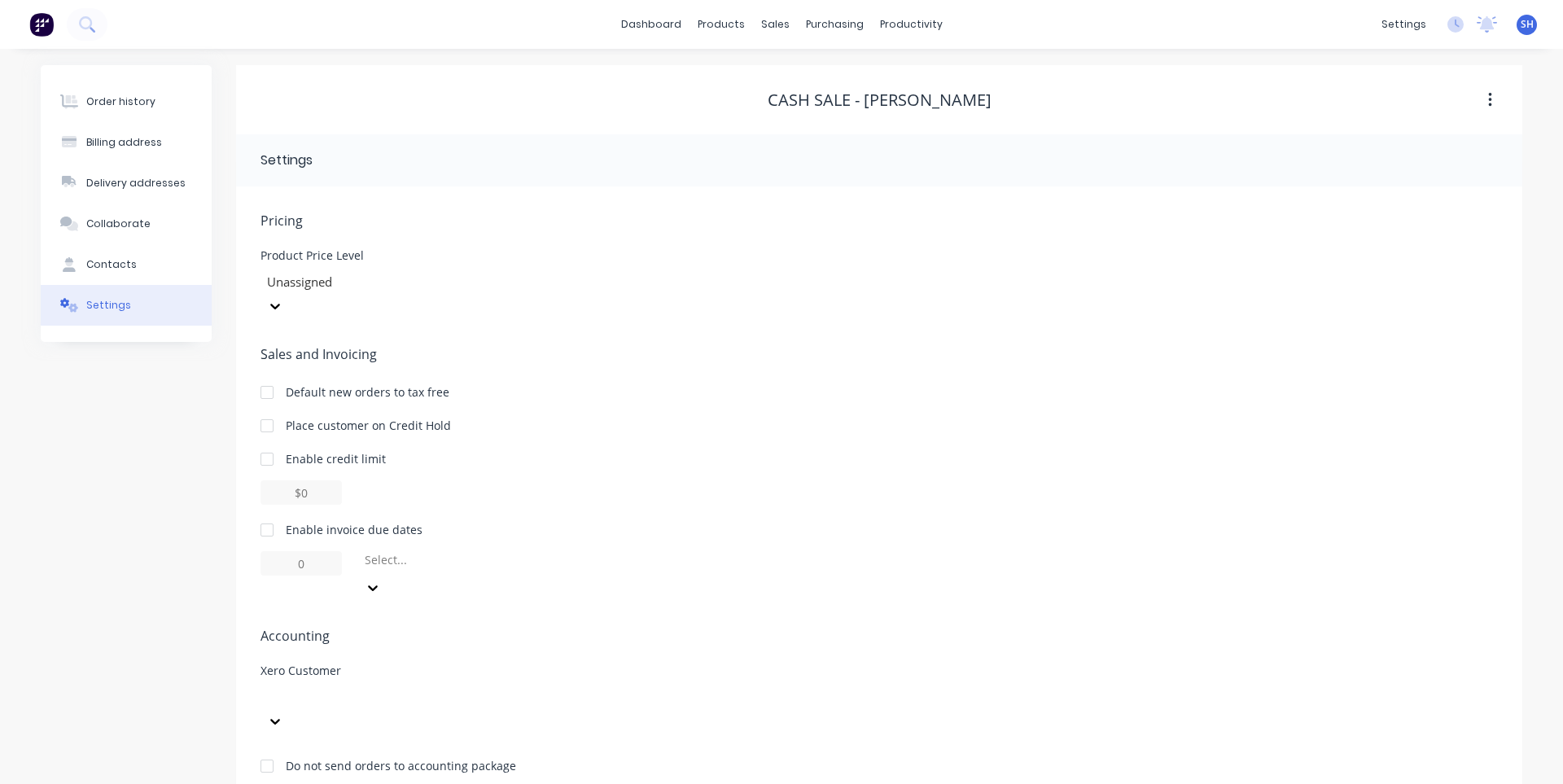
click at [261, 721] on span at bounding box center [261, 721] width 0 height 0
type input "john"
click at [740, 625] on span "Accounting" at bounding box center [879, 634] width 1237 height 19
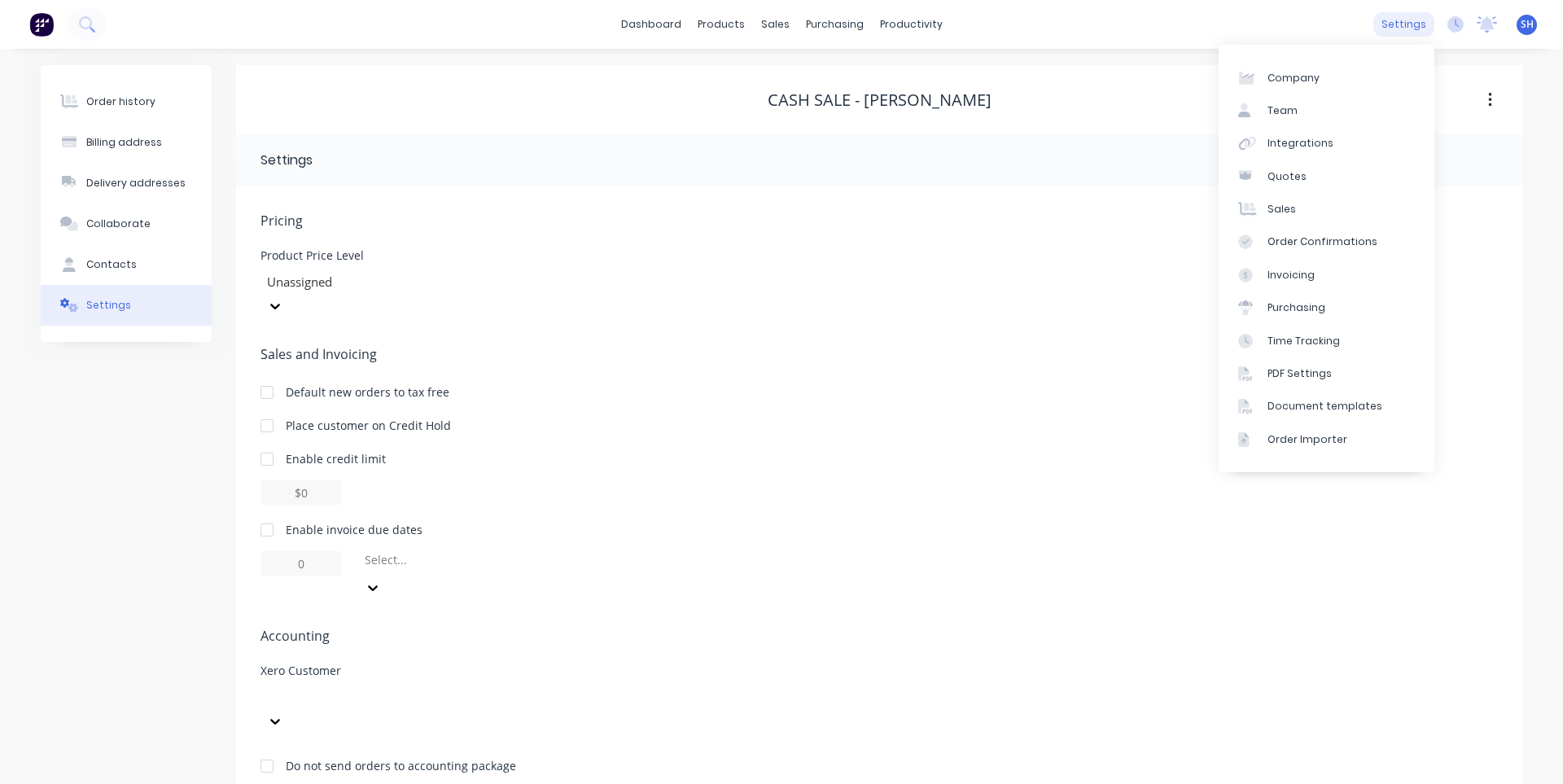
click at [1408, 24] on div "settings" at bounding box center [1403, 24] width 61 height 25
click at [1310, 148] on div "Integrations" at bounding box center [1300, 143] width 66 height 15
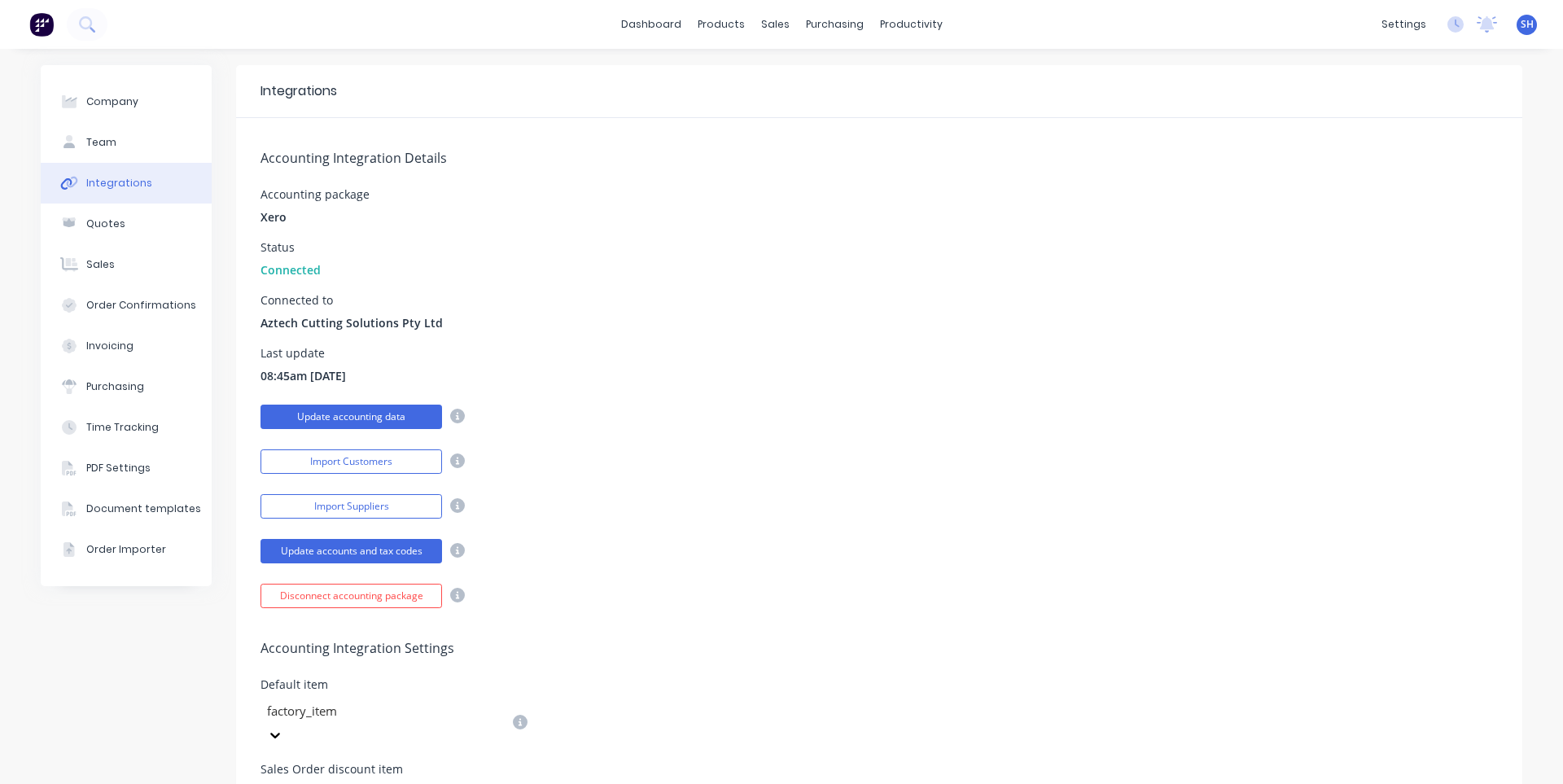
click at [352, 416] on button "Update accounting data" at bounding box center [351, 417] width 181 height 25
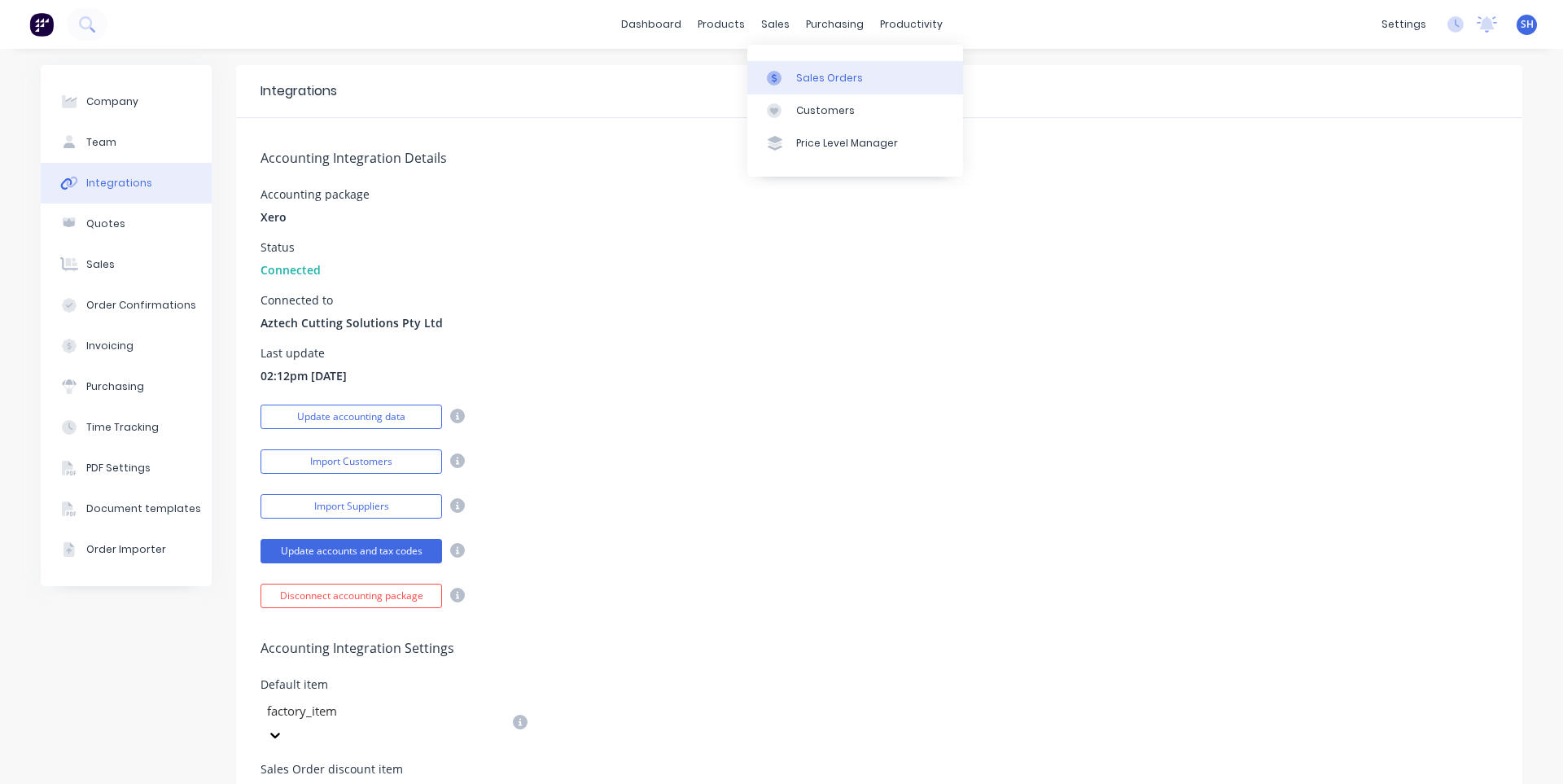
click at [800, 66] on link "Sales Orders" at bounding box center [855, 77] width 216 height 33
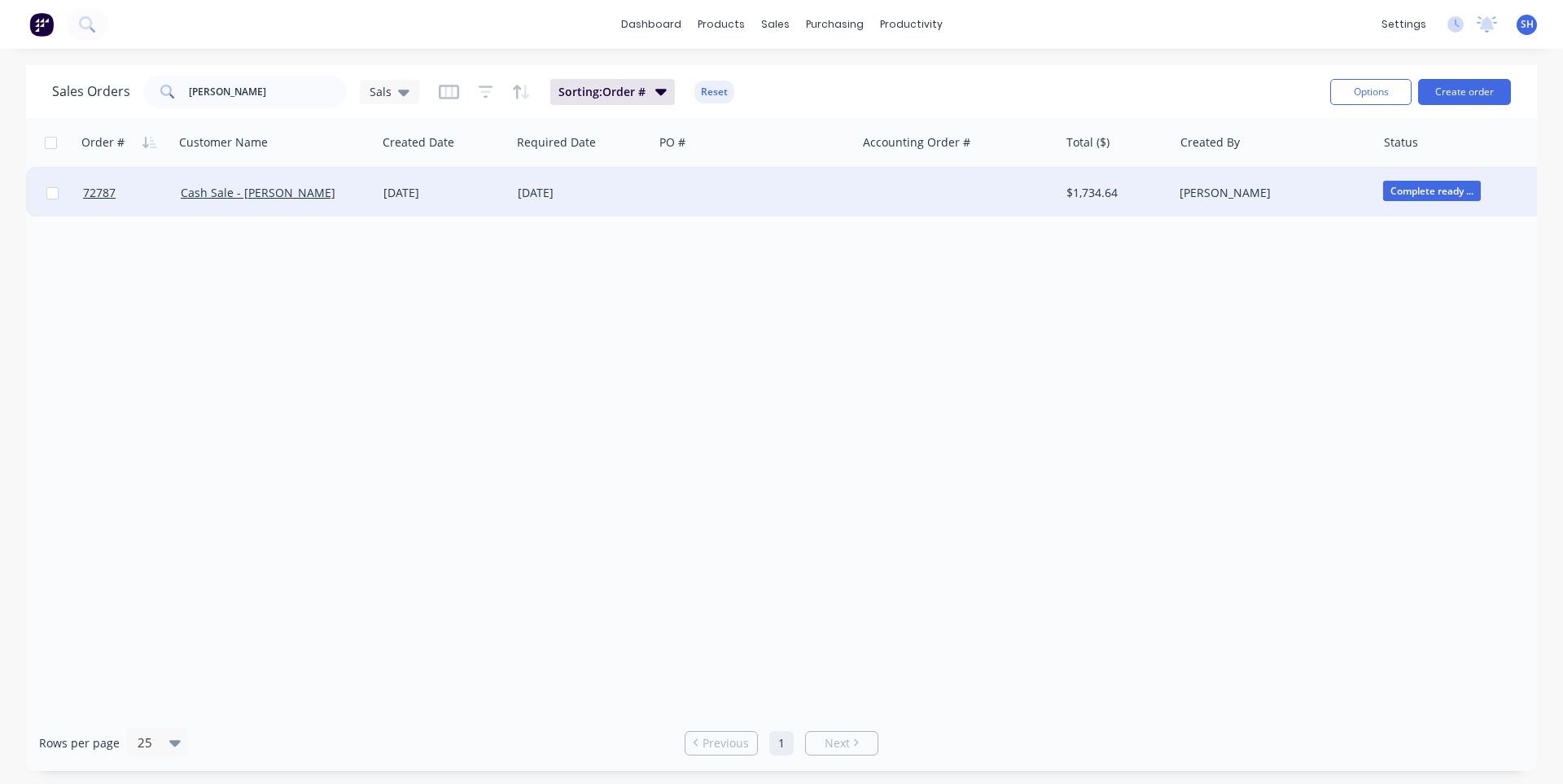
click at [390, 191] on div "09 Sep 2025" at bounding box center [443, 193] width 121 height 16
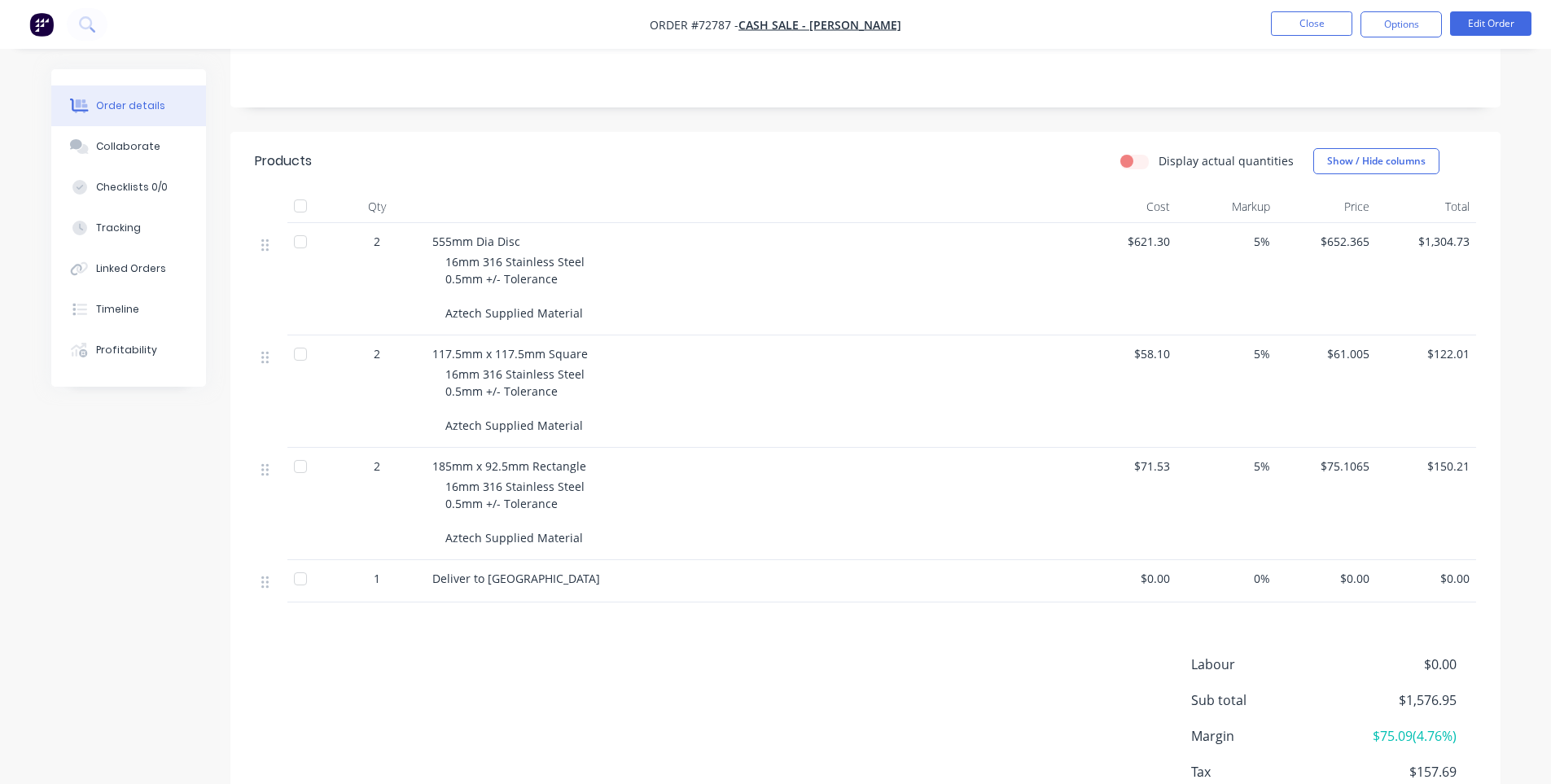
scroll to position [325, 0]
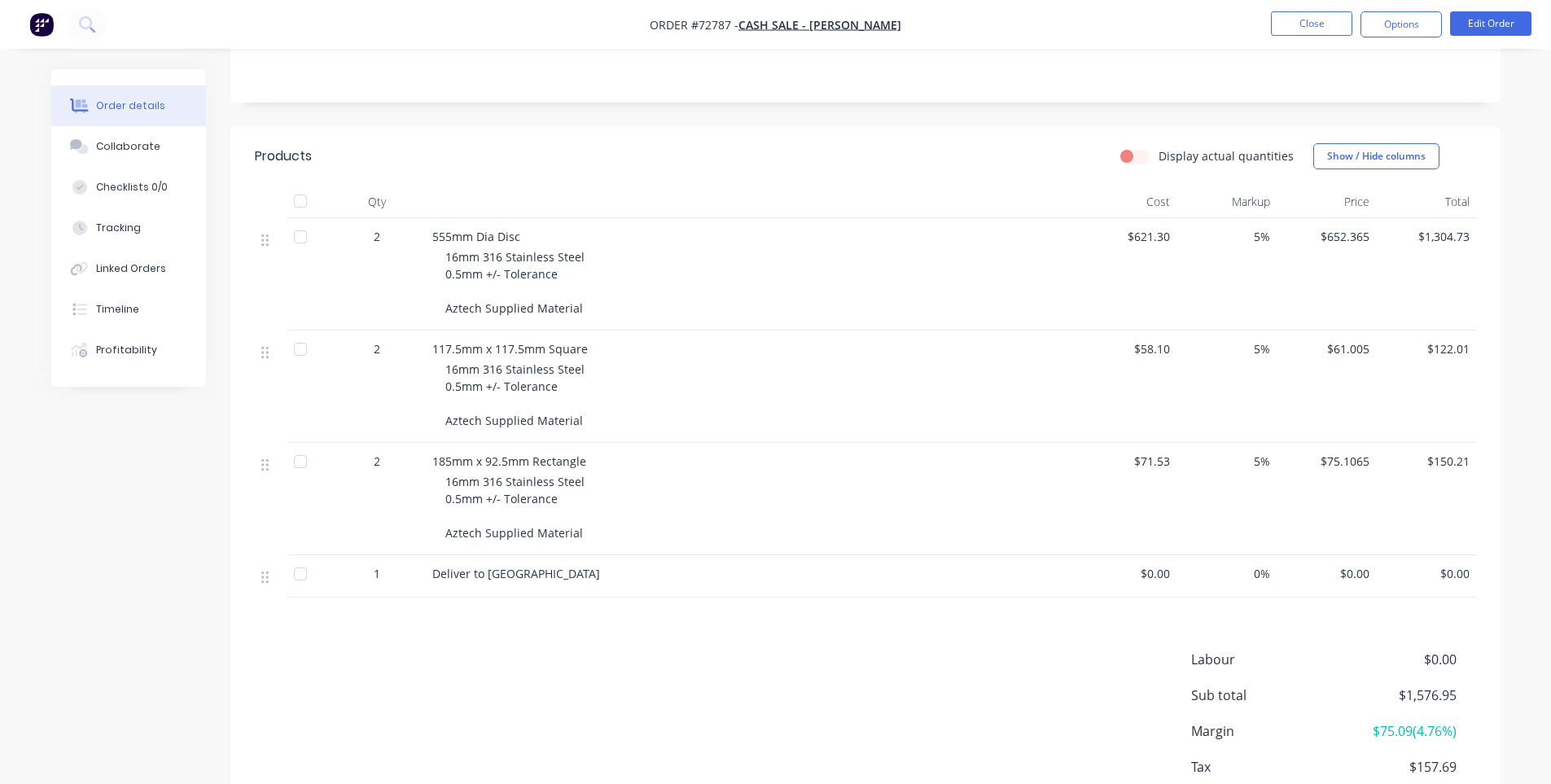
drag, startPoint x: 656, startPoint y: 583, endPoint x: 287, endPoint y: 221, distance: 516.9
click at [287, 221] on div "2 555mm Dia Disc 16mm 316 Stainless Steel 0.5mm +/- Tolerance Aztech Supplied M…" at bounding box center [864, 407] width 1221 height 379
click at [690, 436] on div "117.5mm x 117.5mm Square 16mm 316 Stainless Steel 0.5mm +/- Tolerance Aztech Su…" at bounding box center [751, 386] width 651 height 112
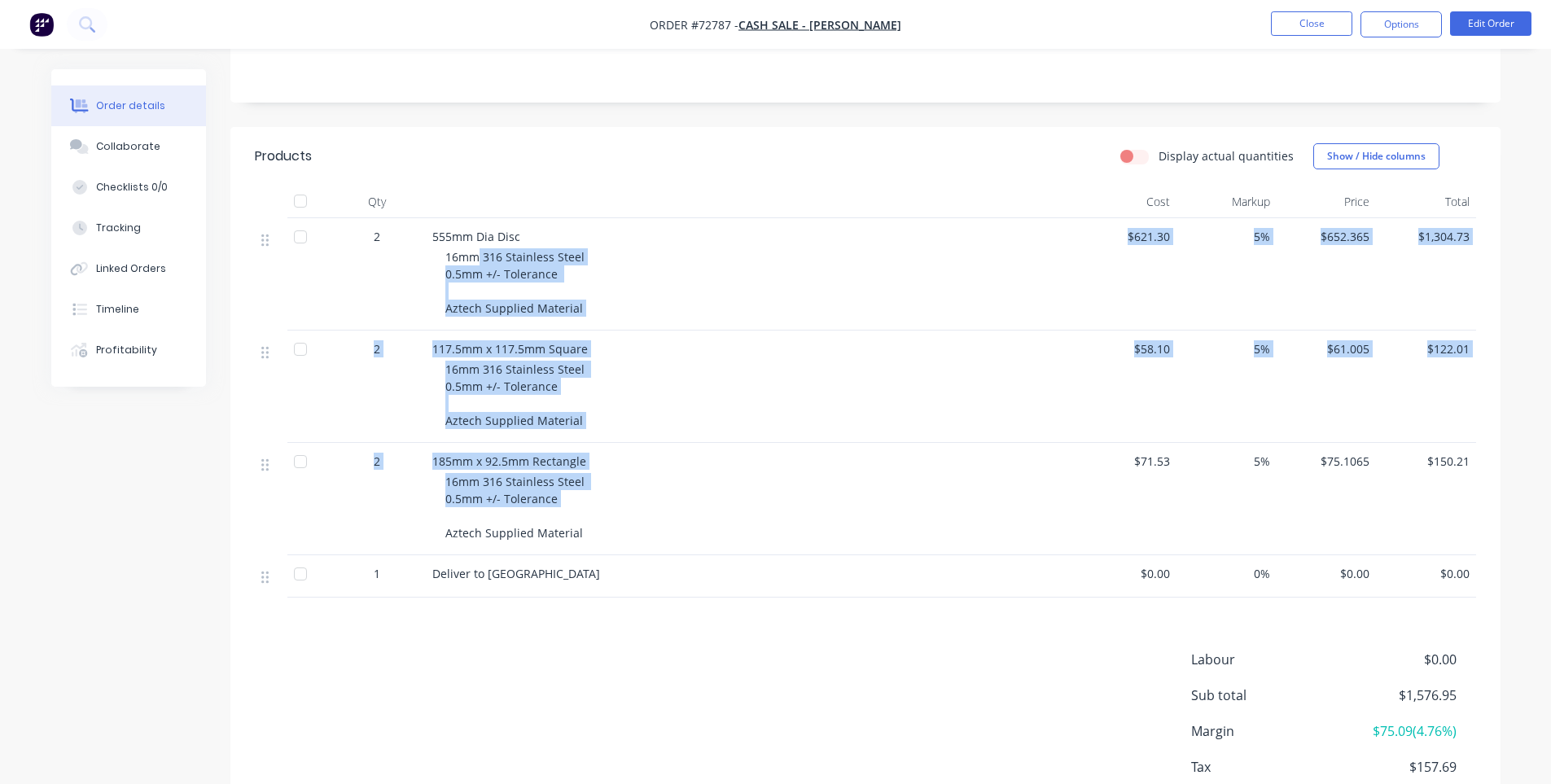
drag, startPoint x: 475, startPoint y: 246, endPoint x: 644, endPoint y: 551, distance: 348.7
click at [626, 525] on div "2 555mm Dia Disc 16mm 316 Stainless Steel 0.5mm +/- Tolerance Aztech Supplied M…" at bounding box center [864, 407] width 1221 height 379
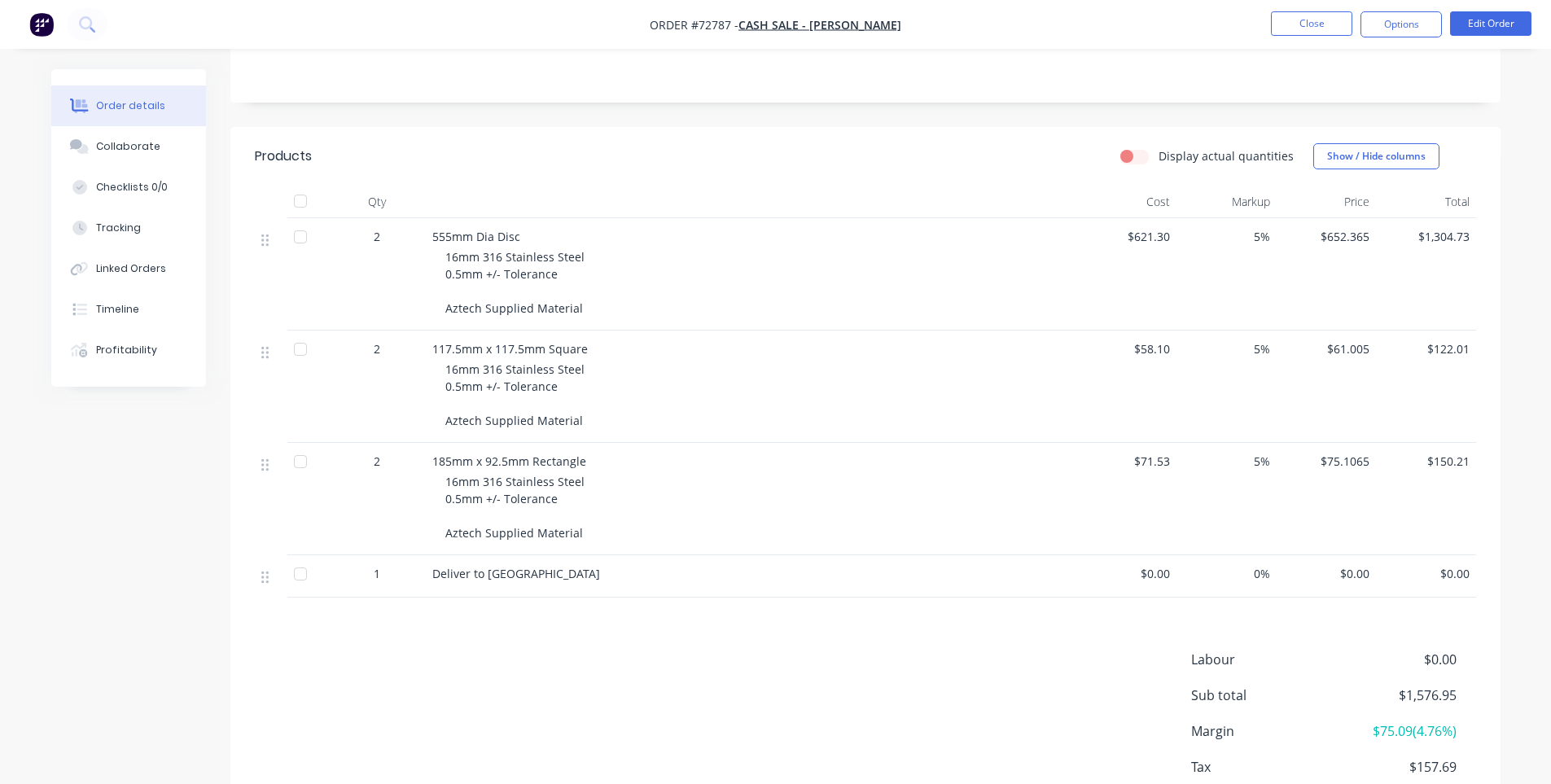
click at [653, 584] on div "Deliver to [GEOGRAPHIC_DATA]" at bounding box center [751, 576] width 651 height 42
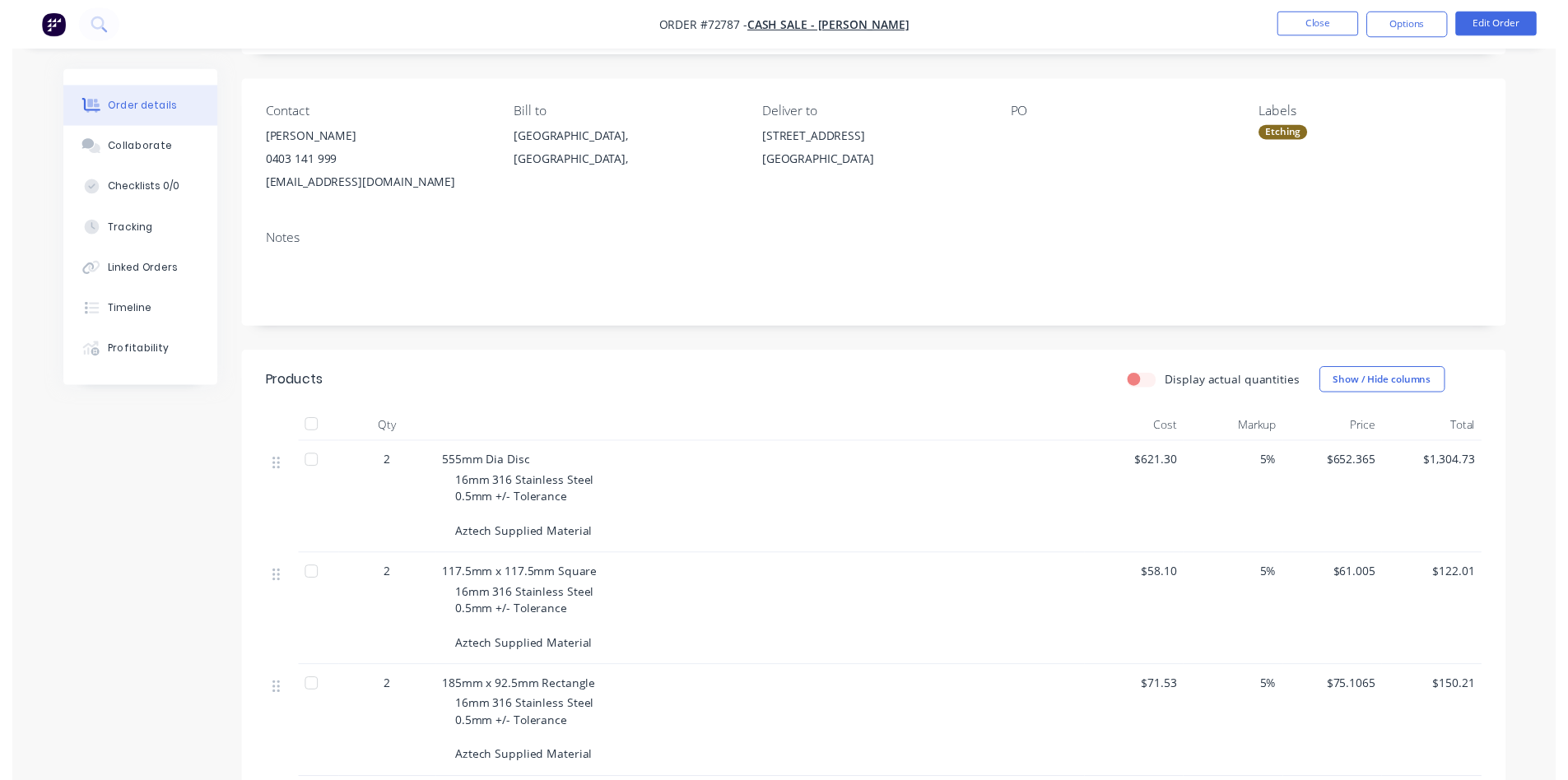
scroll to position [0, 0]
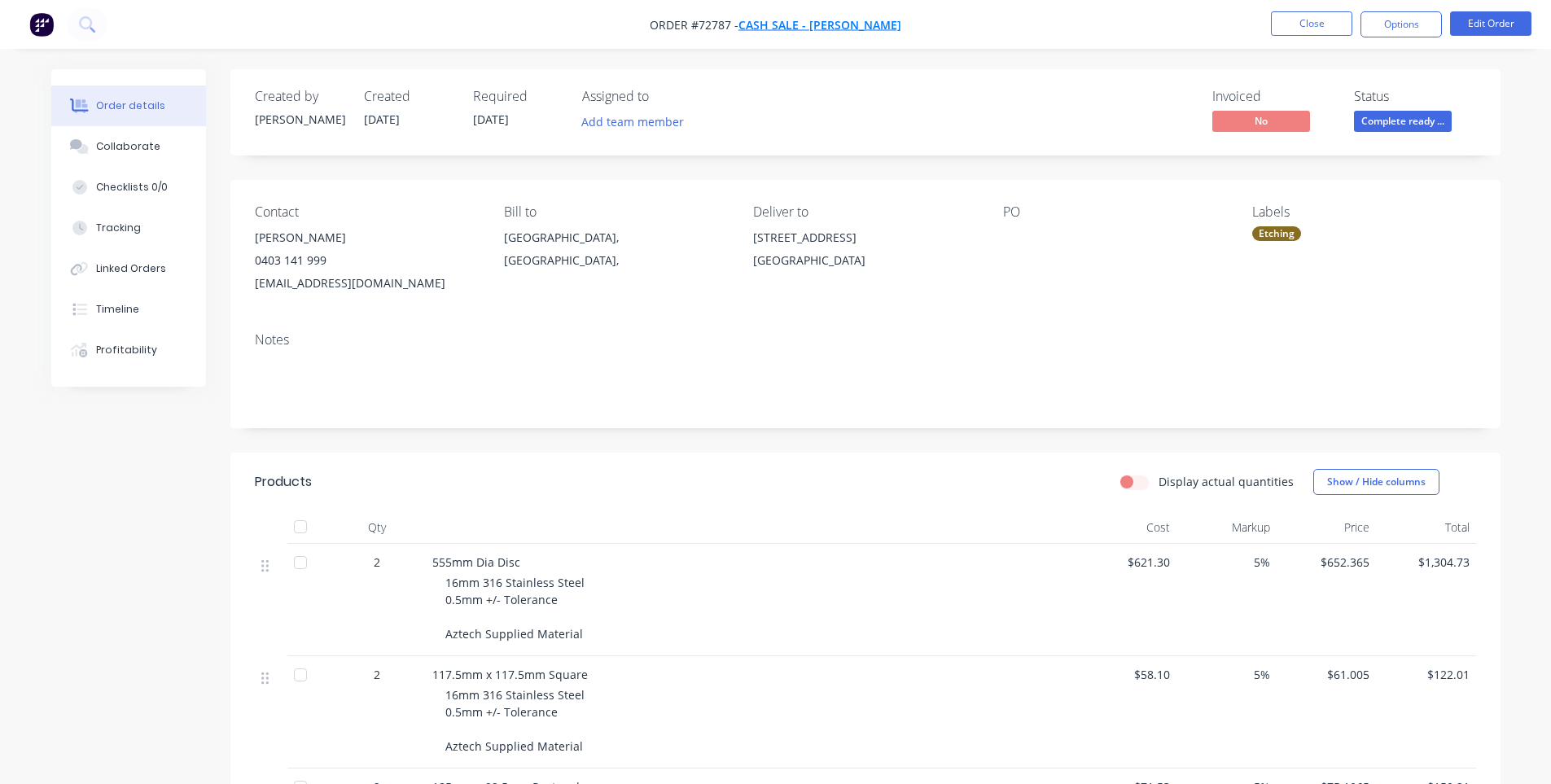
click at [786, 26] on span "Cash Sale - [PERSON_NAME]" at bounding box center [820, 25] width 163 height 15
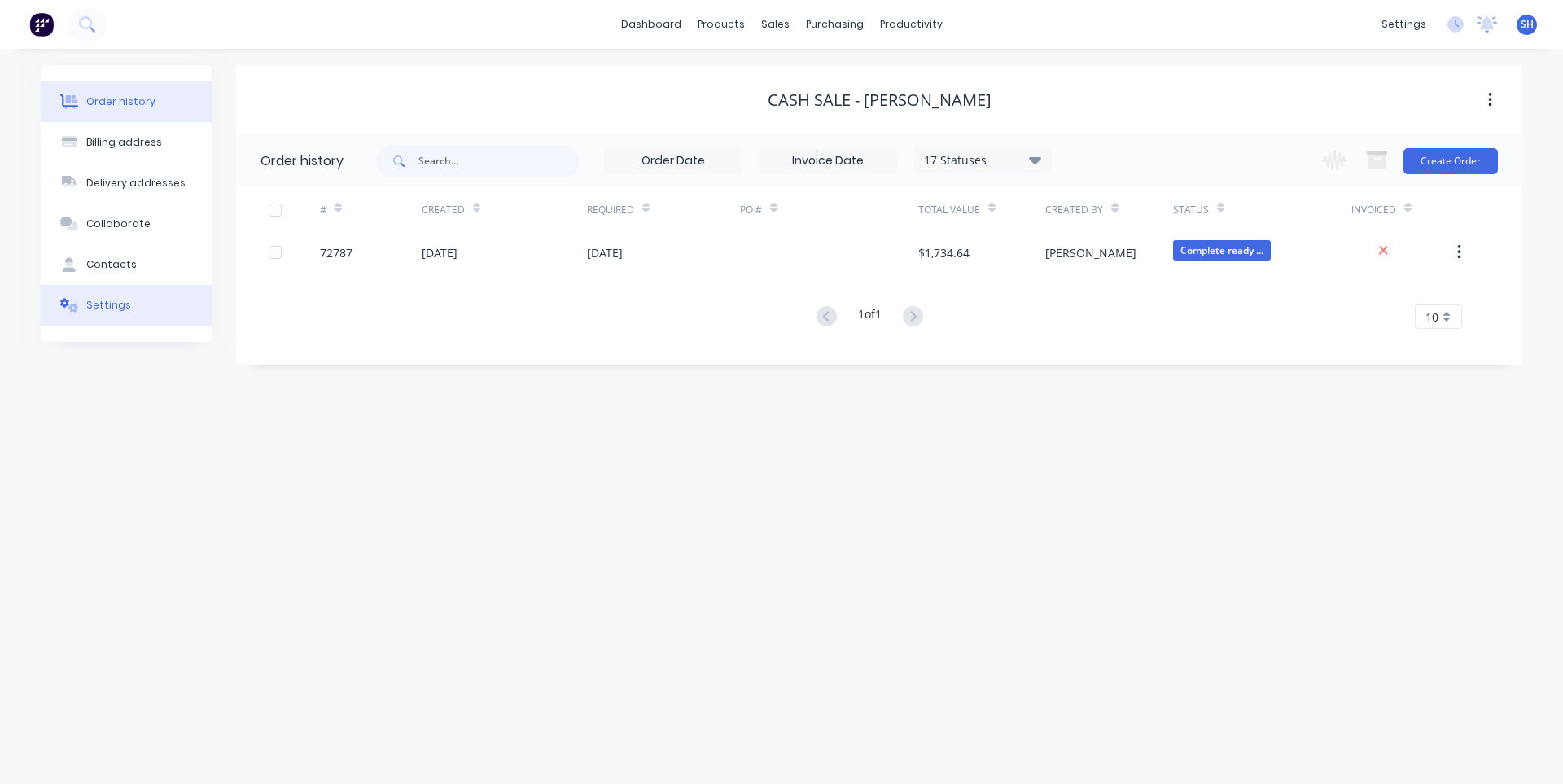
click at [115, 307] on div "Settings" at bounding box center [109, 305] width 45 height 15
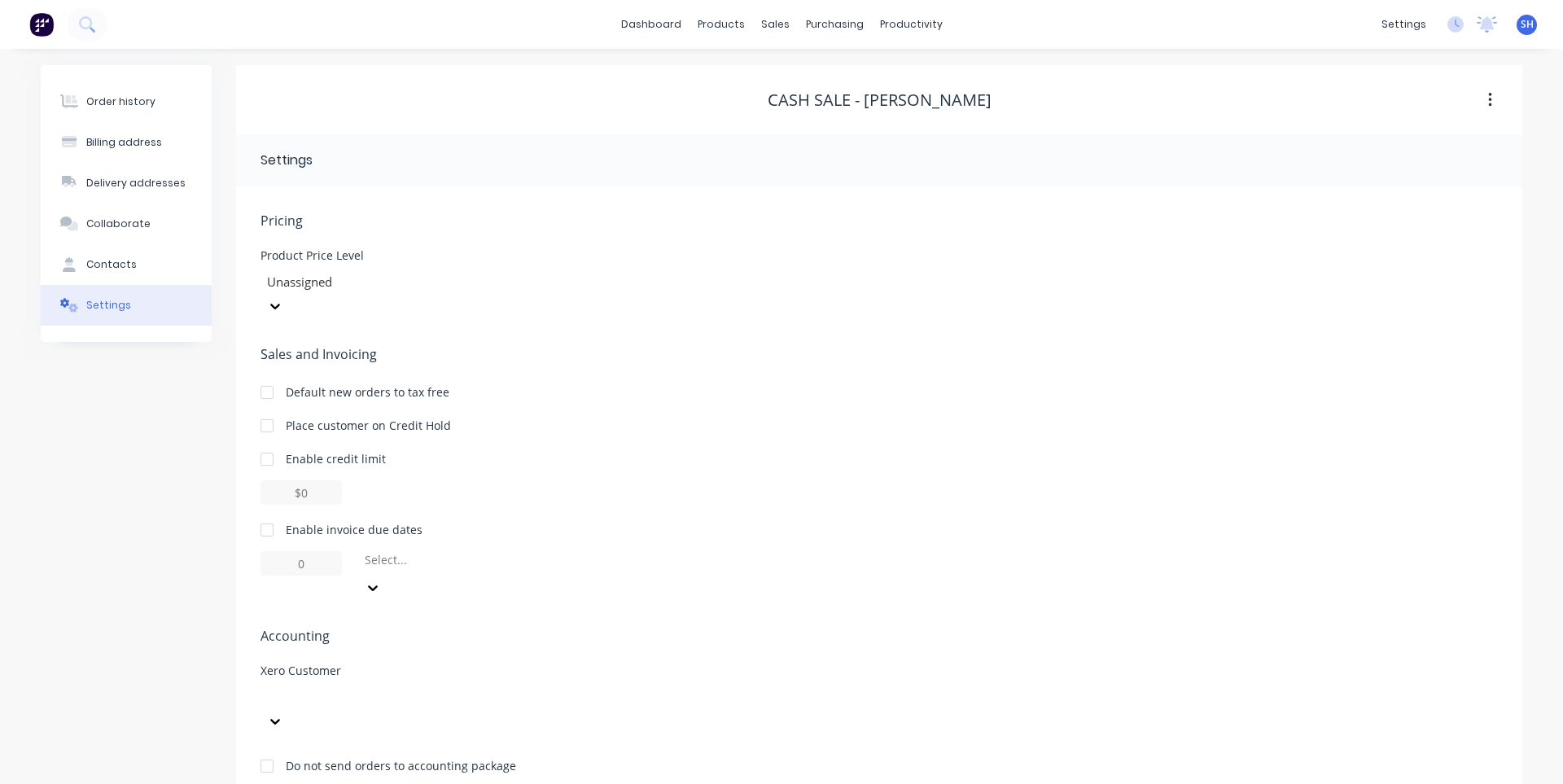
click at [429, 686] on div at bounding box center [382, 696] width 234 height 20
type input "john"
click at [419, 768] on div "Cash Sale - [PERSON_NAME]" at bounding box center [397, 776] width 273 height 17
click at [804, 603] on div "Pricing Product Price Level Unassigned Sales and Invoicing Default new orders t…" at bounding box center [879, 505] width 1237 height 589
click at [127, 118] on button "Order history" at bounding box center [126, 101] width 171 height 41
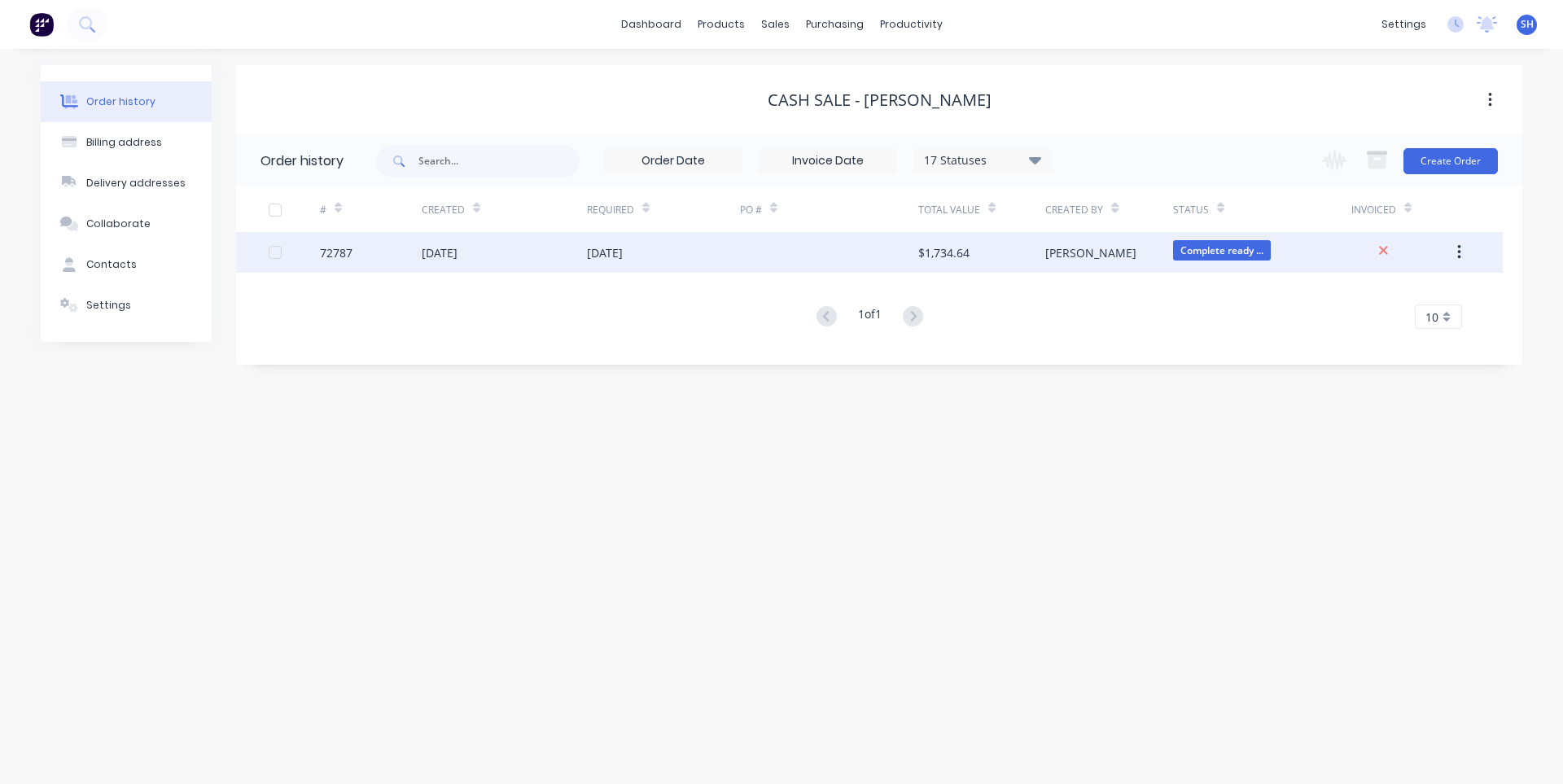
click at [634, 269] on div "16 Sep 2025" at bounding box center [664, 252] width 153 height 41
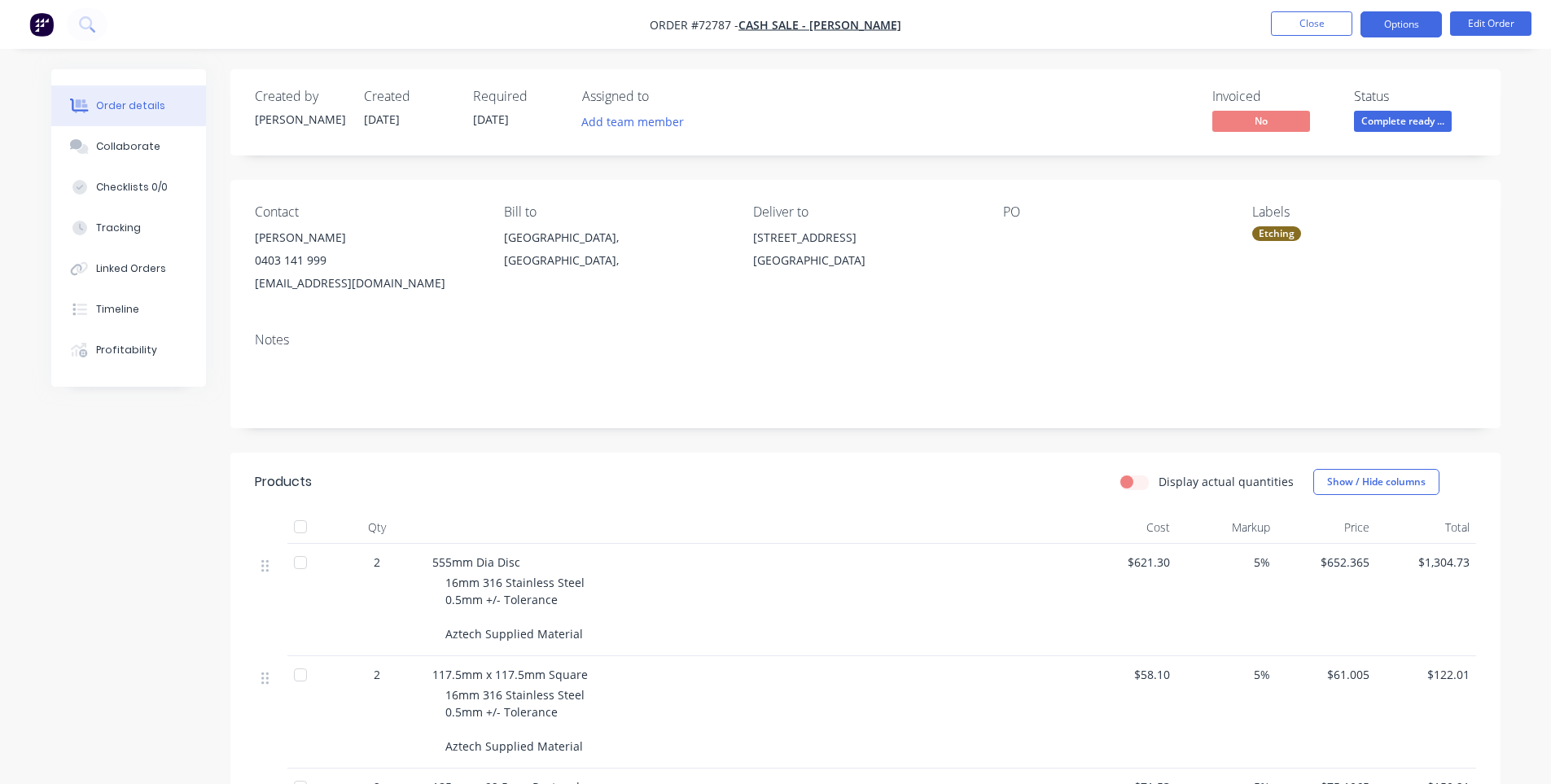
click at [1393, 29] on button "Options" at bounding box center [1401, 24] width 81 height 26
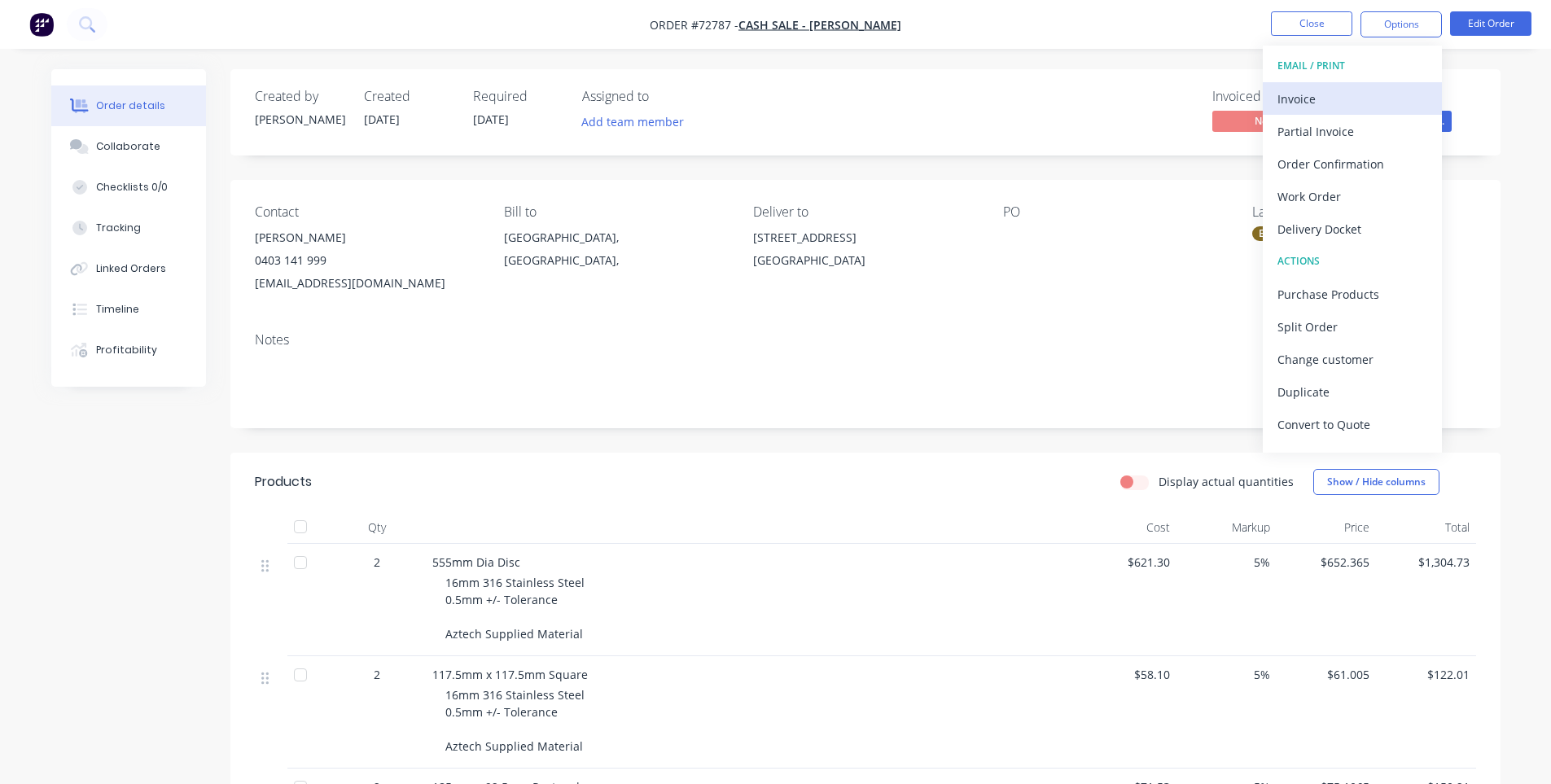
click at [1360, 88] on div "Invoice" at bounding box center [1352, 99] width 150 height 24
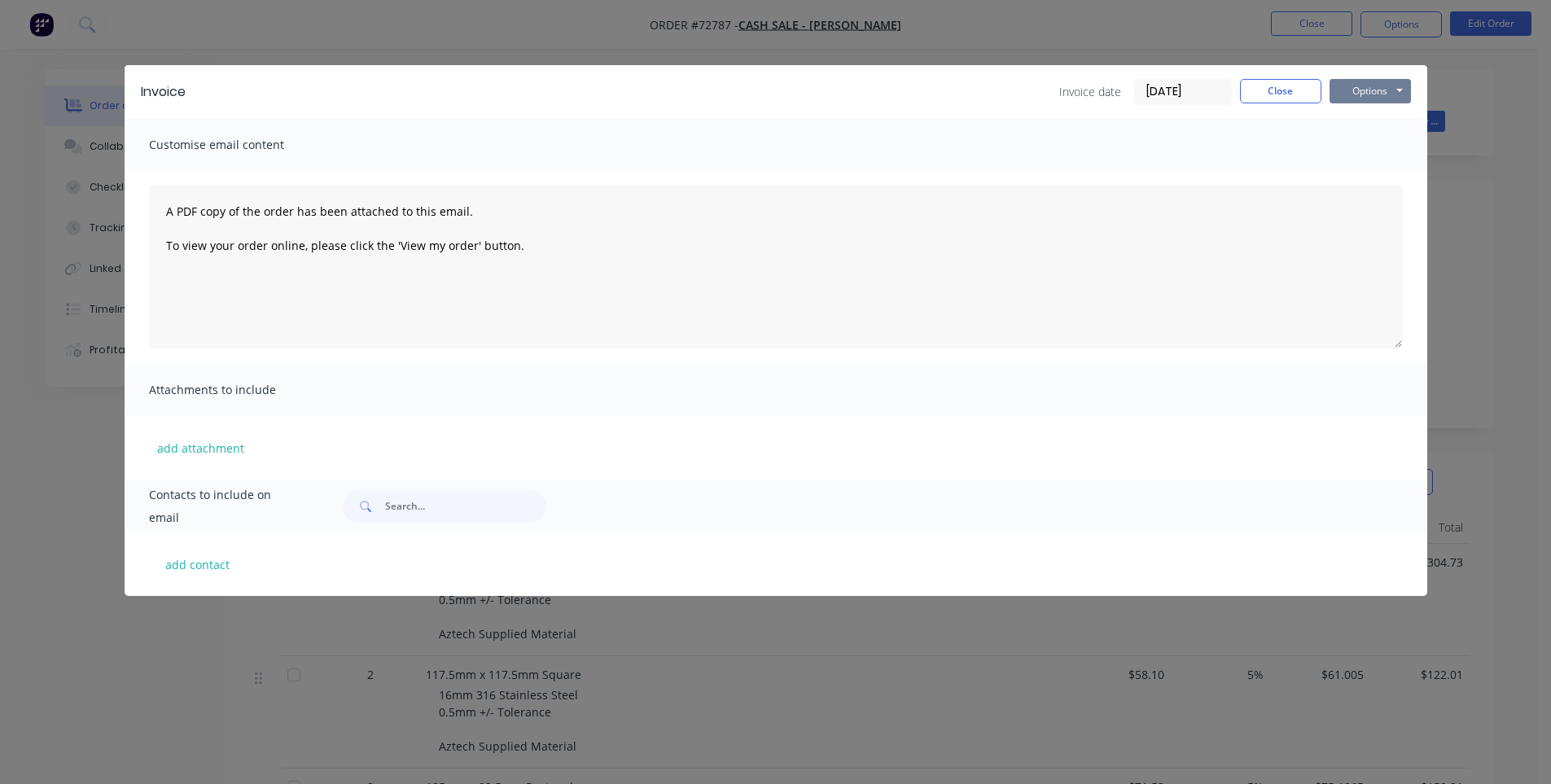
click at [1373, 95] on button "Options" at bounding box center [1370, 91] width 81 height 25
click at [1363, 139] on button "Print" at bounding box center [1381, 146] width 104 height 26
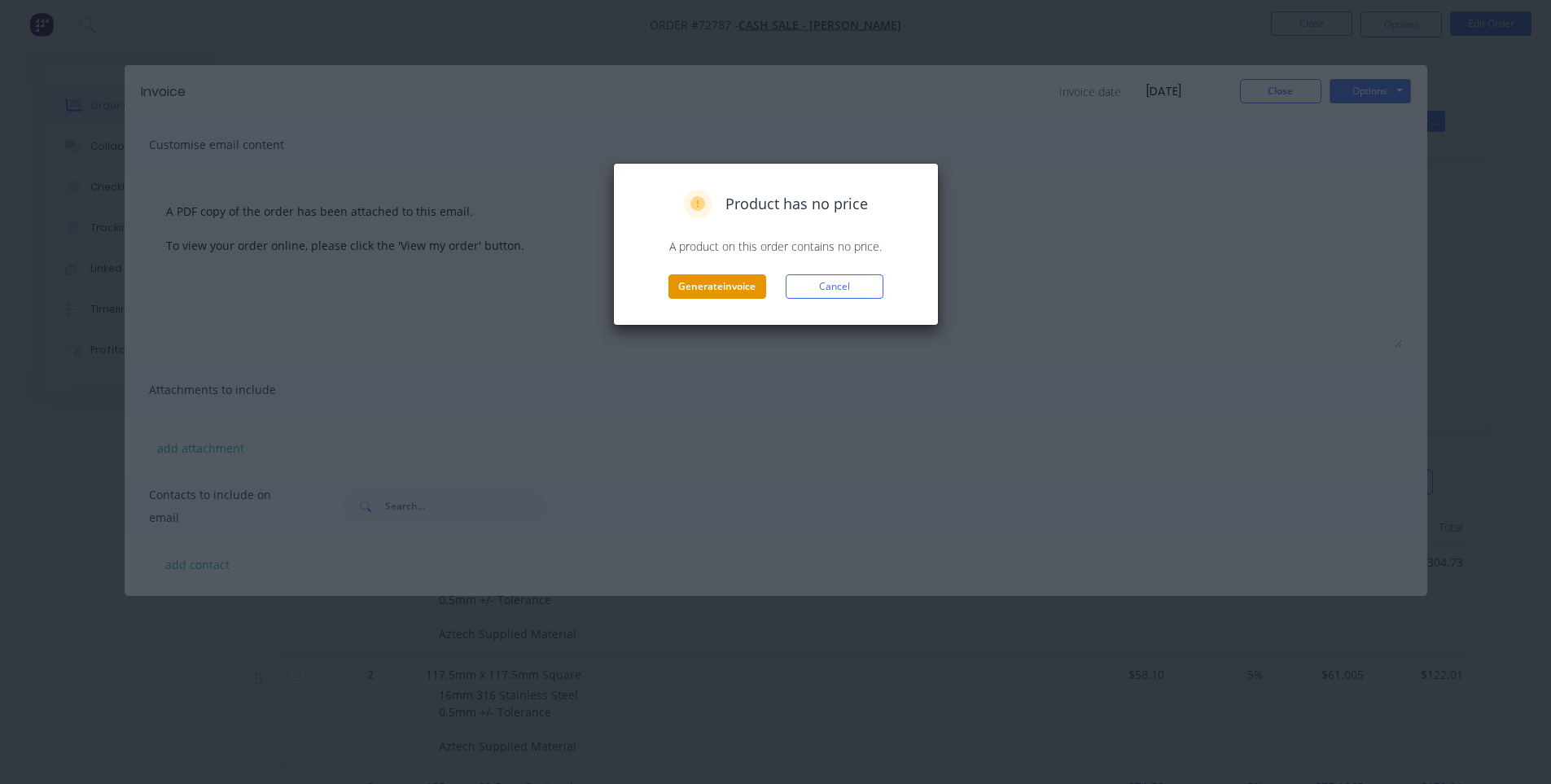
click at [684, 297] on button "Generate invoice" at bounding box center [717, 286] width 98 height 25
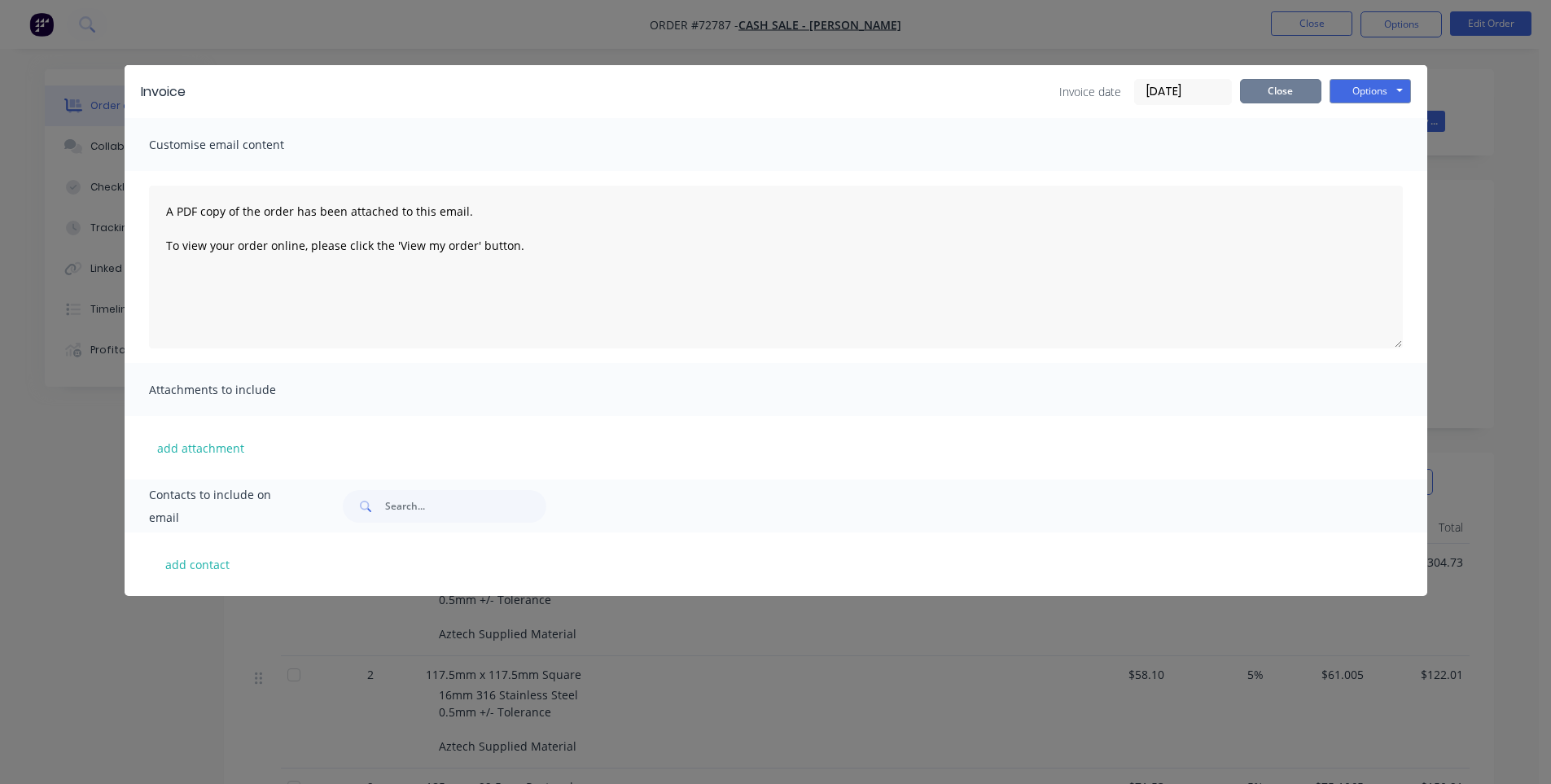
drag, startPoint x: 1263, startPoint y: 92, endPoint x: 1304, endPoint y: 19, distance: 83.7
click at [1263, 91] on button "Close" at bounding box center [1280, 91] width 81 height 25
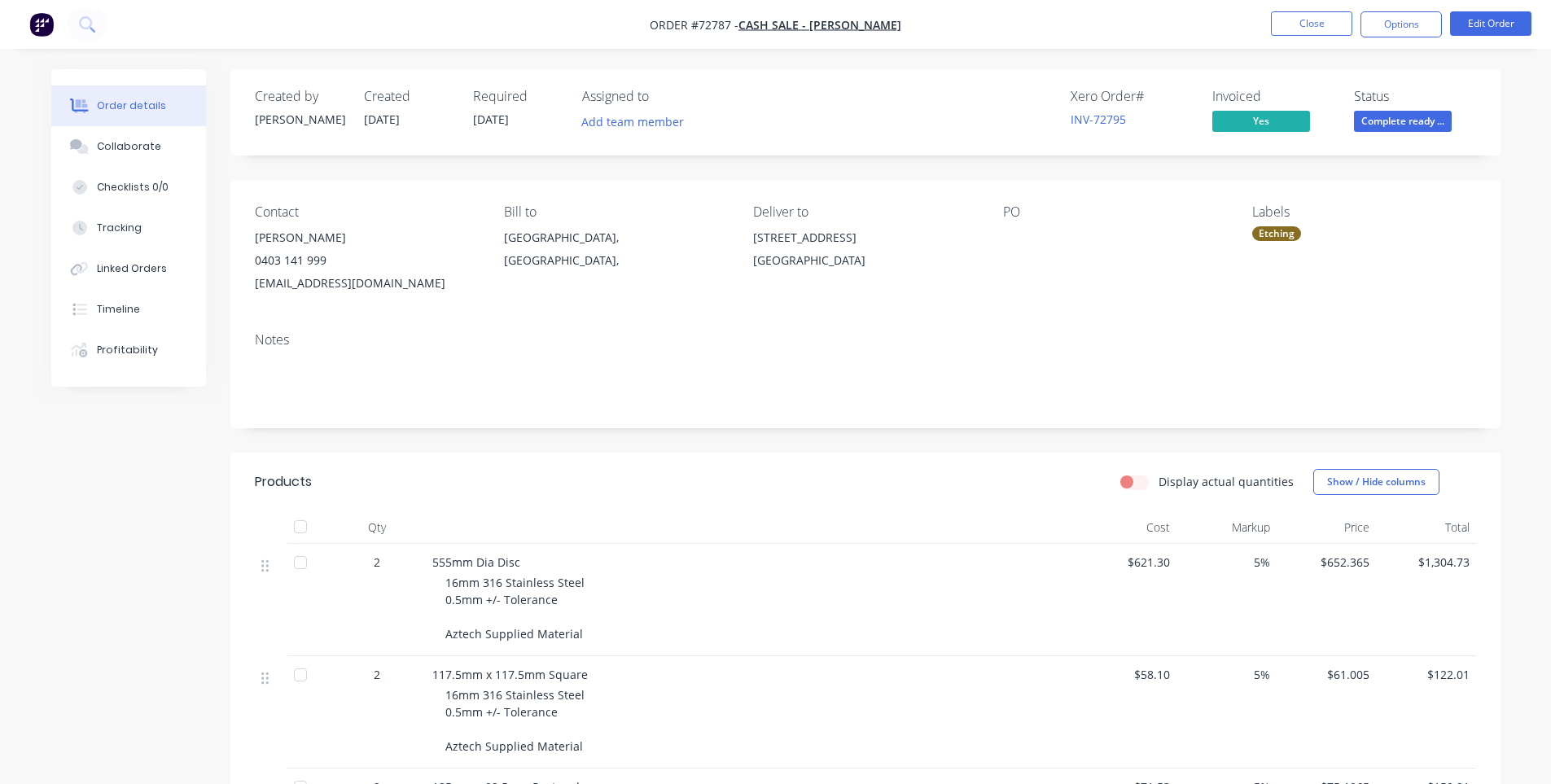
click at [1304, 19] on button "Close" at bounding box center [1311, 23] width 81 height 25
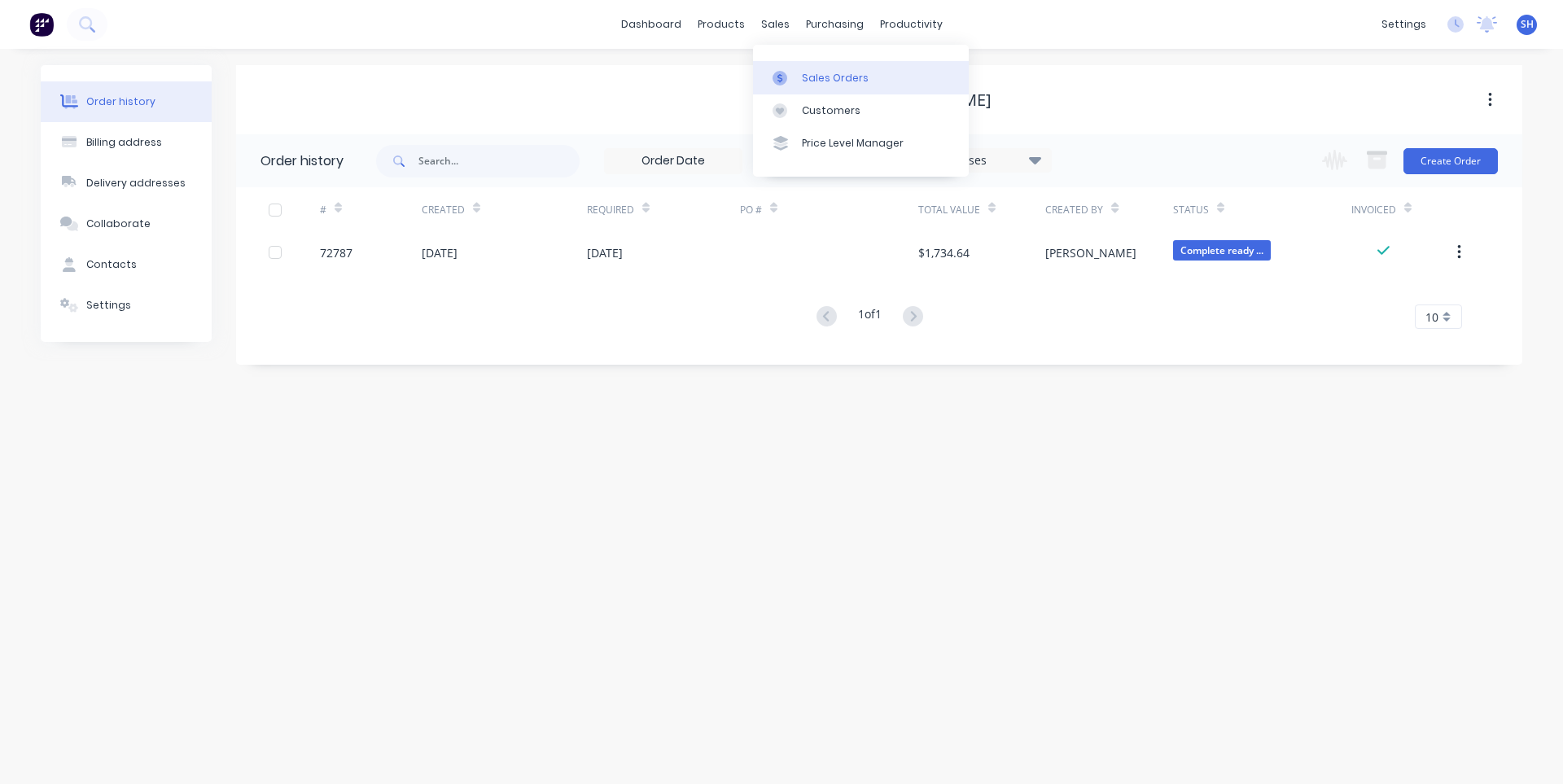
click at [811, 88] on link "Sales Orders" at bounding box center [861, 77] width 216 height 33
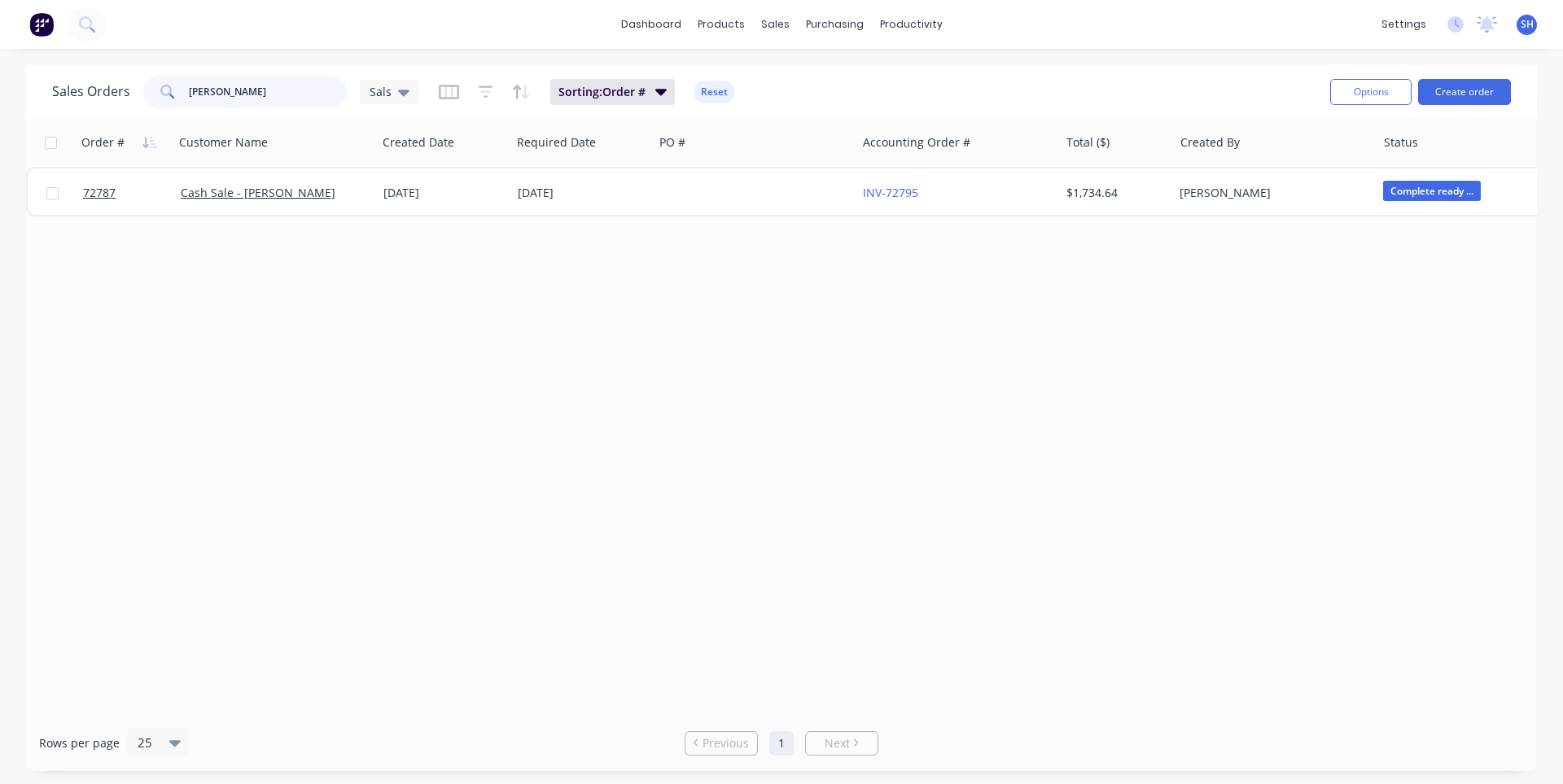
drag, startPoint x: 233, startPoint y: 95, endPoint x: 143, endPoint y: 95, distance: 90.0
click at [143, 95] on div "john" at bounding box center [244, 92] width 203 height 33
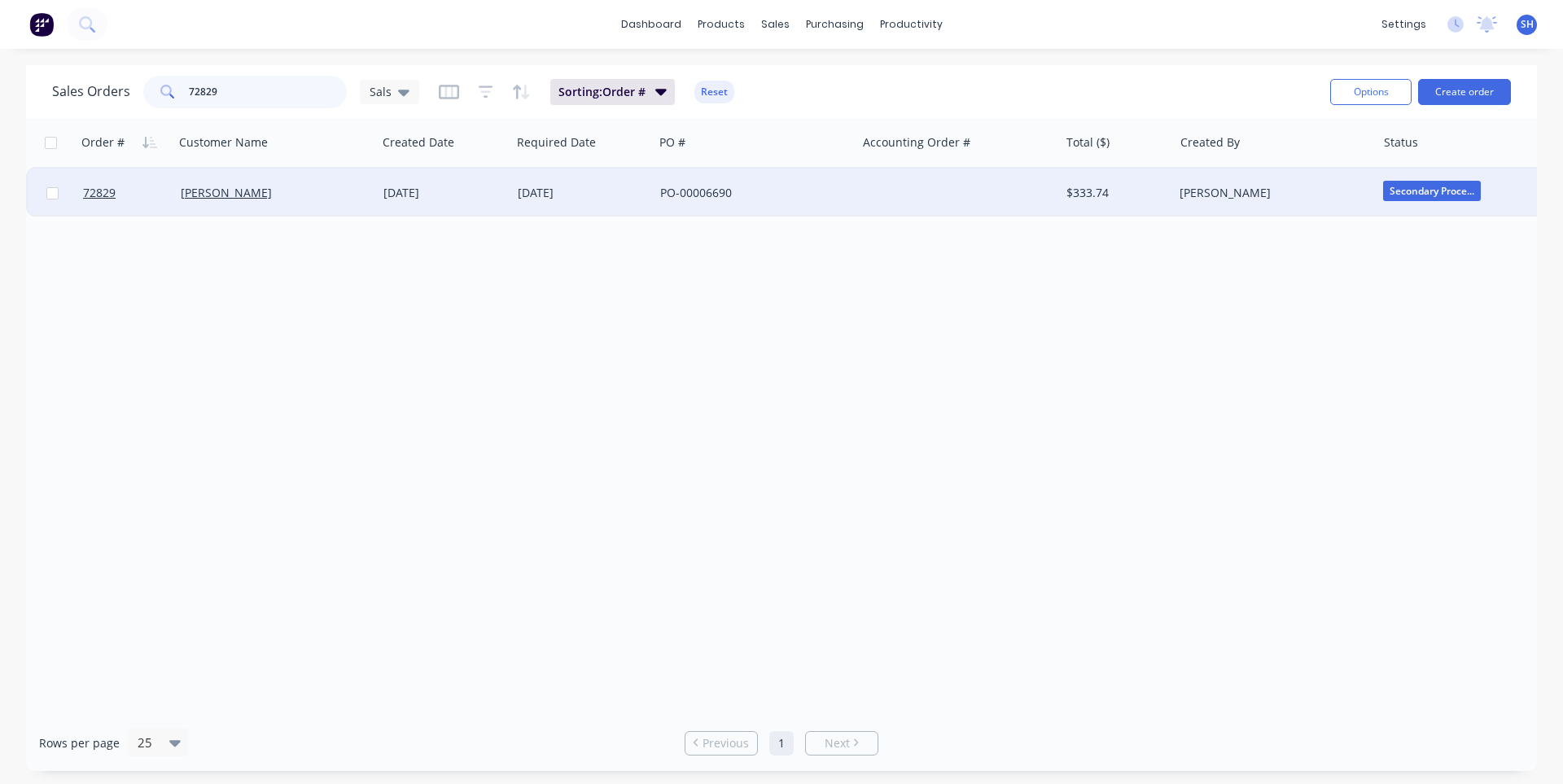
type input "72829"
click at [425, 201] on div "08 Sep 2025" at bounding box center [443, 193] width 134 height 49
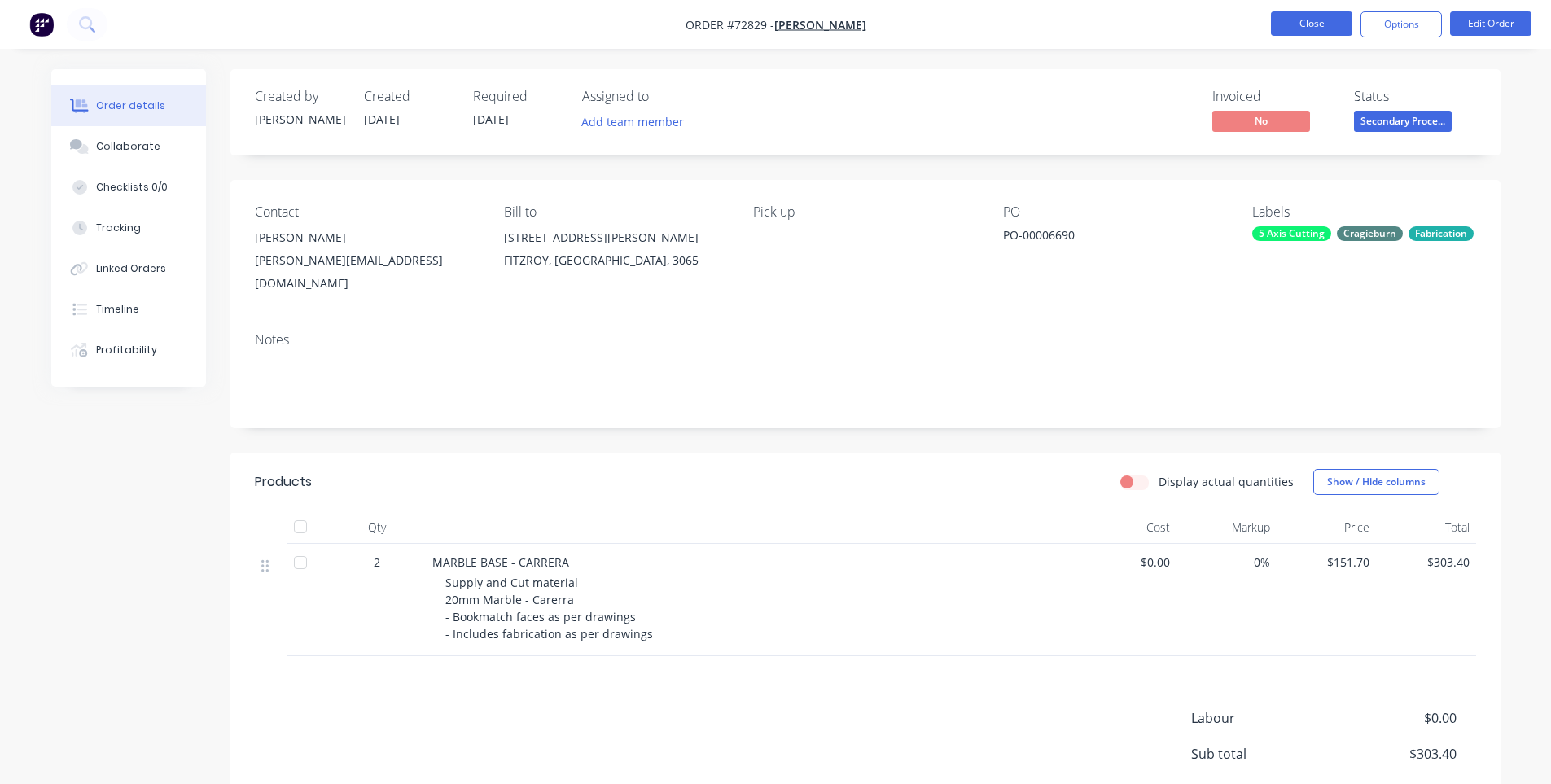
click at [1289, 31] on button "Close" at bounding box center [1311, 23] width 81 height 25
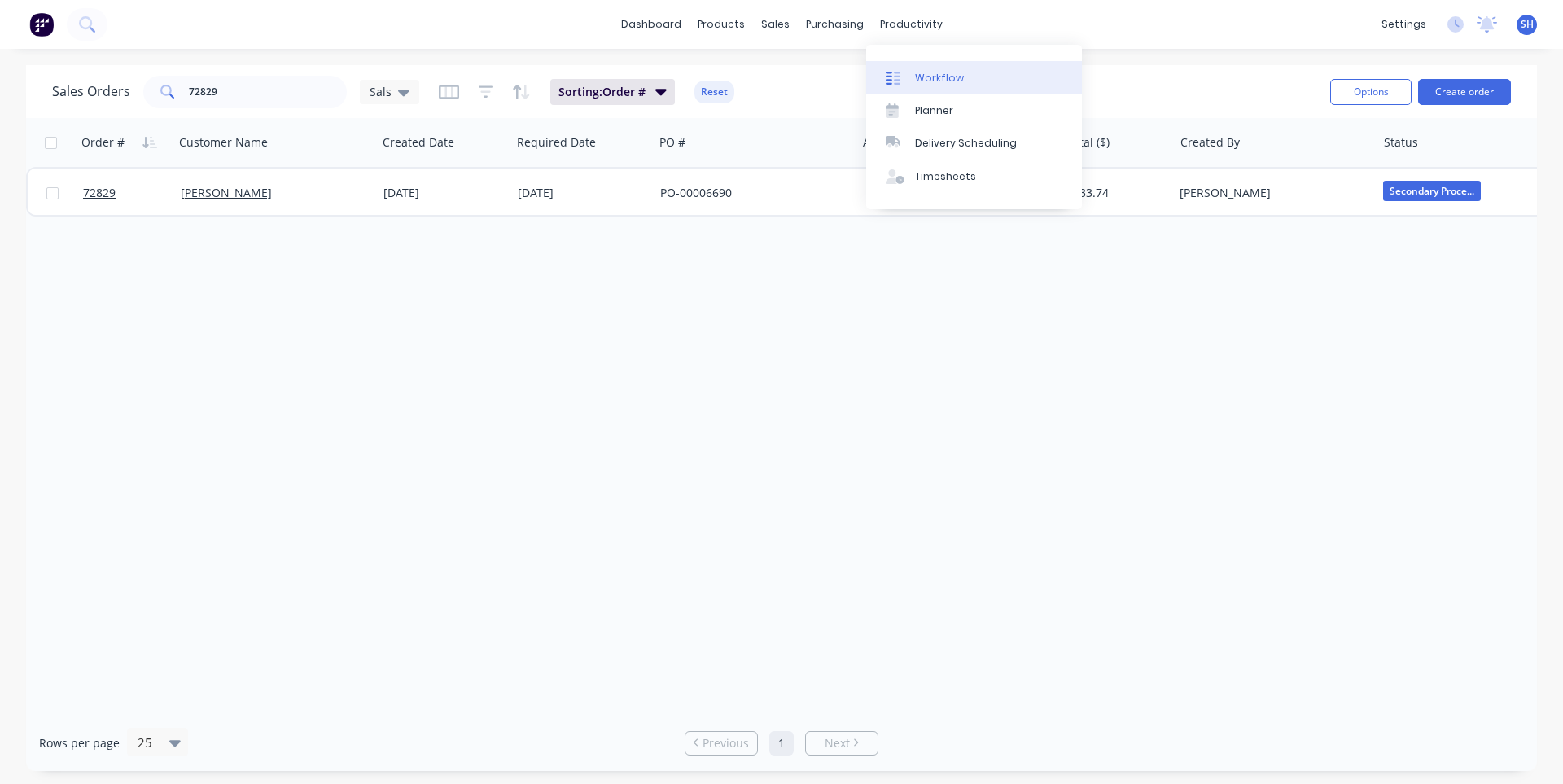
click at [931, 89] on link "Workflow" at bounding box center [974, 77] width 216 height 33
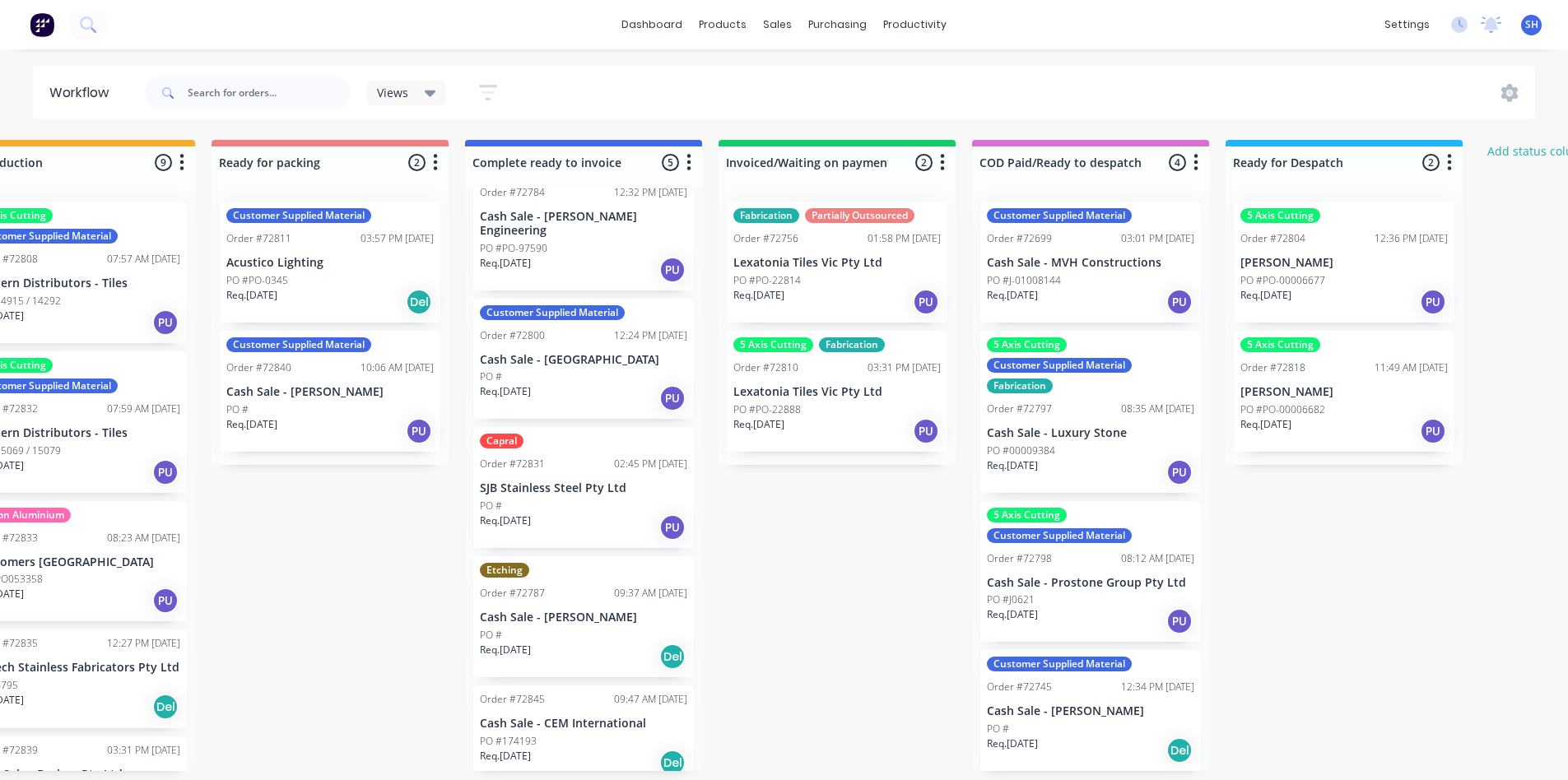
scroll to position [1, 1091]
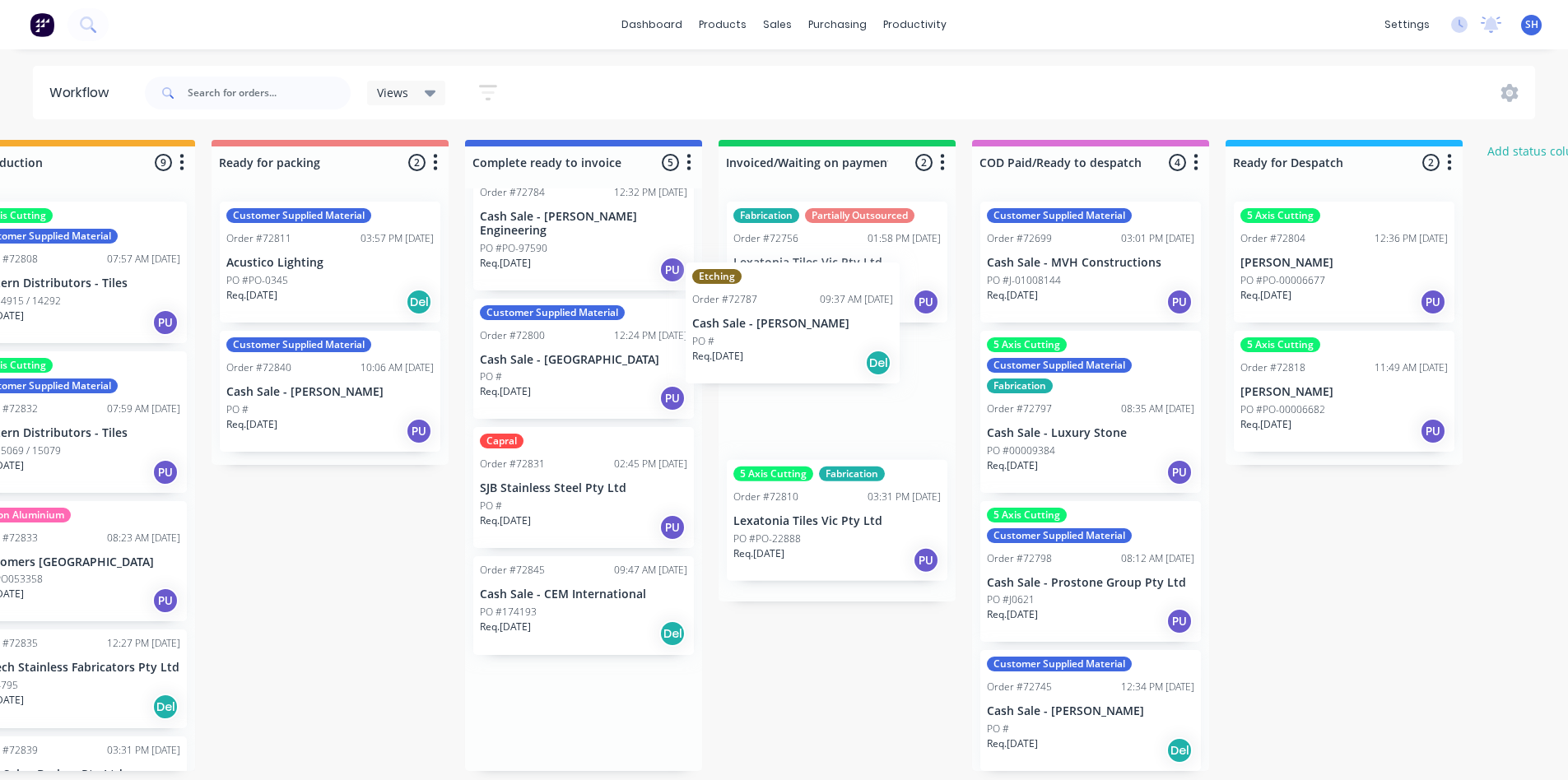
drag, startPoint x: 576, startPoint y: 607, endPoint x: 795, endPoint y: 314, distance: 365.8
click at [795, 314] on div "Submitted 1 Status colour #273444 hex #273444 Save Cancel Summaries Total order…" at bounding box center [388, 455] width 2983 height 632
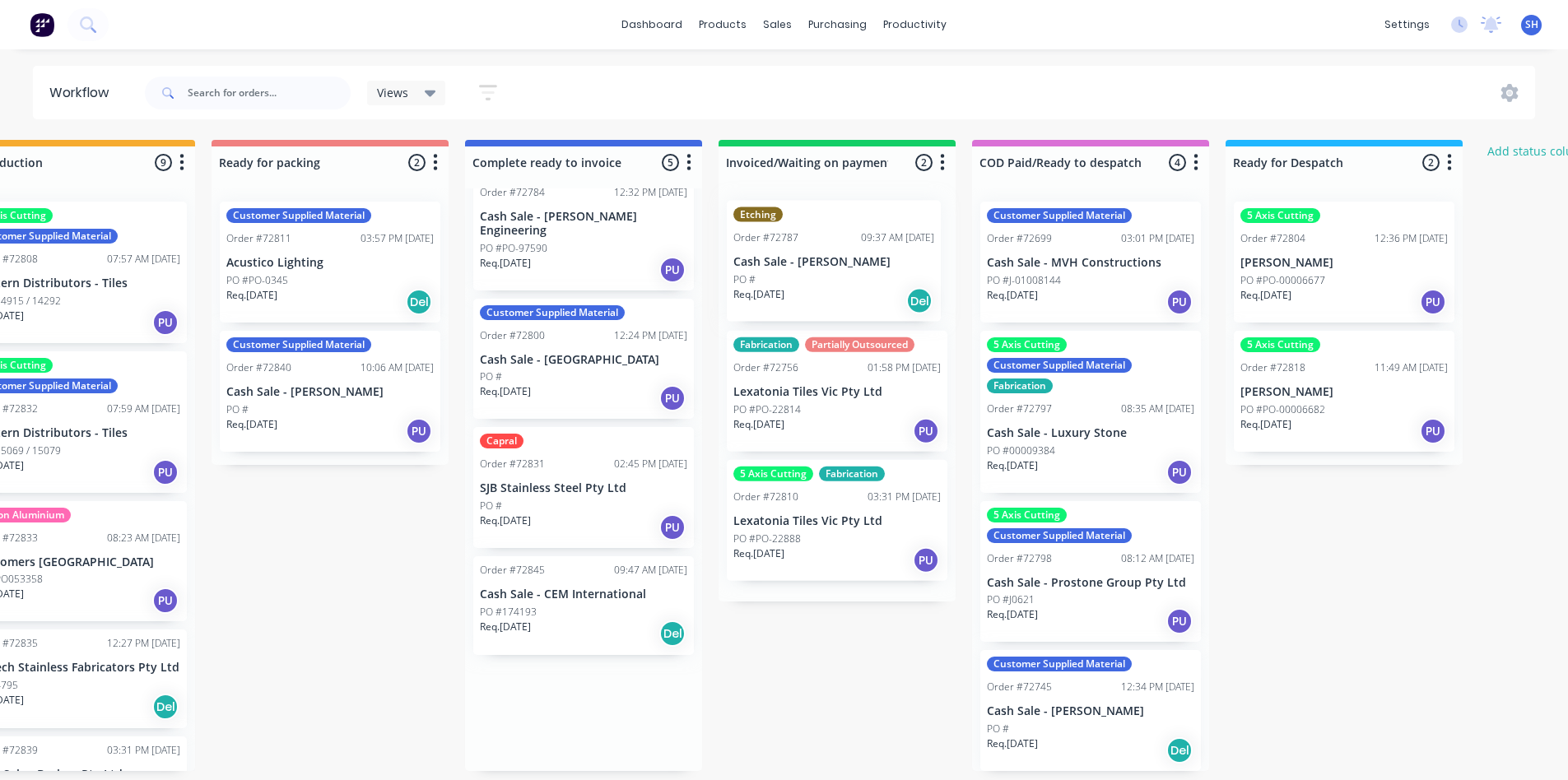
scroll to position [0, 0]
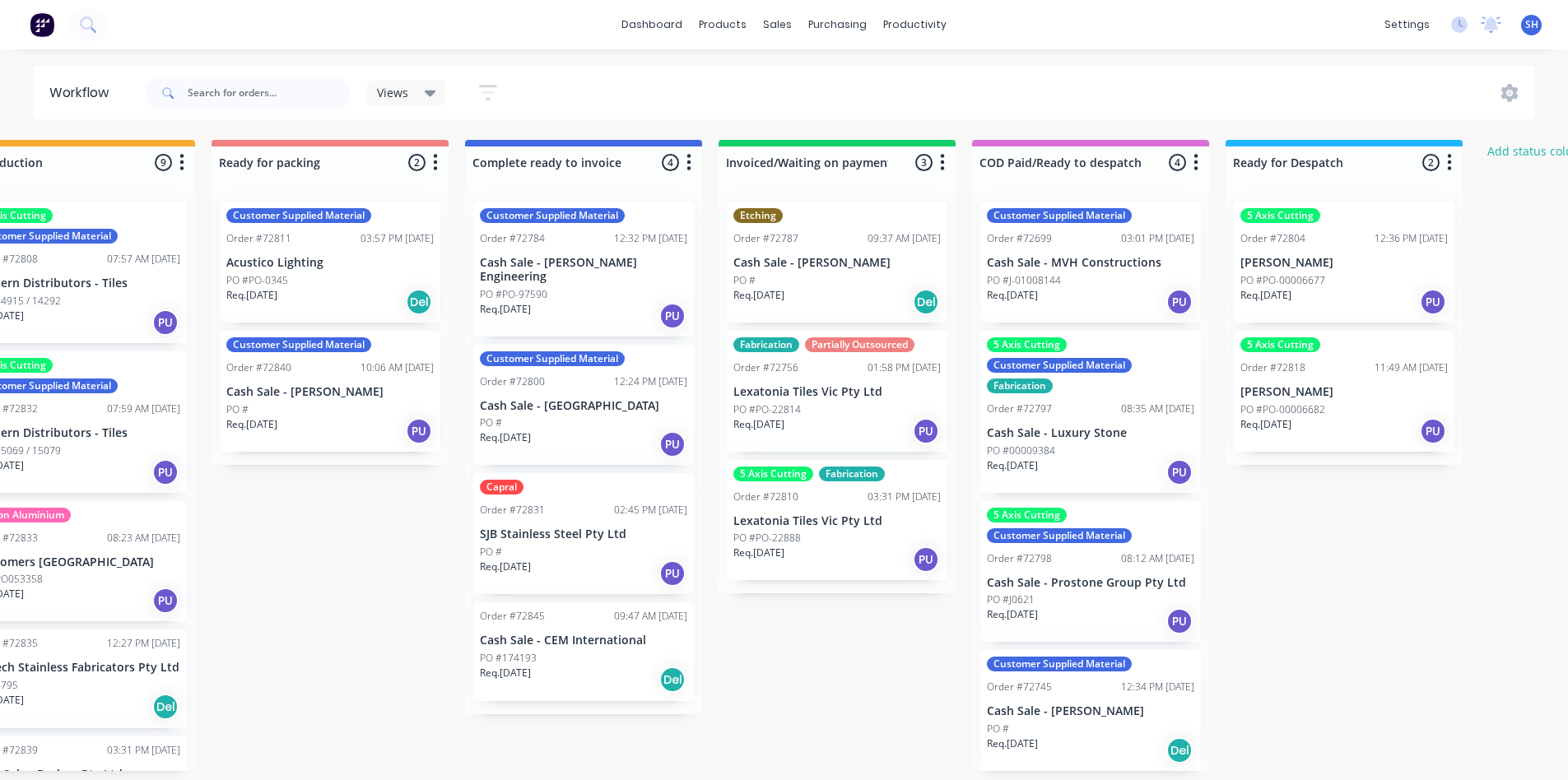
click at [814, 285] on div "PO #" at bounding box center [836, 280] width 207 height 15
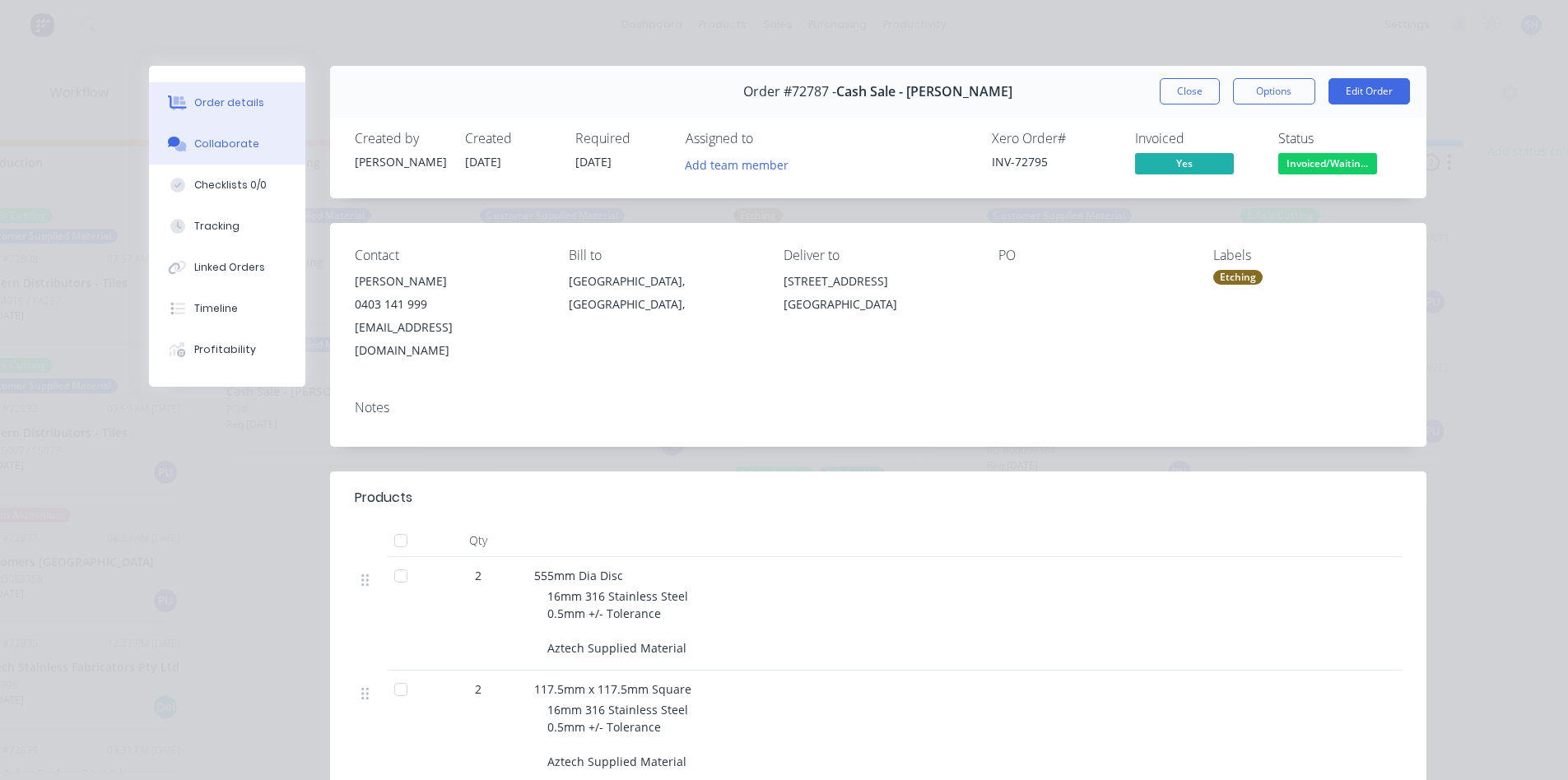
click at [213, 141] on div "Collaborate" at bounding box center [227, 144] width 65 height 15
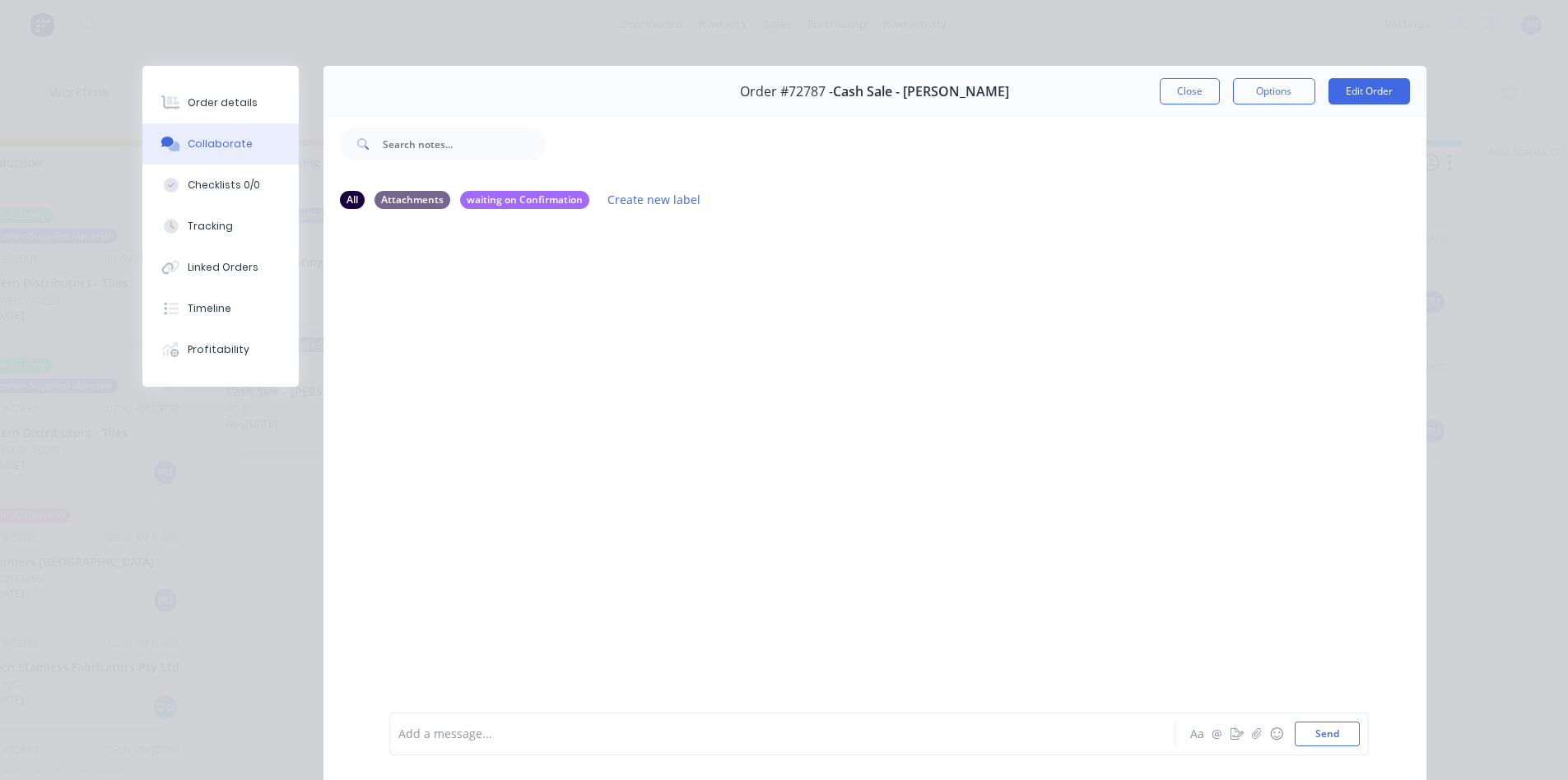
click at [517, 721] on div "Add a message... Aa @ ☺ Send" at bounding box center [878, 734] width 979 height 42
click at [508, 726] on div at bounding box center [759, 734] width 720 height 18
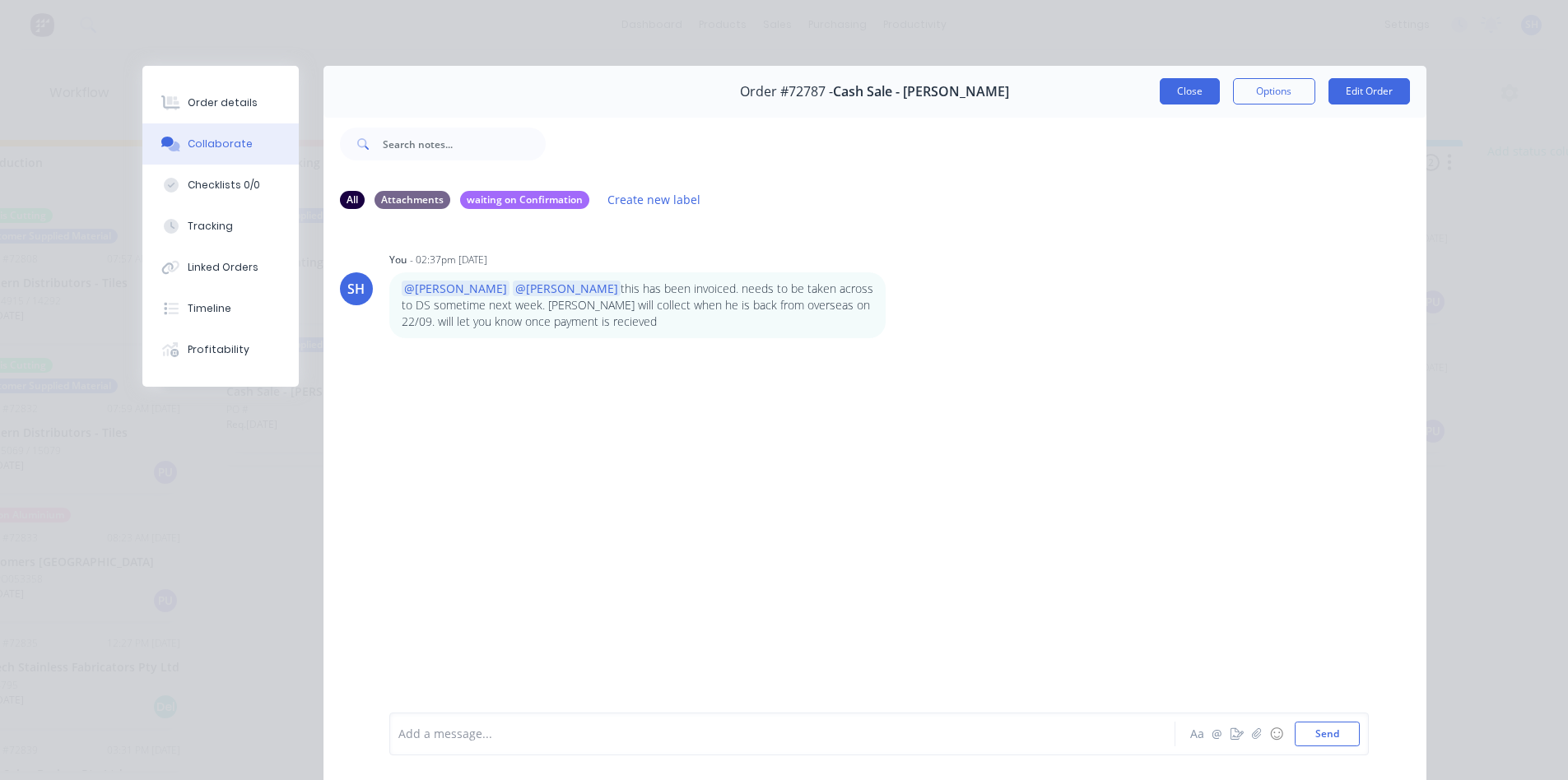
click at [1173, 97] on button "Close" at bounding box center [1189, 91] width 60 height 27
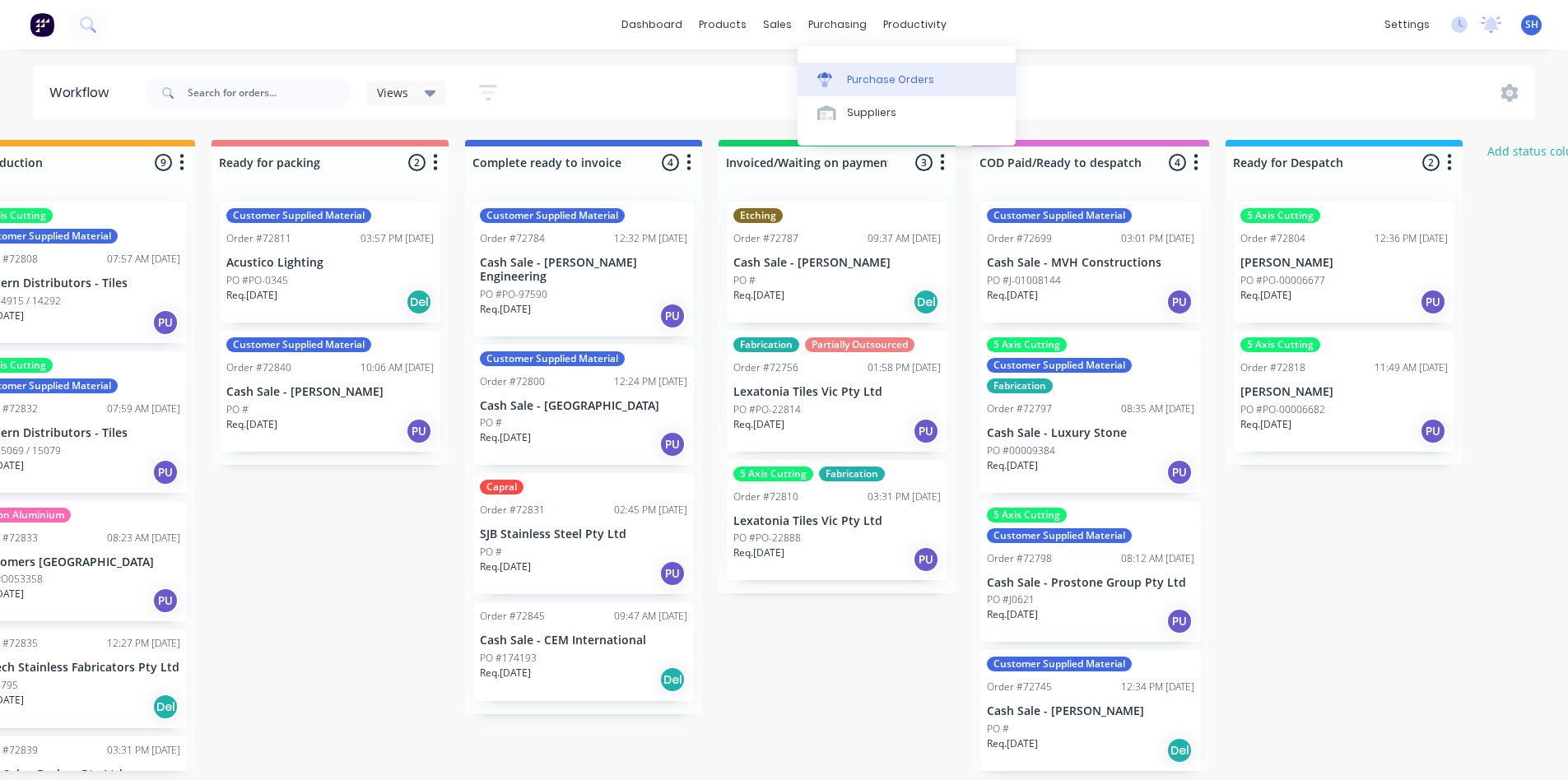
click at [863, 80] on div "Purchase Orders" at bounding box center [890, 80] width 88 height 15
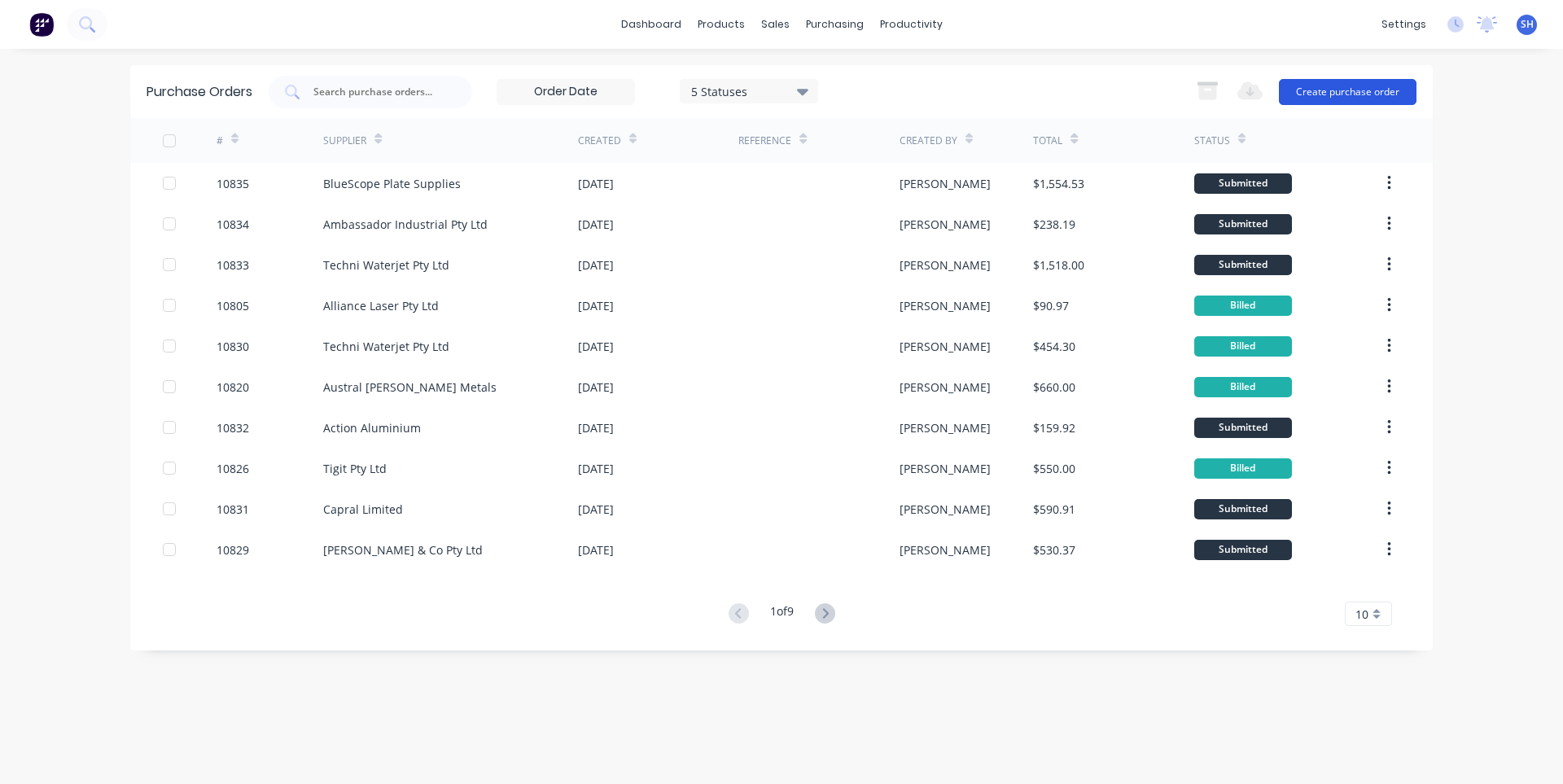
click at [1347, 88] on button "Create purchase order" at bounding box center [1347, 92] width 138 height 26
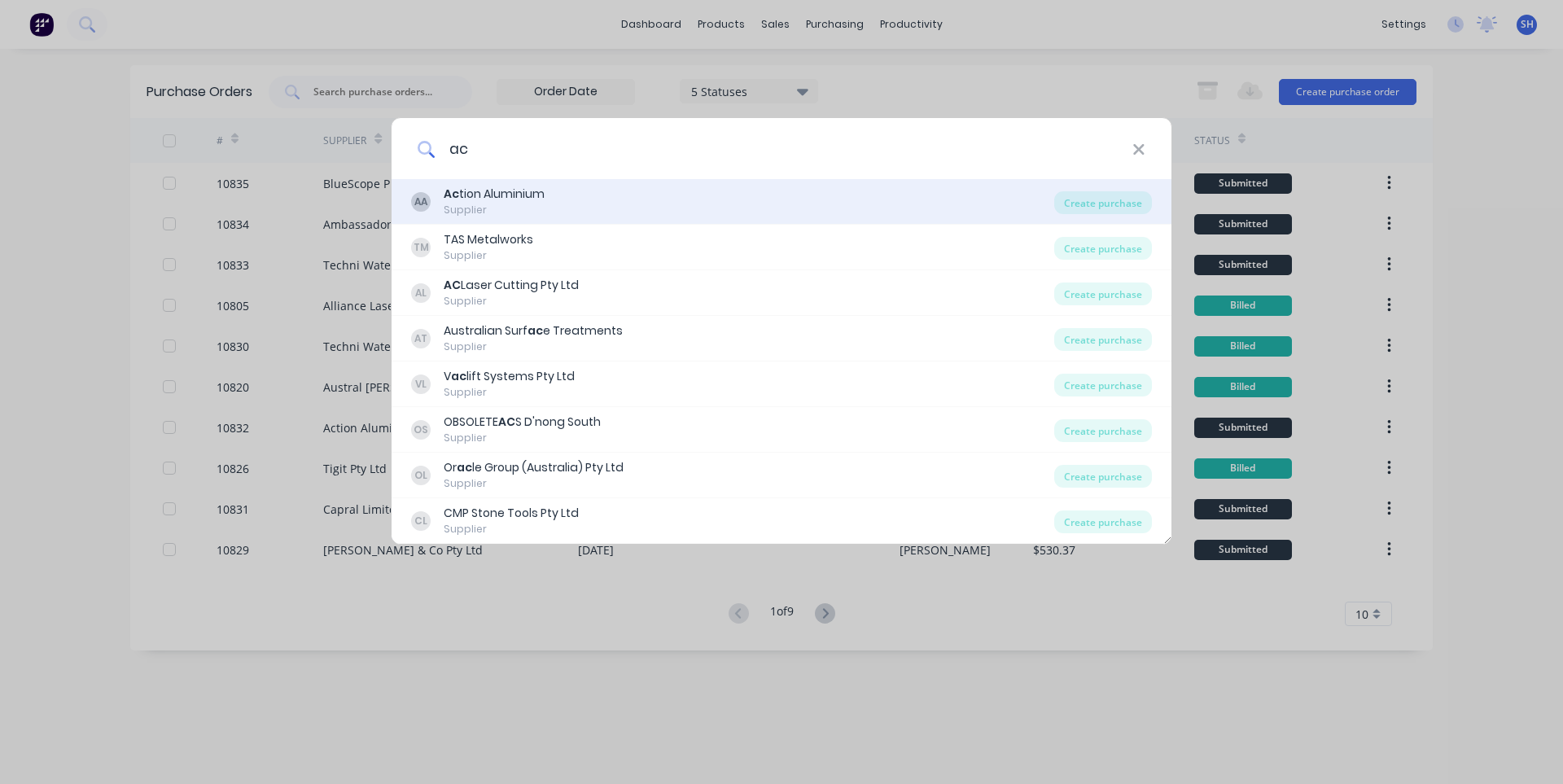
type input "ac"
click at [586, 211] on div "AA Ac tion Aluminium Supplier" at bounding box center [732, 201] width 643 height 32
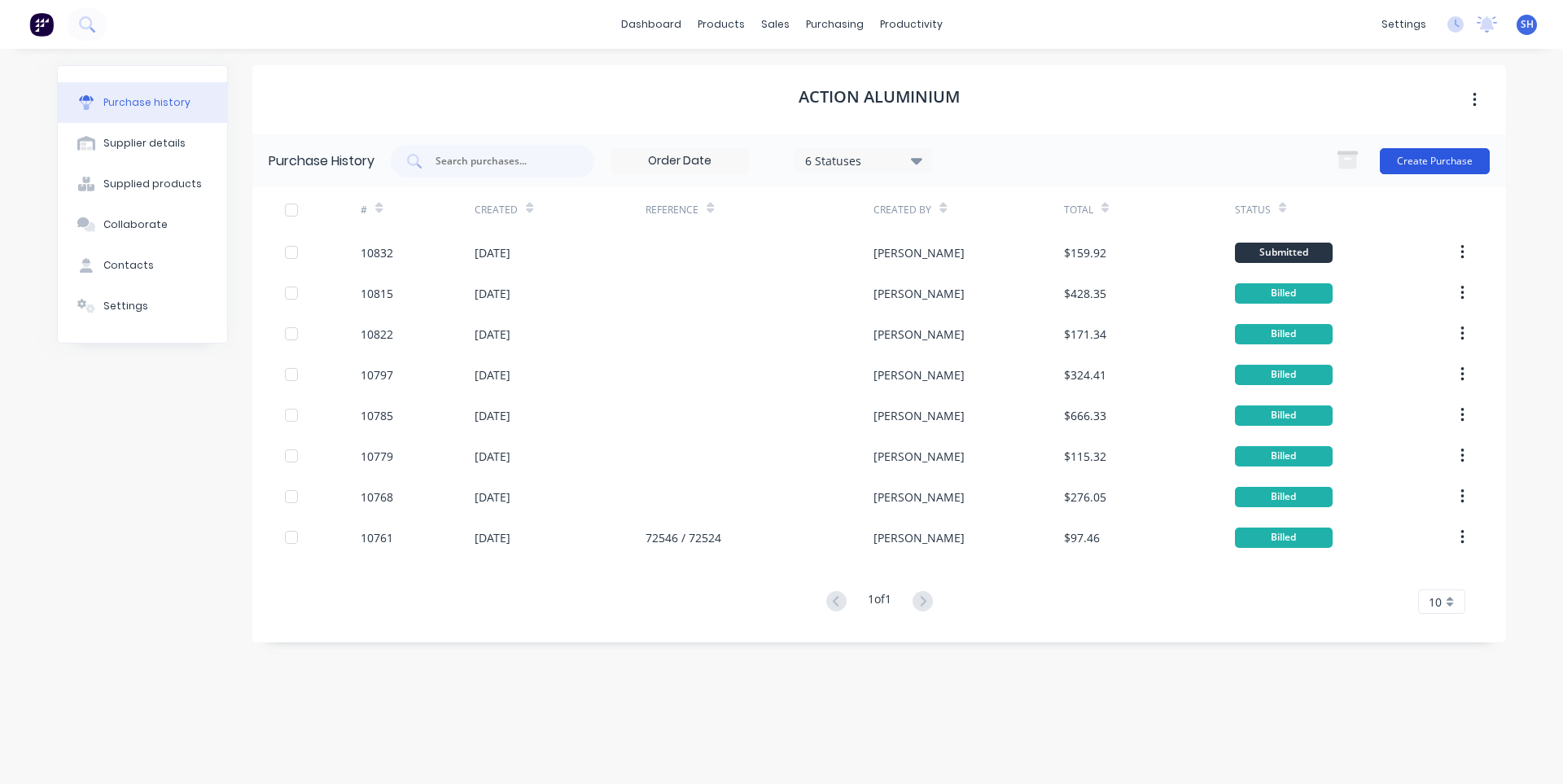
click at [1424, 152] on button "Create Purchase" at bounding box center [1434, 160] width 110 height 26
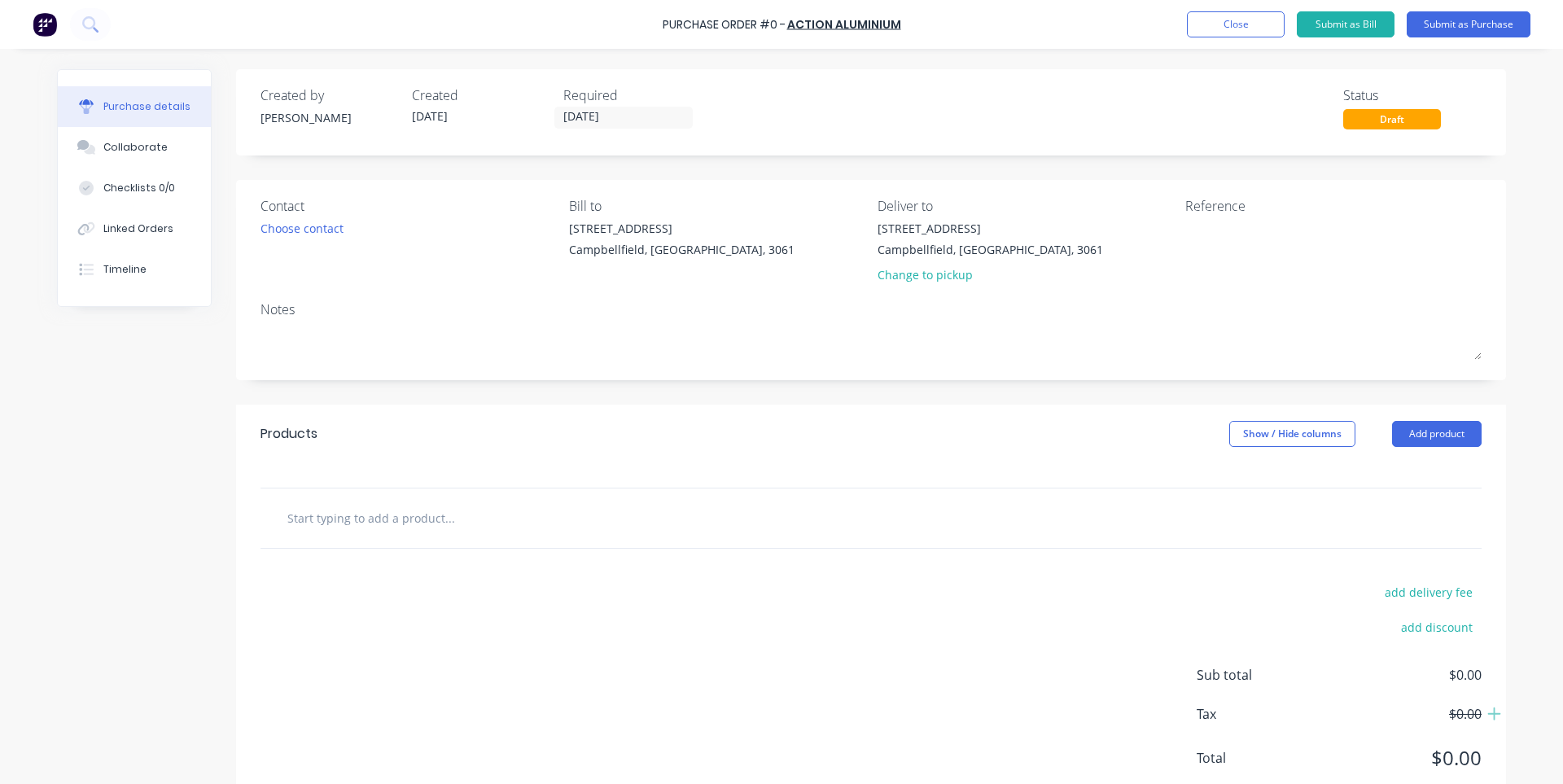
click at [371, 516] on input "text" at bounding box center [449, 518] width 326 height 33
paste input "50mm ALU 5083"
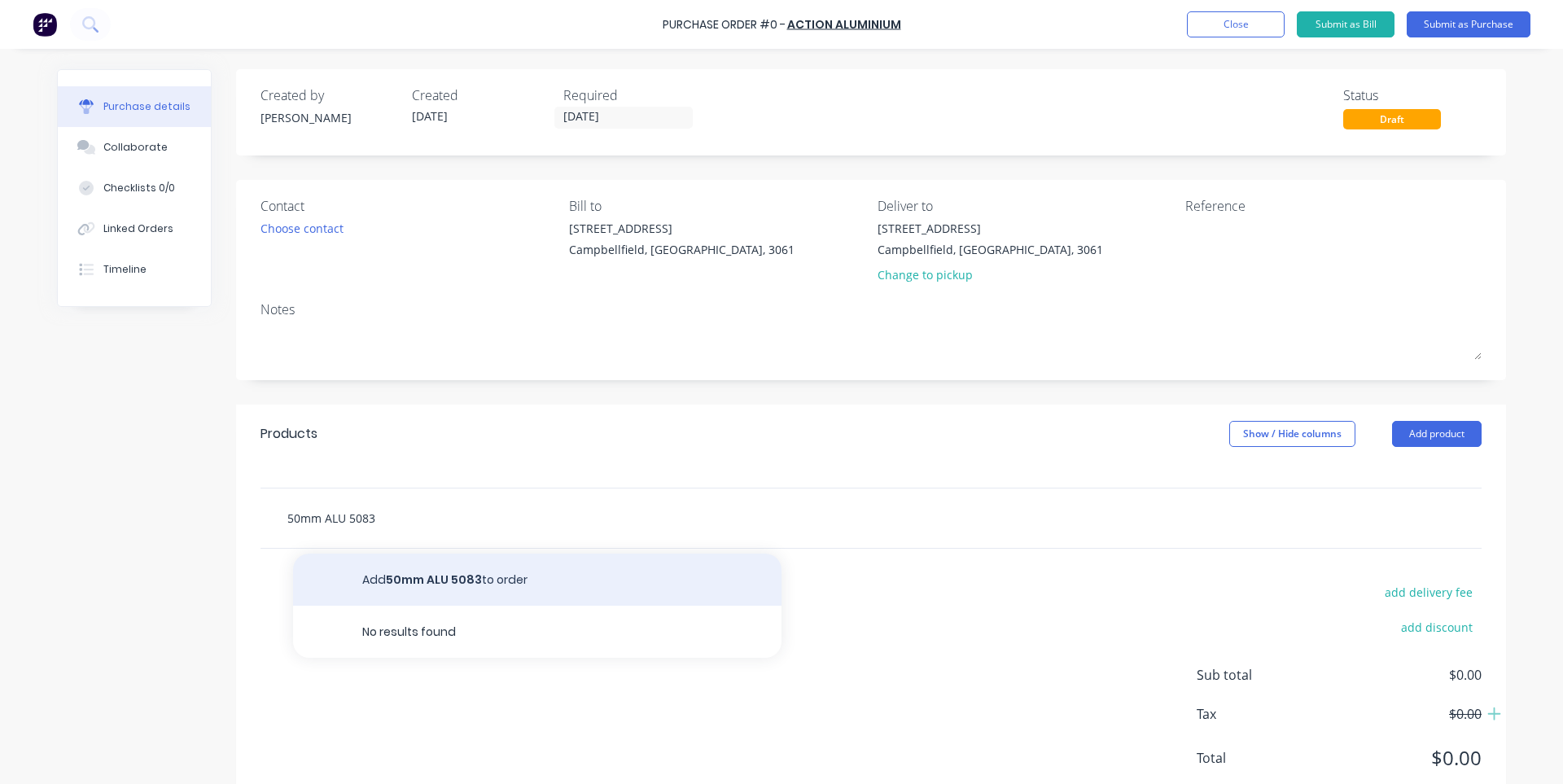
type input "50mm ALU 5083"
click at [447, 565] on button "Add 50mm ALU 5083 to order" at bounding box center [537, 579] width 489 height 52
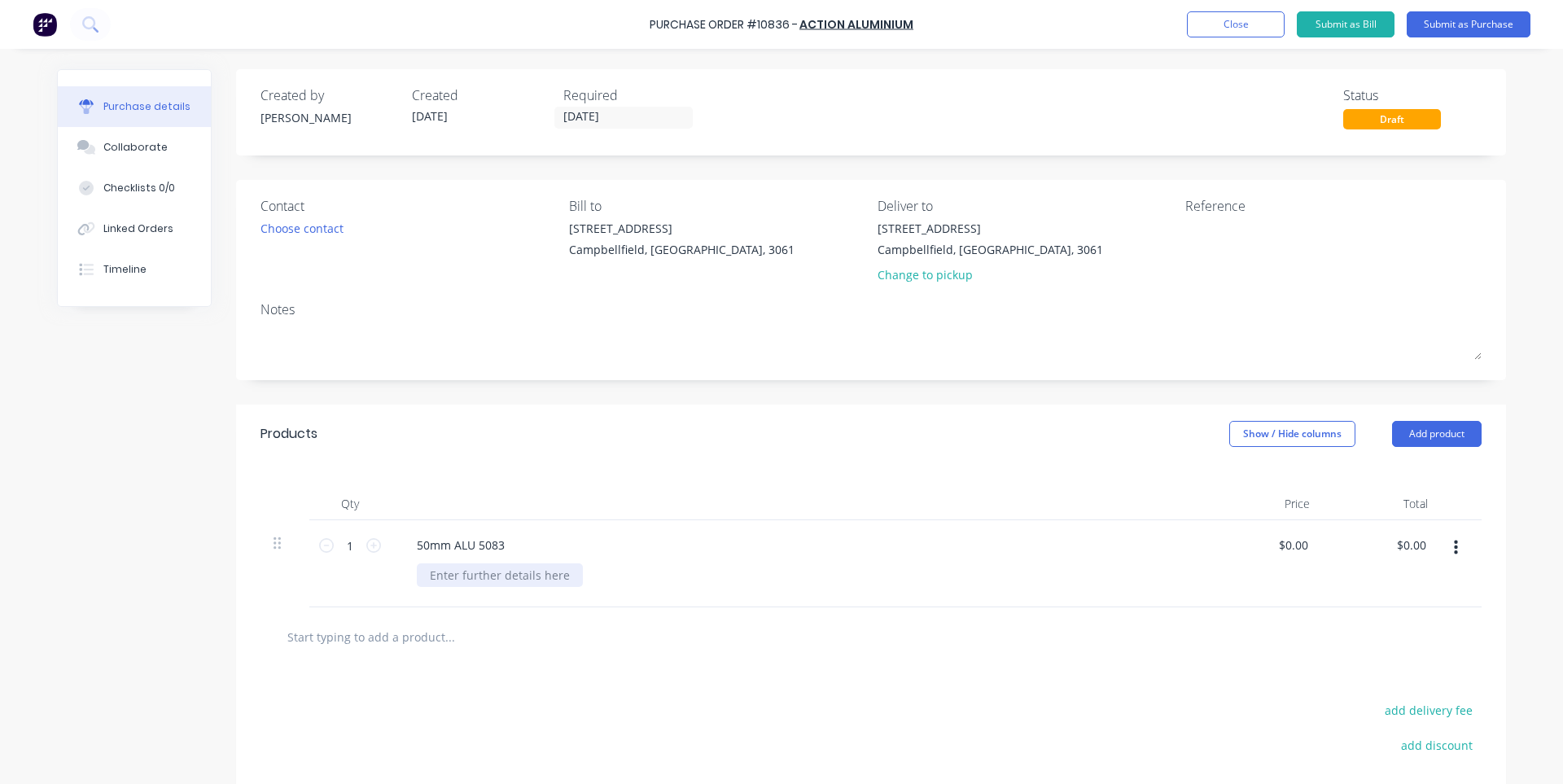
click at [558, 579] on div at bounding box center [500, 575] width 166 height 24
paste div
click at [1286, 548] on input "0.00" at bounding box center [1296, 545] width 31 height 24
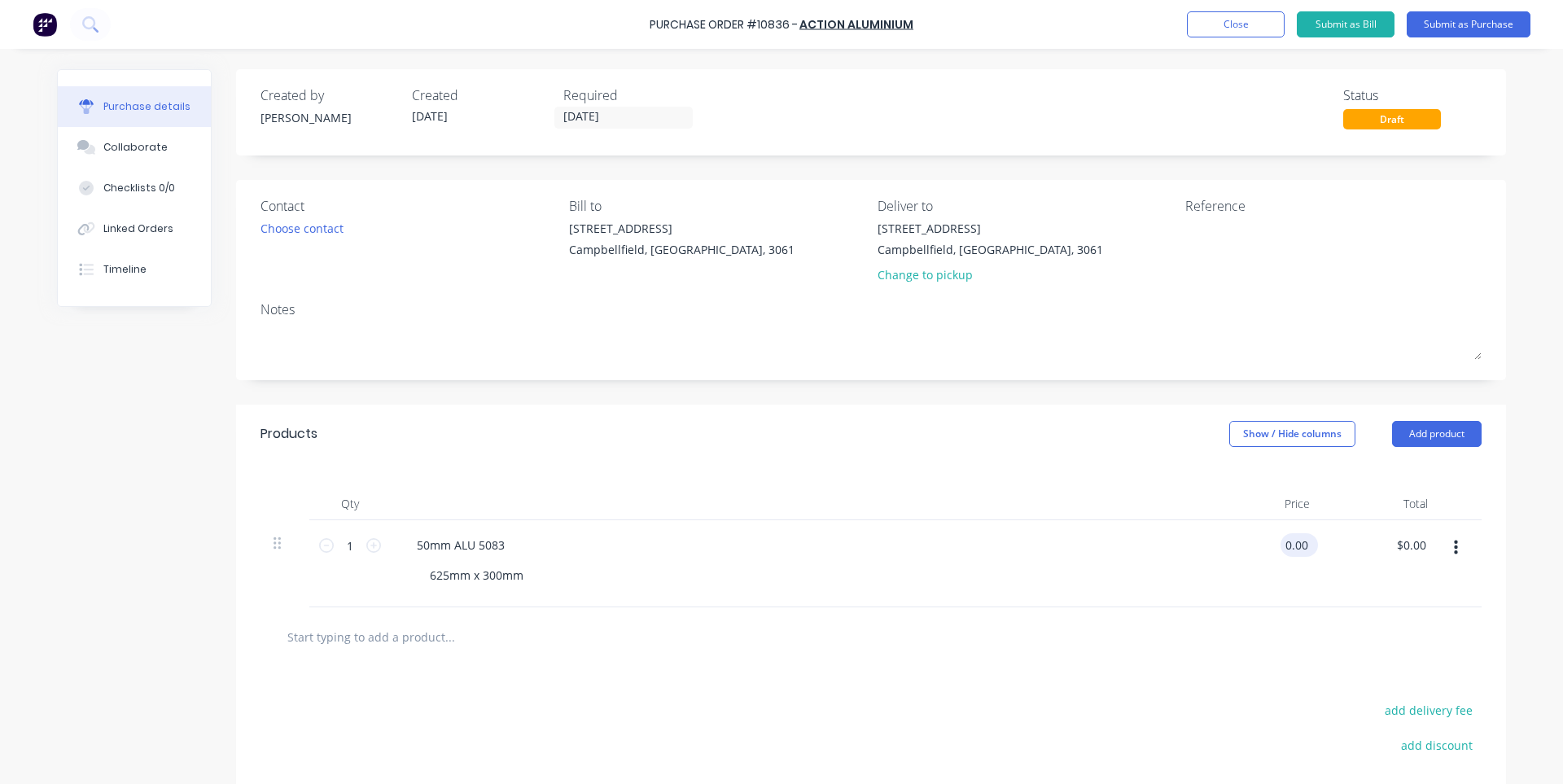
paste input "346.09"
type input "$346.09"
click at [1020, 611] on div at bounding box center [871, 636] width 1221 height 59
click at [1481, 26] on button "Submit as Purchase" at bounding box center [1469, 24] width 124 height 26
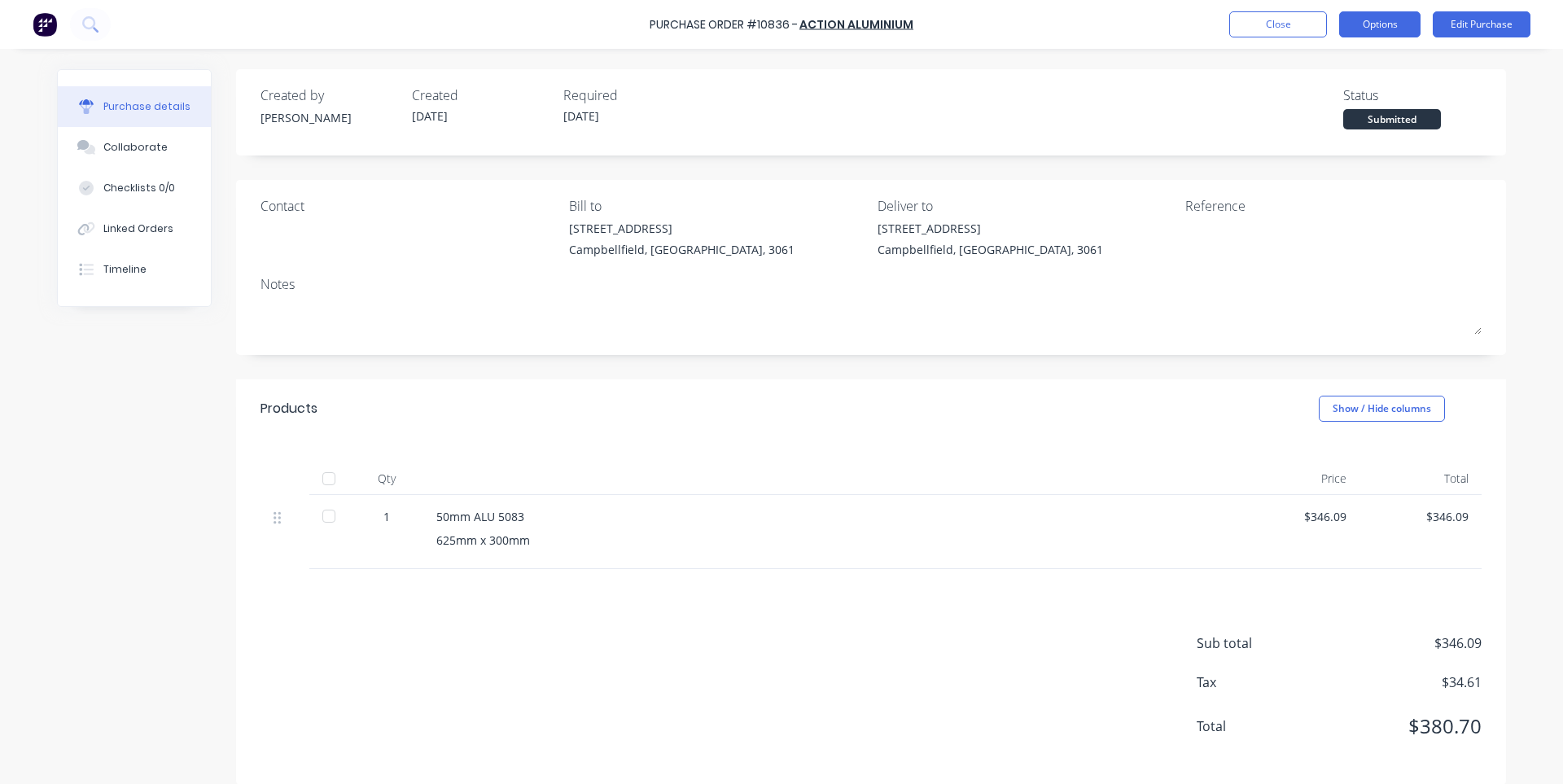
click at [1378, 17] on button "Options" at bounding box center [1380, 24] width 81 height 26
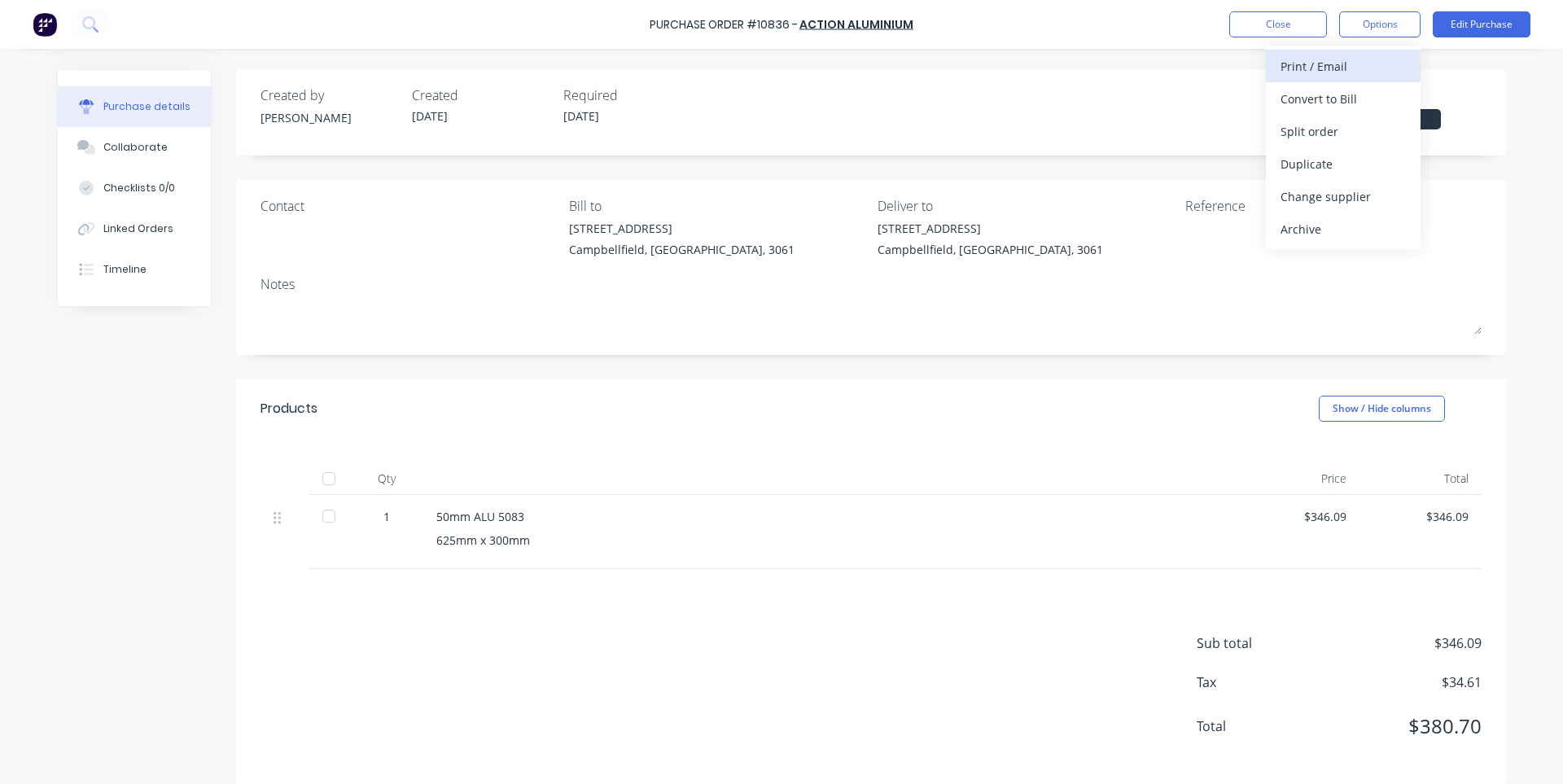
click at [1318, 66] on div "Print / Email" at bounding box center [1342, 67] width 125 height 24
click at [1321, 95] on div "With pricing" at bounding box center [1342, 99] width 125 height 24
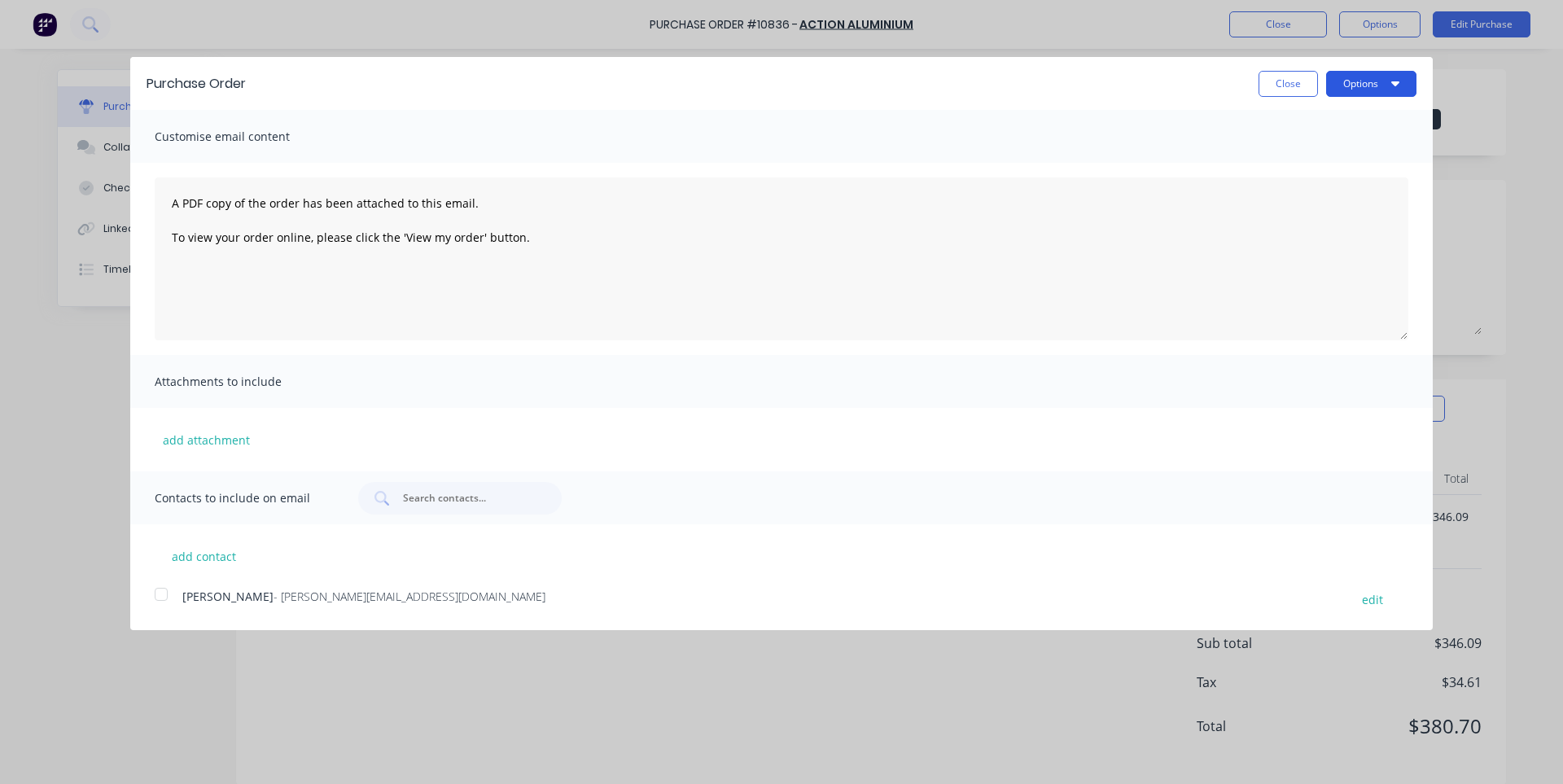
click at [1362, 94] on button "Options" at bounding box center [1371, 84] width 90 height 26
click at [1344, 116] on div "Print" at bounding box center [1339, 125] width 125 height 24
click at [1271, 83] on button "Close" at bounding box center [1288, 84] width 59 height 26
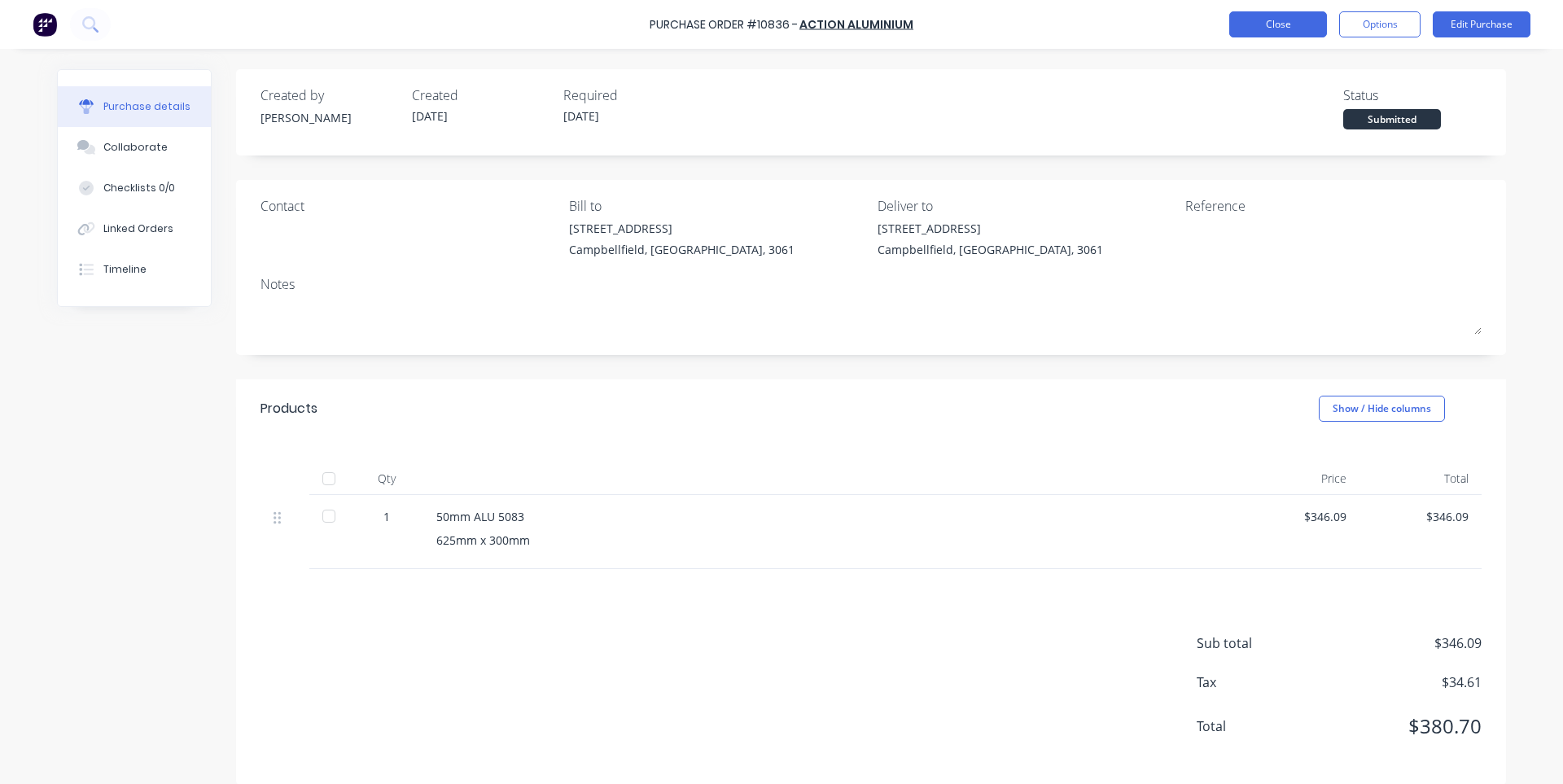
click at [1263, 34] on button "Close" at bounding box center [1278, 24] width 98 height 26
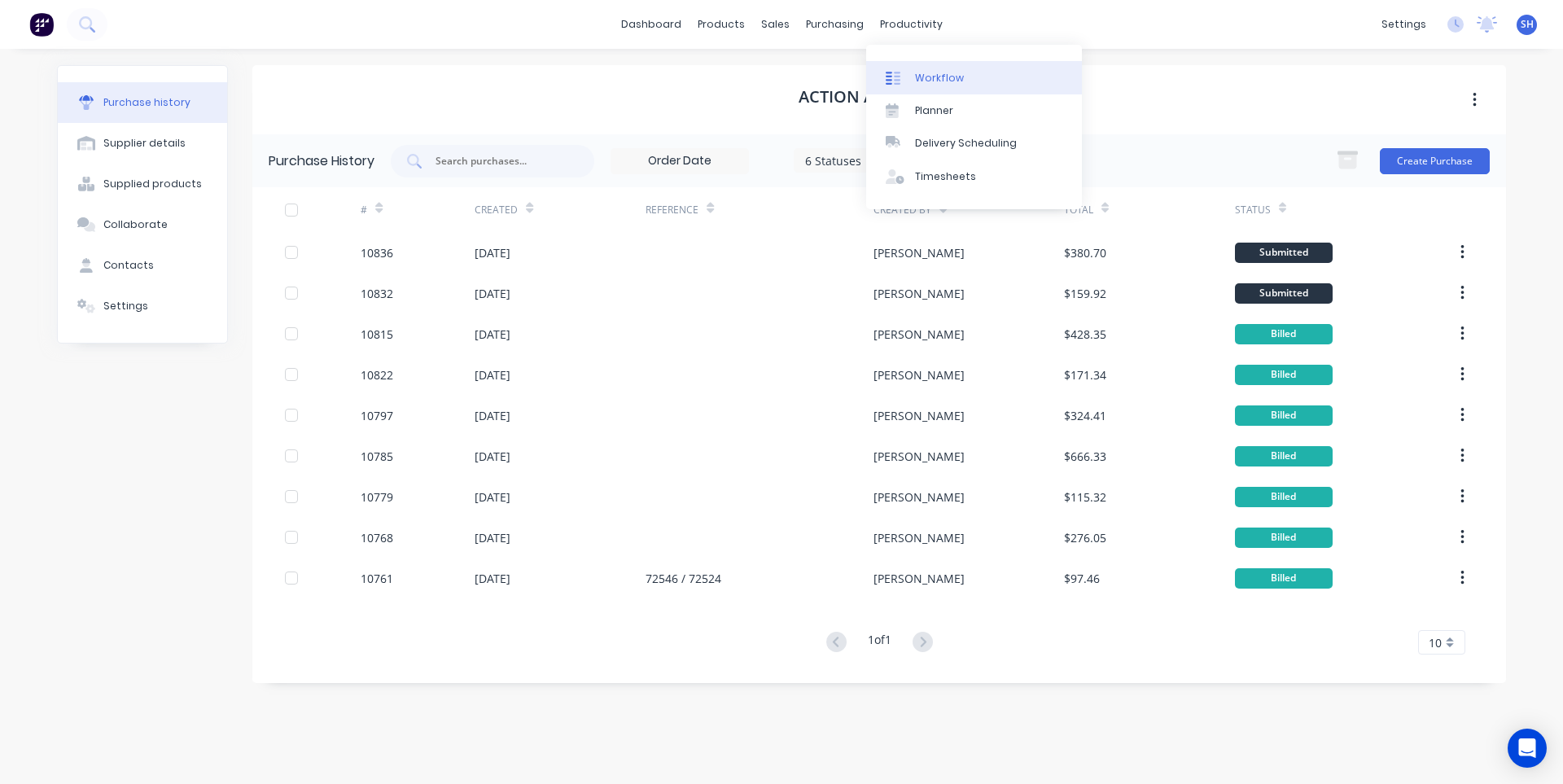
click at [947, 84] on div "Workflow" at bounding box center [939, 78] width 49 height 15
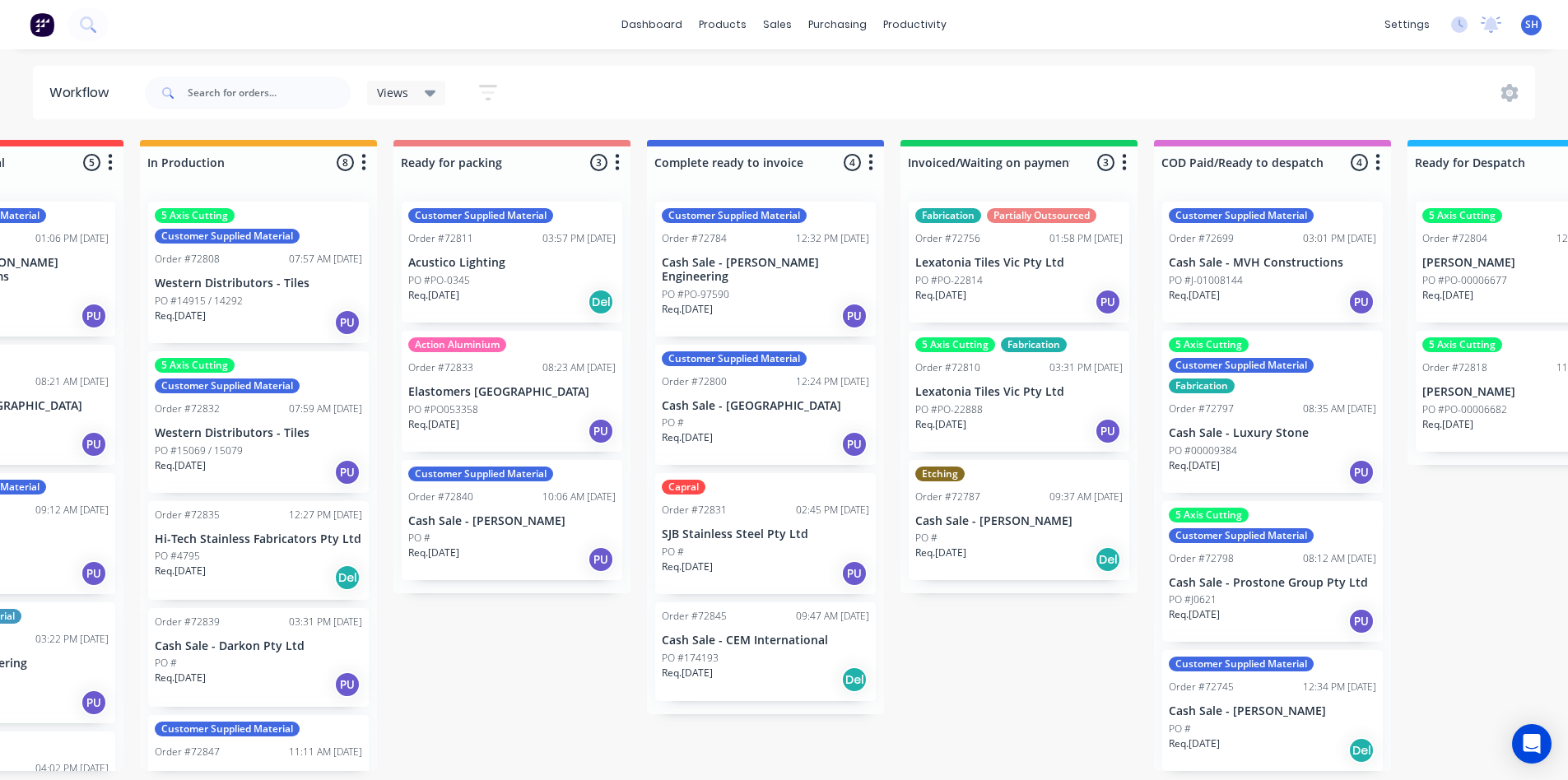
scroll to position [0, 914]
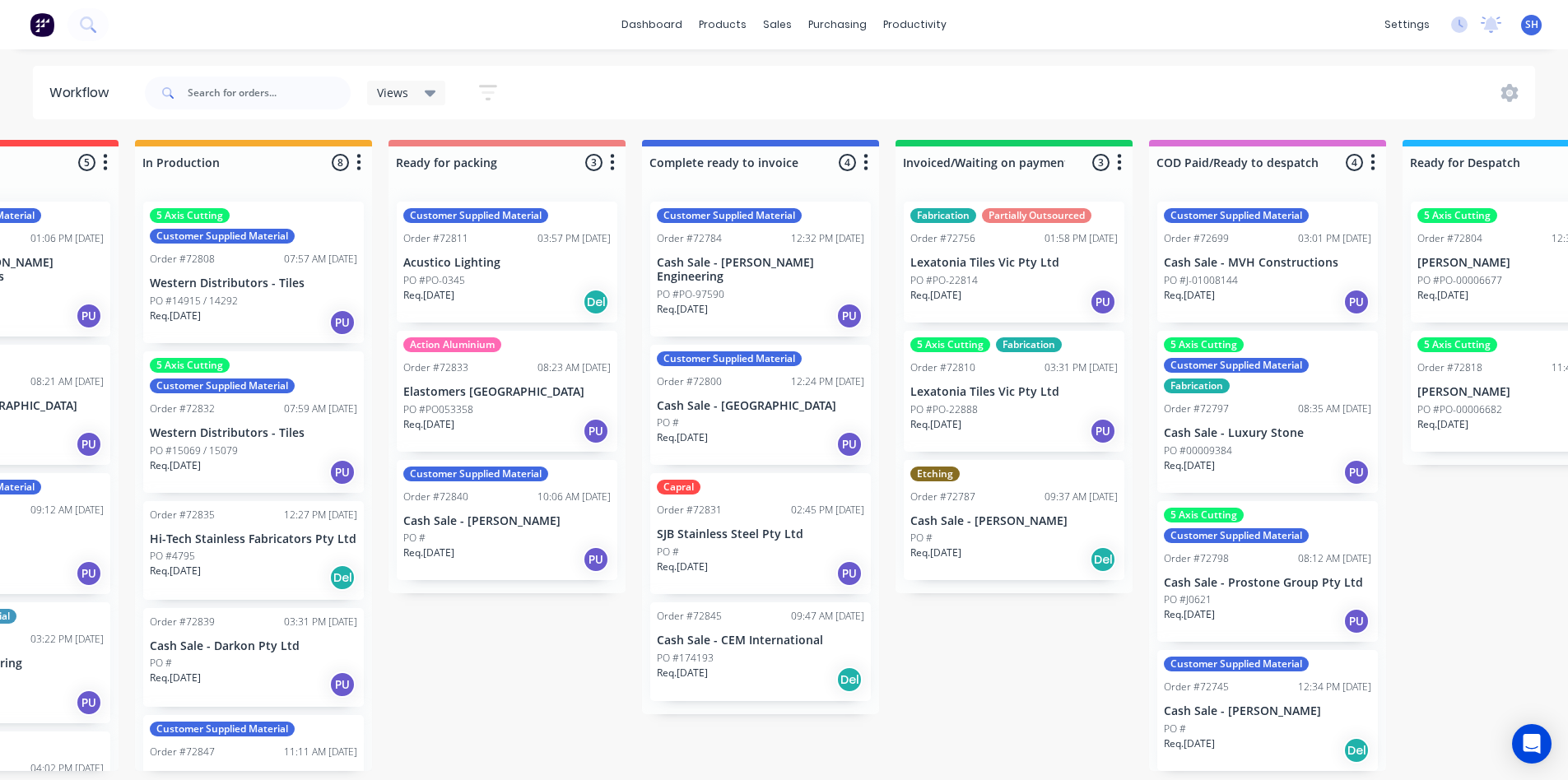
drag, startPoint x: 751, startPoint y: 785, endPoint x: 1223, endPoint y: 760, distance: 472.7
click at [1223, 760] on div "Req. [DATE] Del" at bounding box center [1267, 750] width 207 height 28
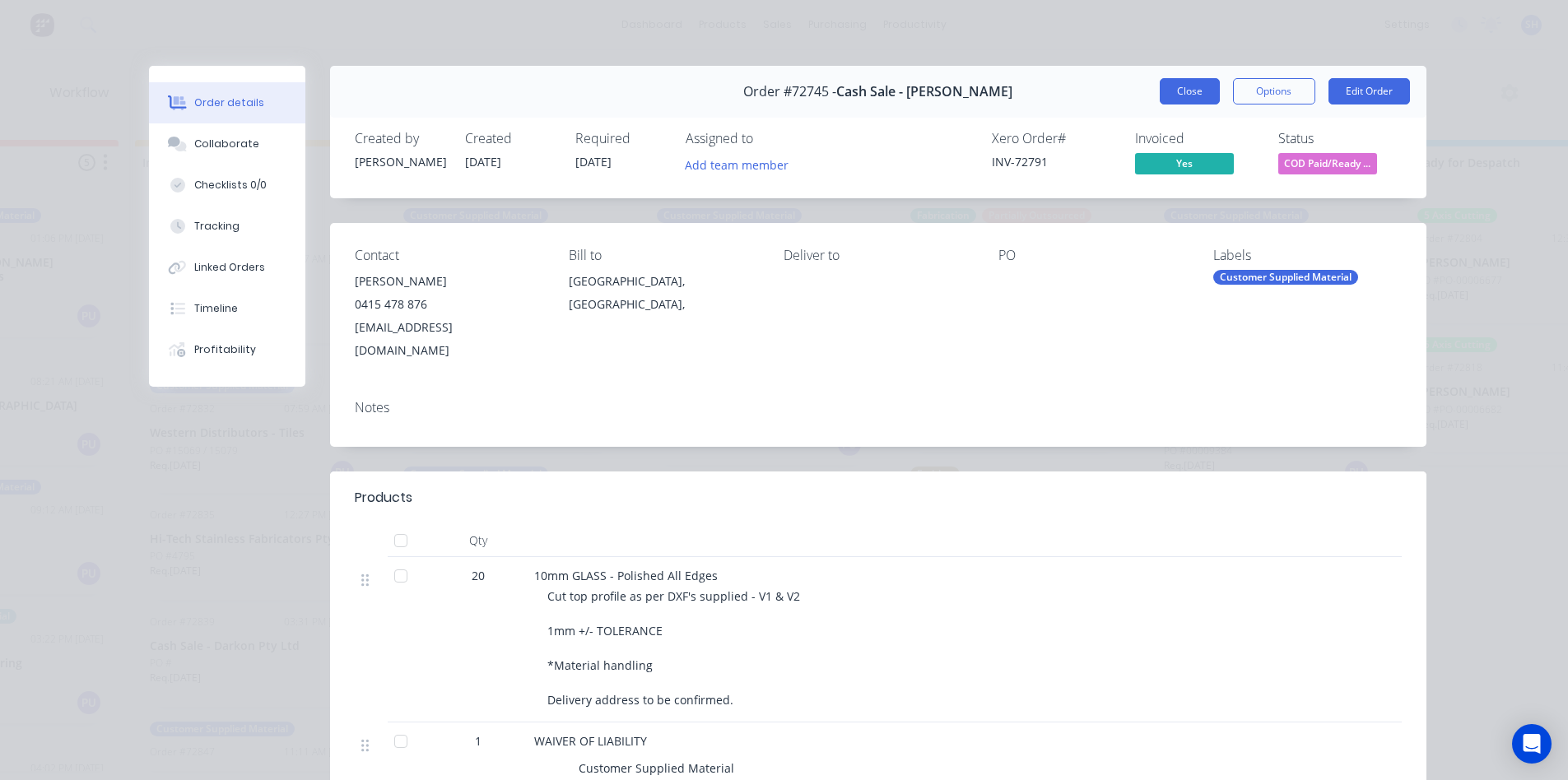
click at [1179, 89] on button "Close" at bounding box center [1189, 91] width 60 height 27
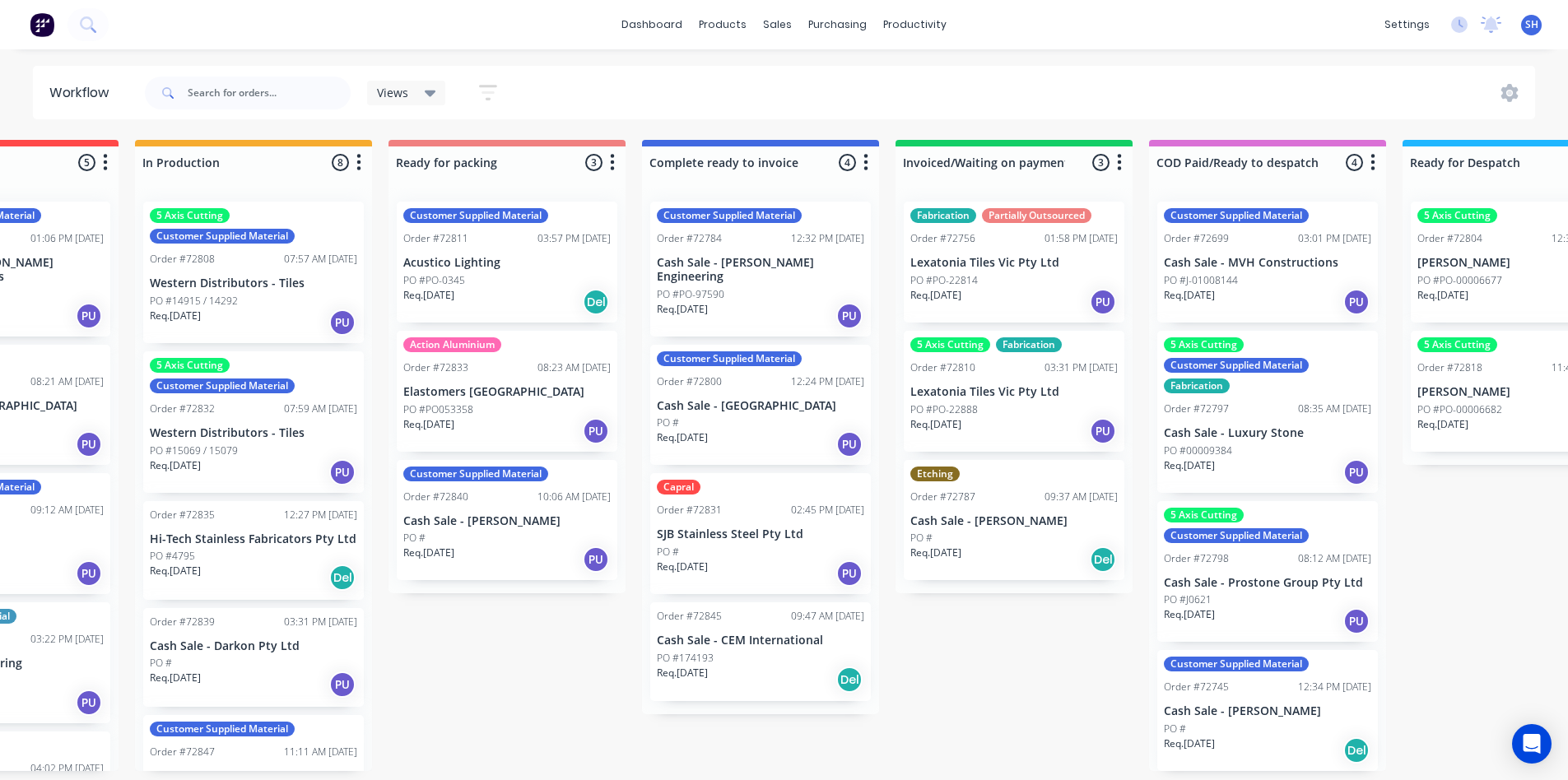
click at [991, 516] on p "Cash Sale - [PERSON_NAME]" at bounding box center [1013, 521] width 207 height 14
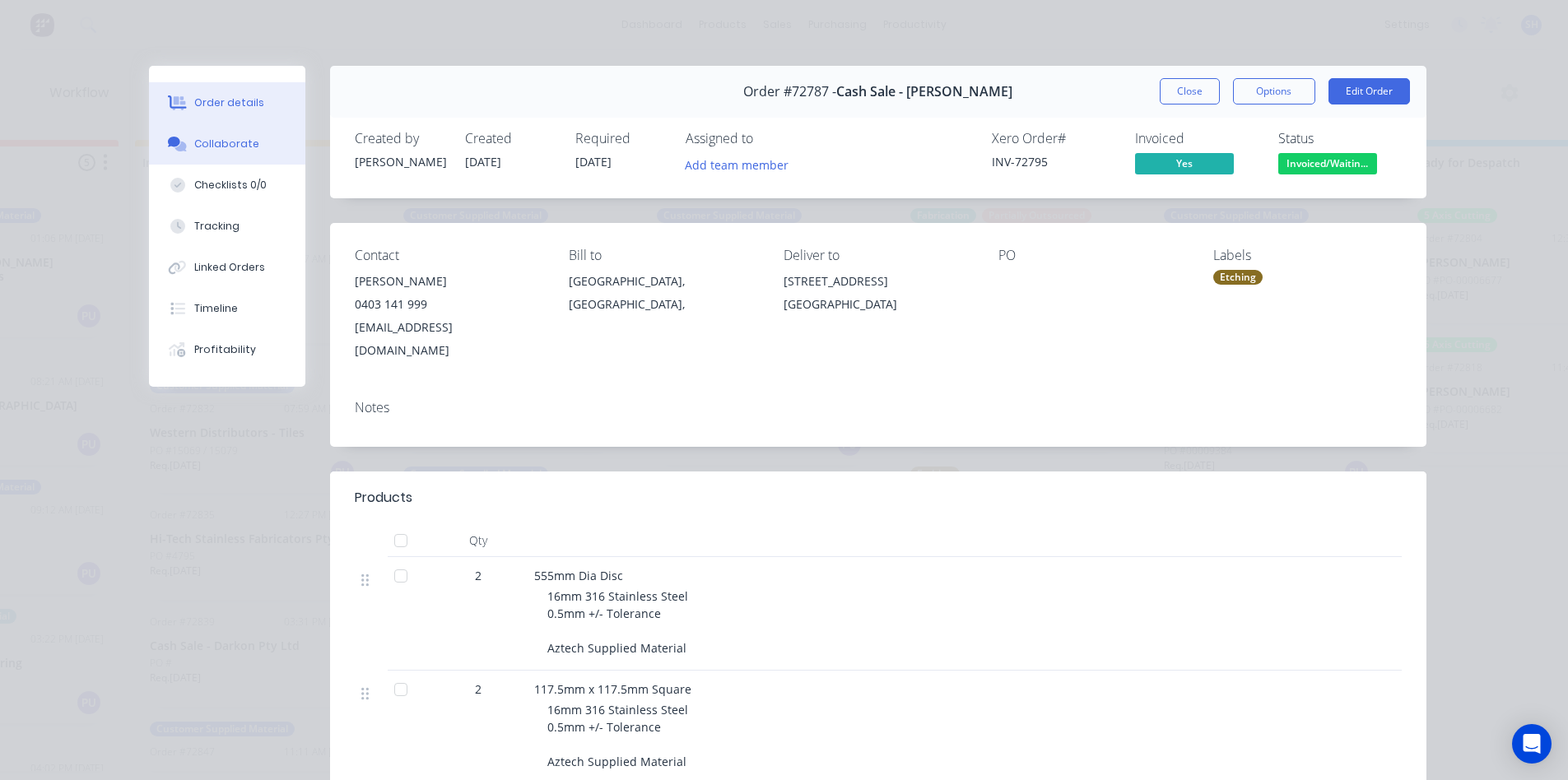
click at [199, 137] on div "Collaborate" at bounding box center [227, 144] width 65 height 15
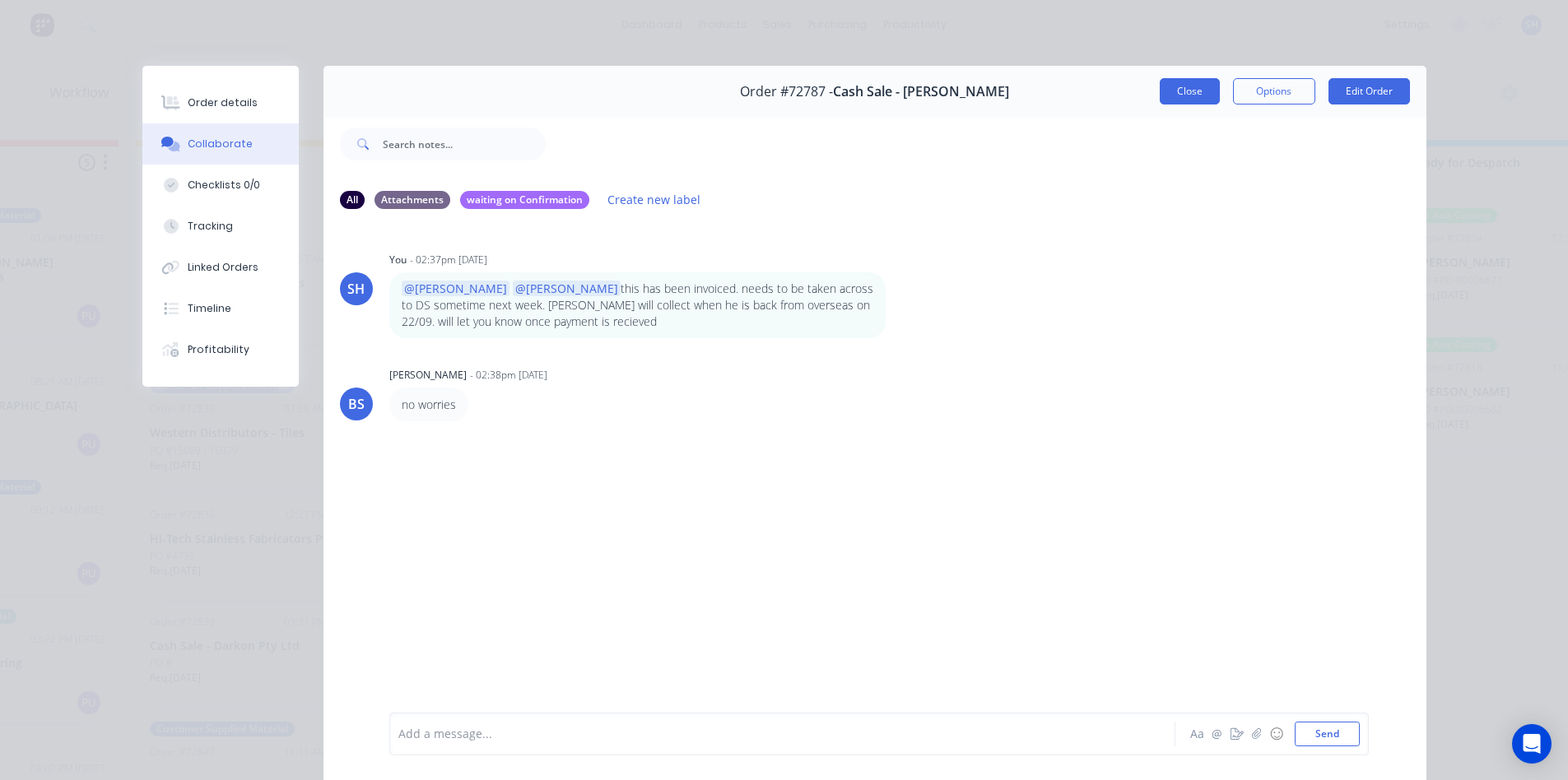
click at [1162, 96] on button "Close" at bounding box center [1189, 91] width 60 height 27
